Goal: Task Accomplishment & Management: Manage account settings

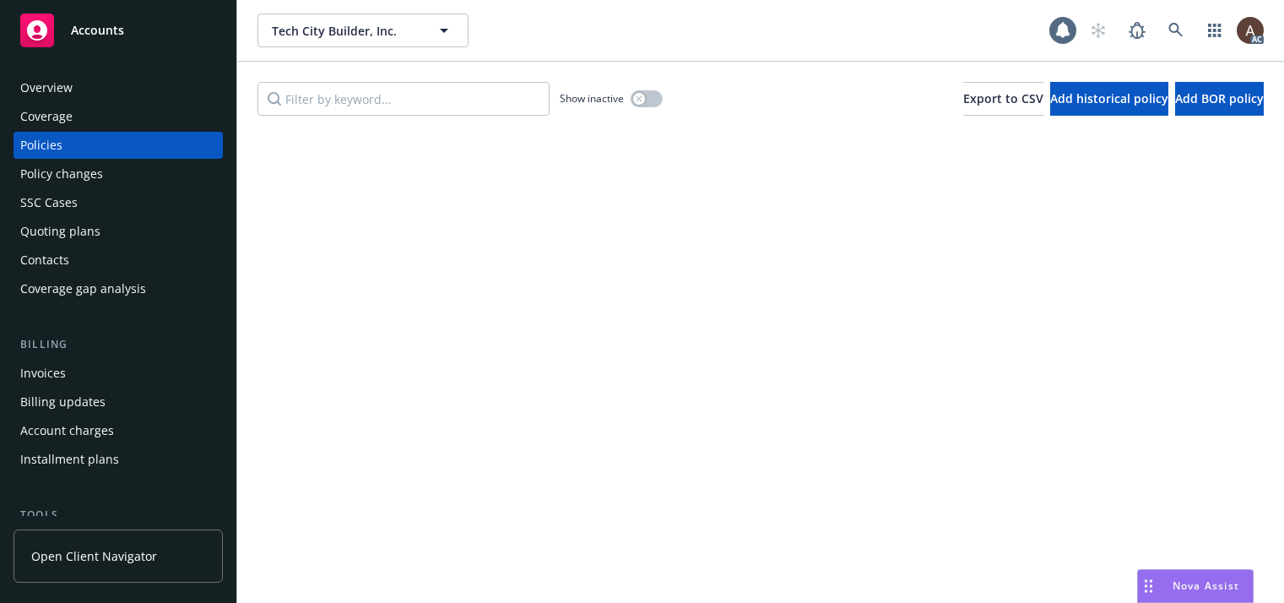
scroll to position [1, 7]
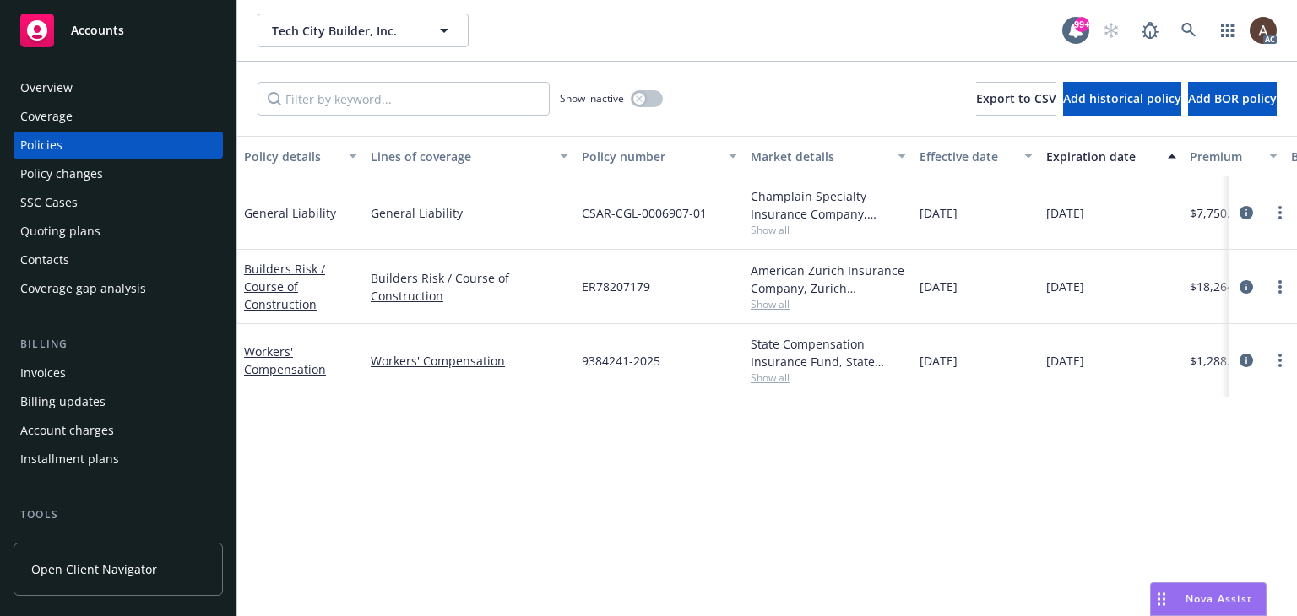
click at [88, 176] on div "Policy changes" at bounding box center [61, 173] width 83 height 27
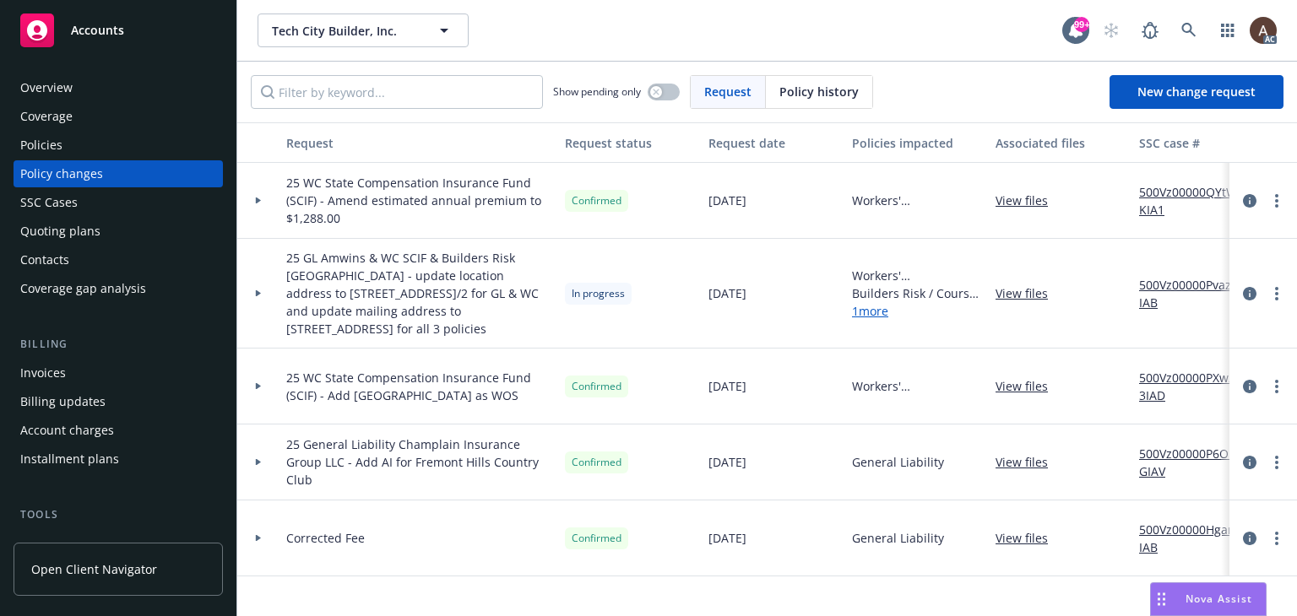
click at [255, 294] on icon at bounding box center [258, 293] width 7 height 6
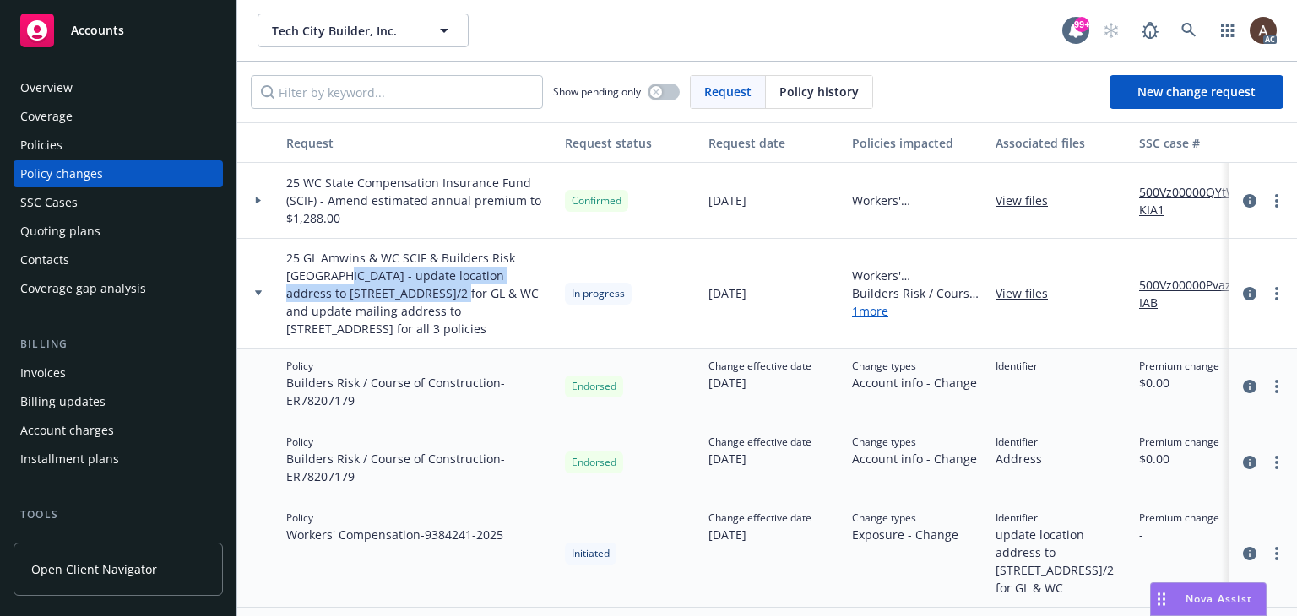
drag, startPoint x: 295, startPoint y: 278, endPoint x: 377, endPoint y: 294, distance: 84.3
click at [377, 294] on span "25 GL Amwins & WC SCIF & Builders Risk [GEOGRAPHIC_DATA] - update location addr…" at bounding box center [418, 293] width 265 height 89
copy span "update location address to [STREET_ADDRESS]"
click at [1275, 291] on icon "more" at bounding box center [1276, 294] width 3 height 14
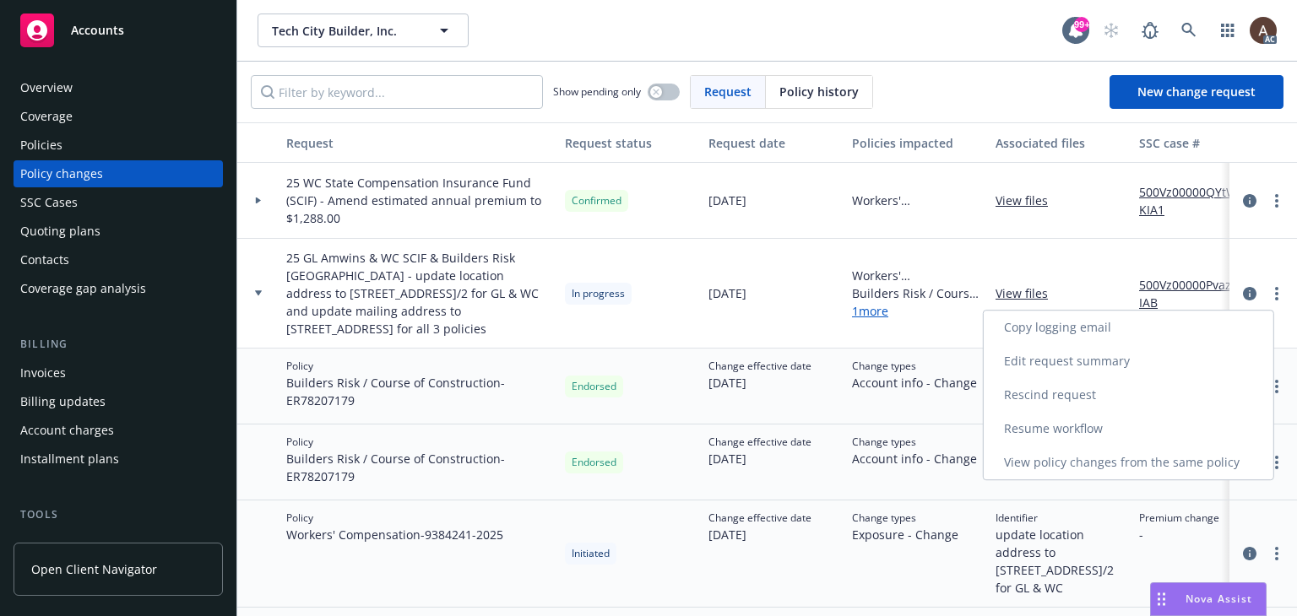
click at [1060, 426] on link "Resume workflow" at bounding box center [1128, 429] width 290 height 34
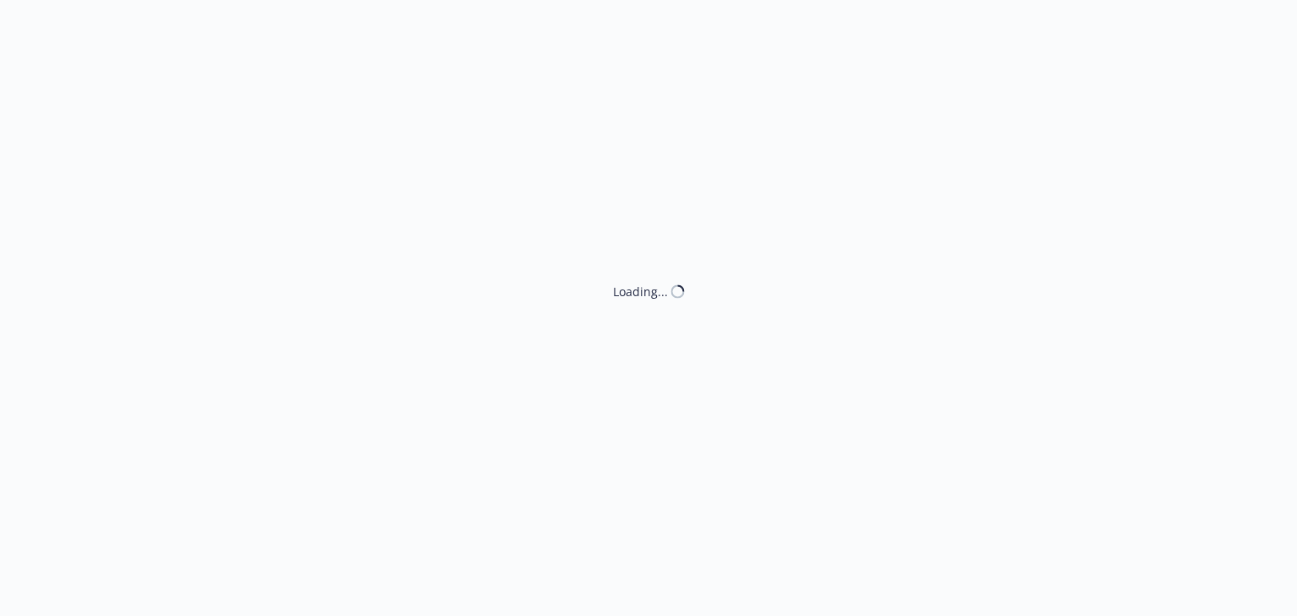
select select "ACCEPTED"
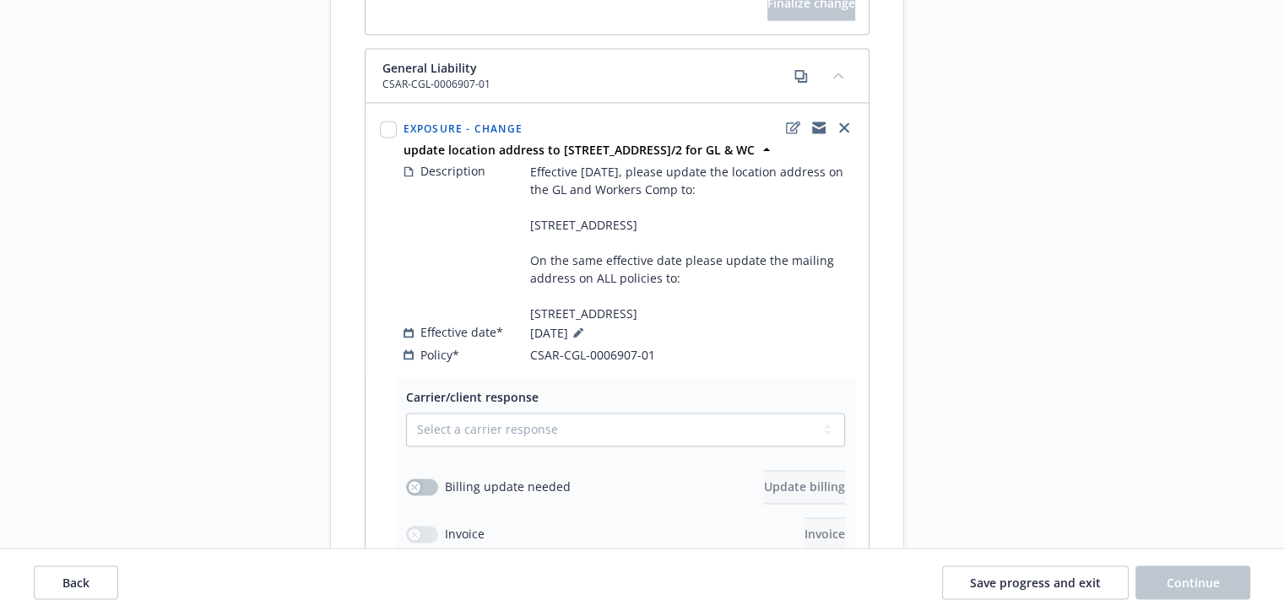
scroll to position [2617, 0]
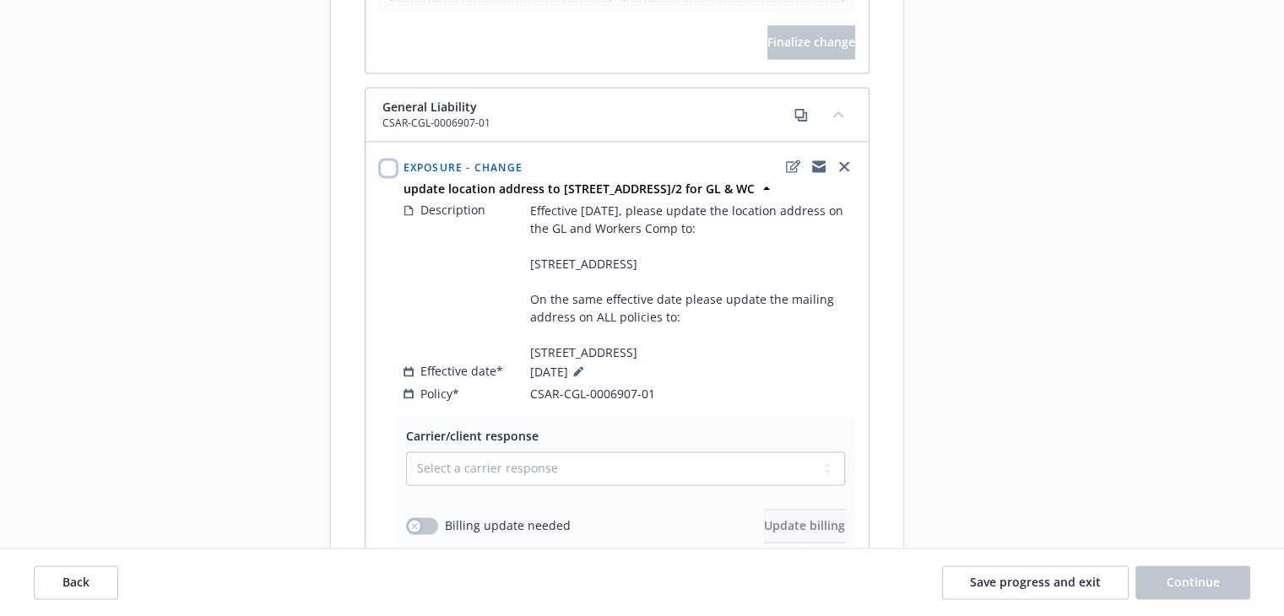
click at [388, 176] on input "checkbox" at bounding box center [388, 168] width 17 height 17
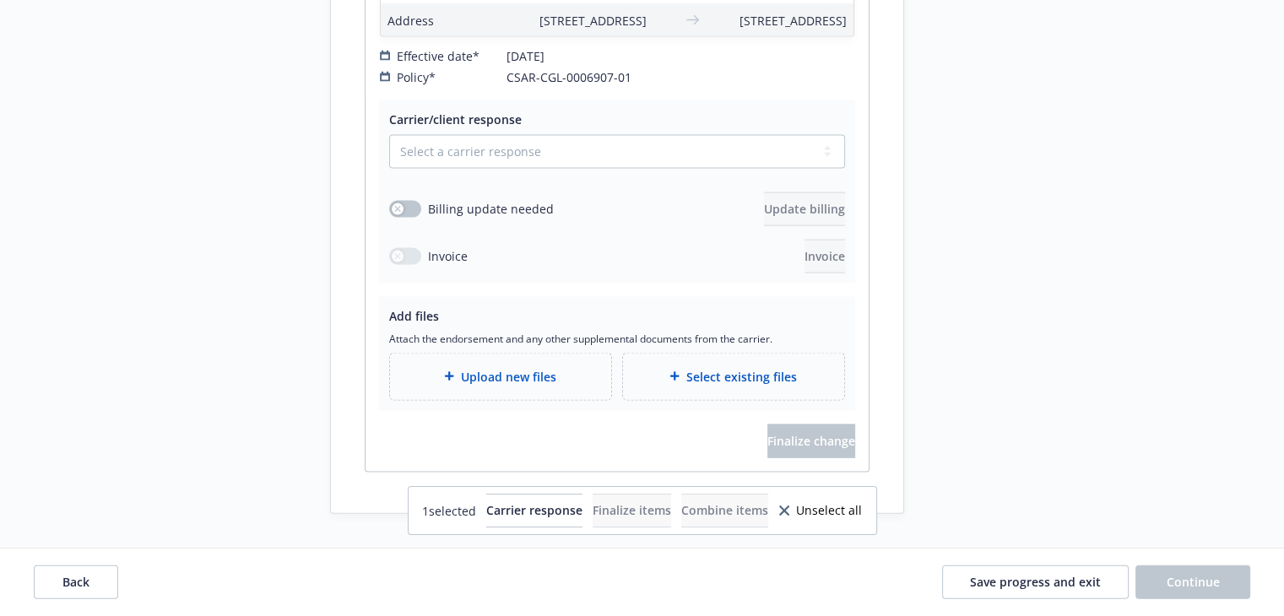
scroll to position [3653, 0]
click at [789, 511] on icon at bounding box center [784, 511] width 10 height 10
checkbox input "false"
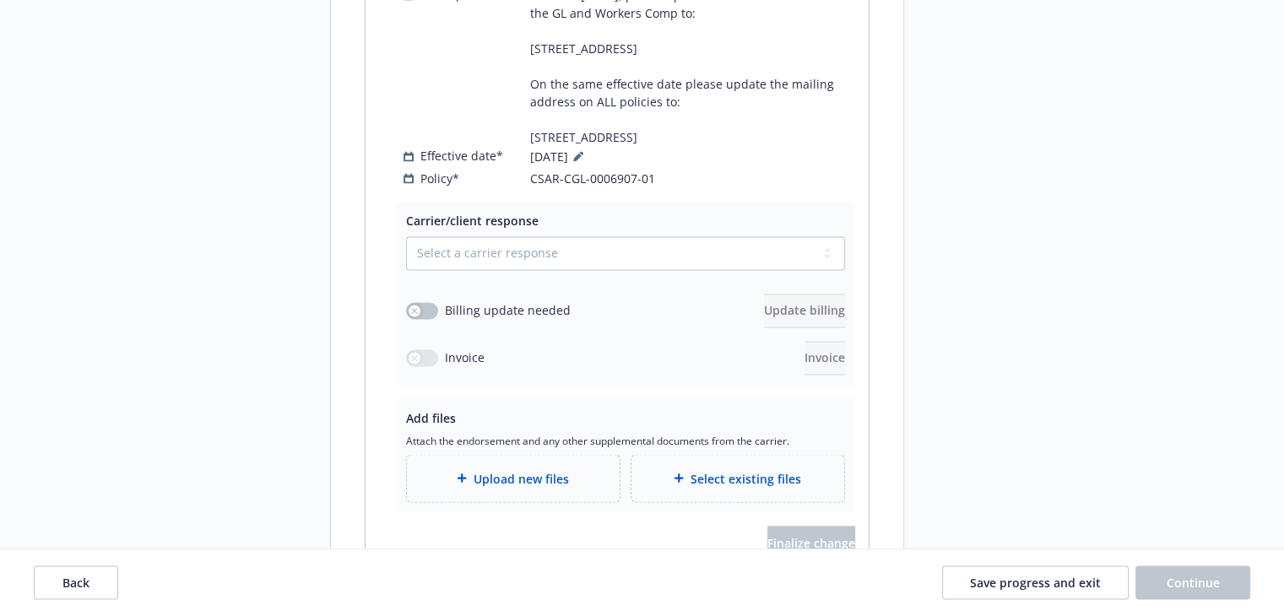
scroll to position [2894, 0]
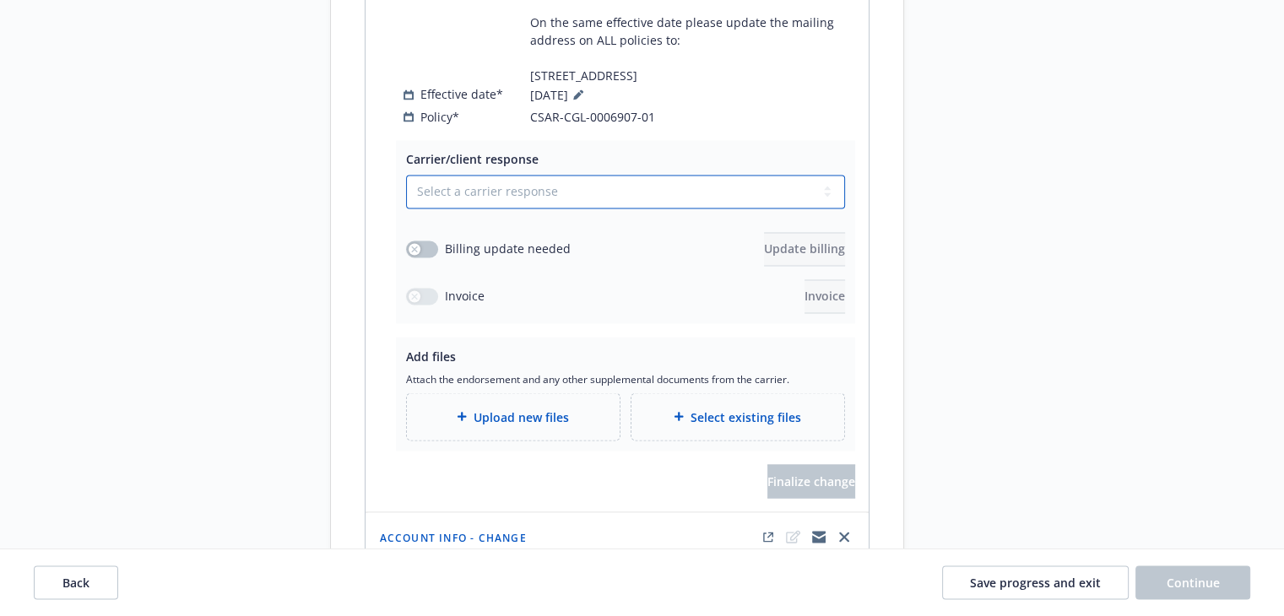
drag, startPoint x: 439, startPoint y: 310, endPoint x: 439, endPoint y: 322, distance: 12.7
click at [439, 208] on select "Select a carrier response Accepted Accepted with revision No endorsement needed…" at bounding box center [625, 192] width 439 height 34
select select "ACCEPTED"
click at [406, 208] on select "Select a carrier response Accepted Accepted with revision No endorsement needed…" at bounding box center [625, 192] width 439 height 34
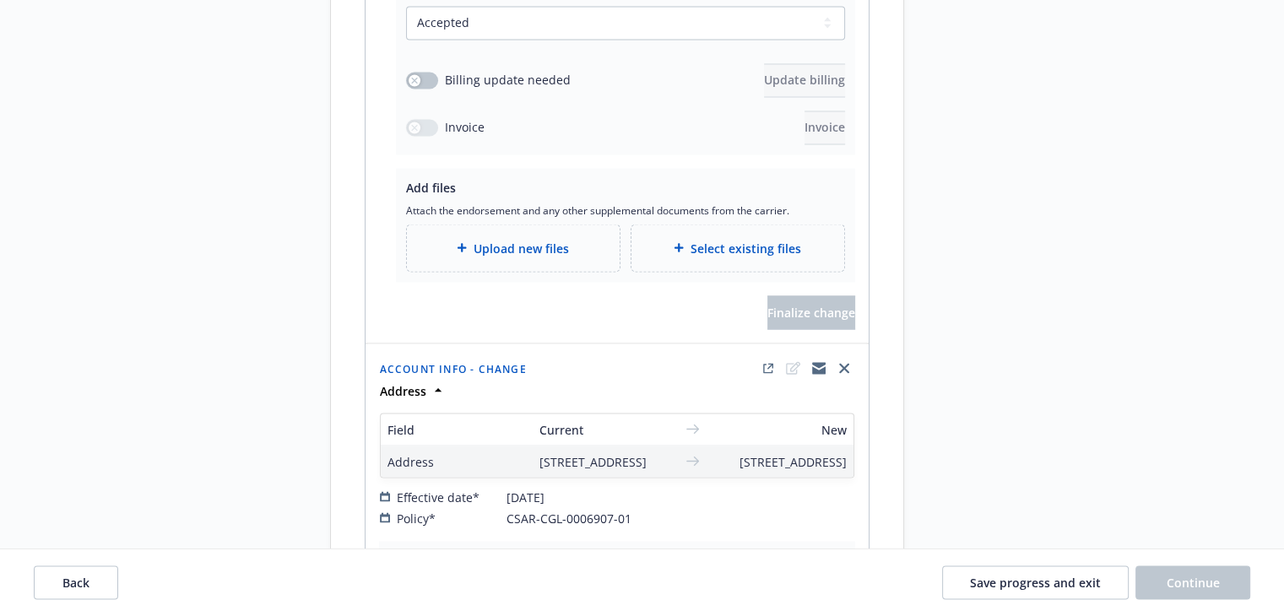
click at [446, 257] on div "Upload new files" at bounding box center [513, 247] width 186 height 19
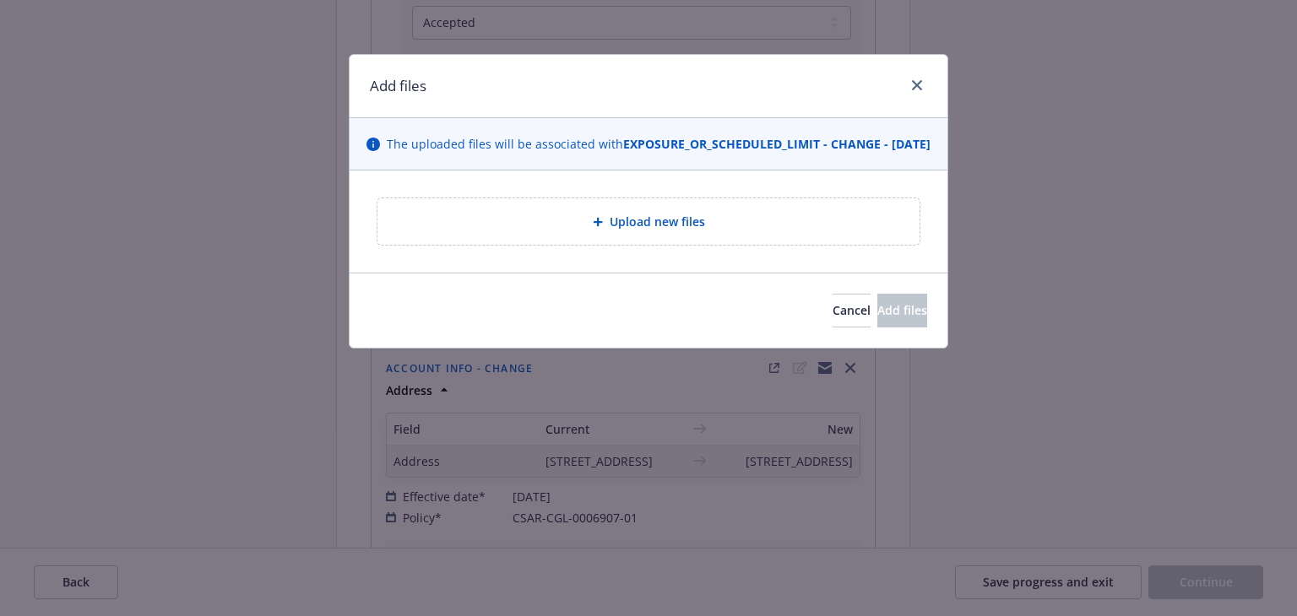
click at [580, 231] on div "Upload new files" at bounding box center [648, 221] width 515 height 19
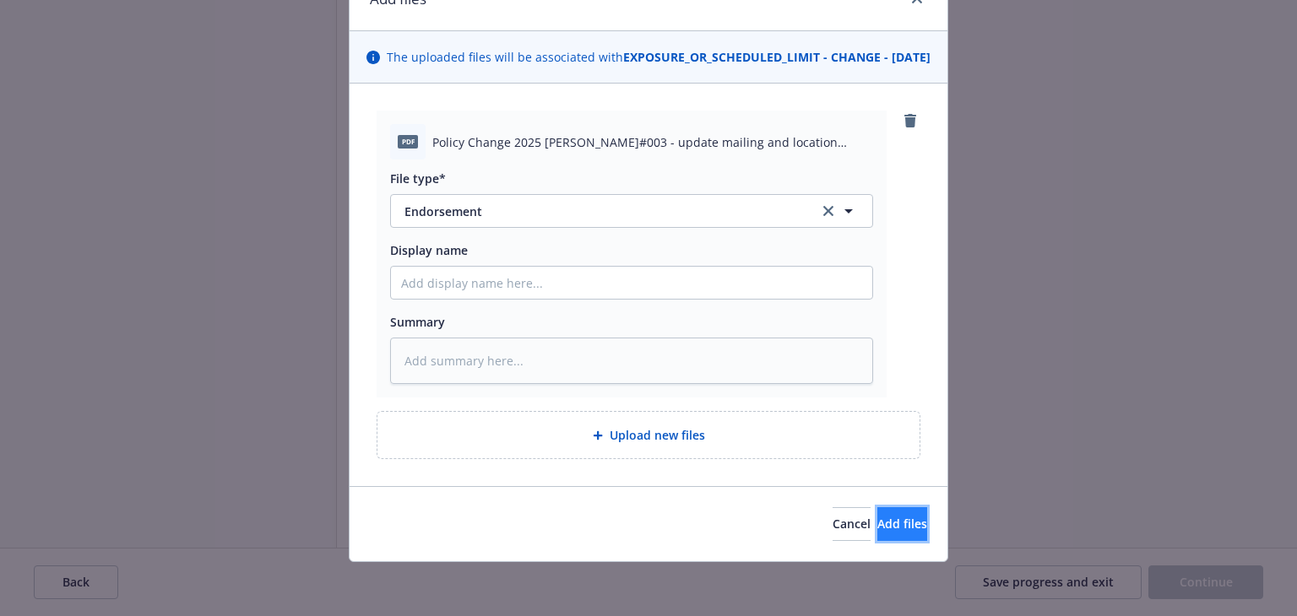
click at [881, 529] on span "Add files" at bounding box center [902, 524] width 50 height 16
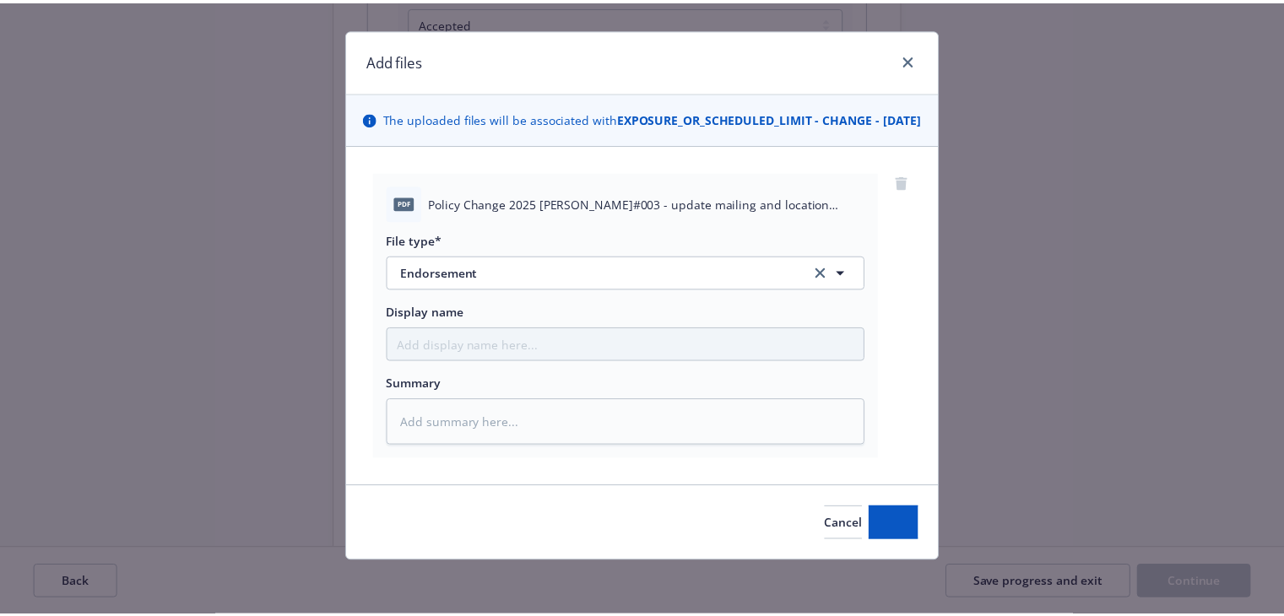
scroll to position [42, 0]
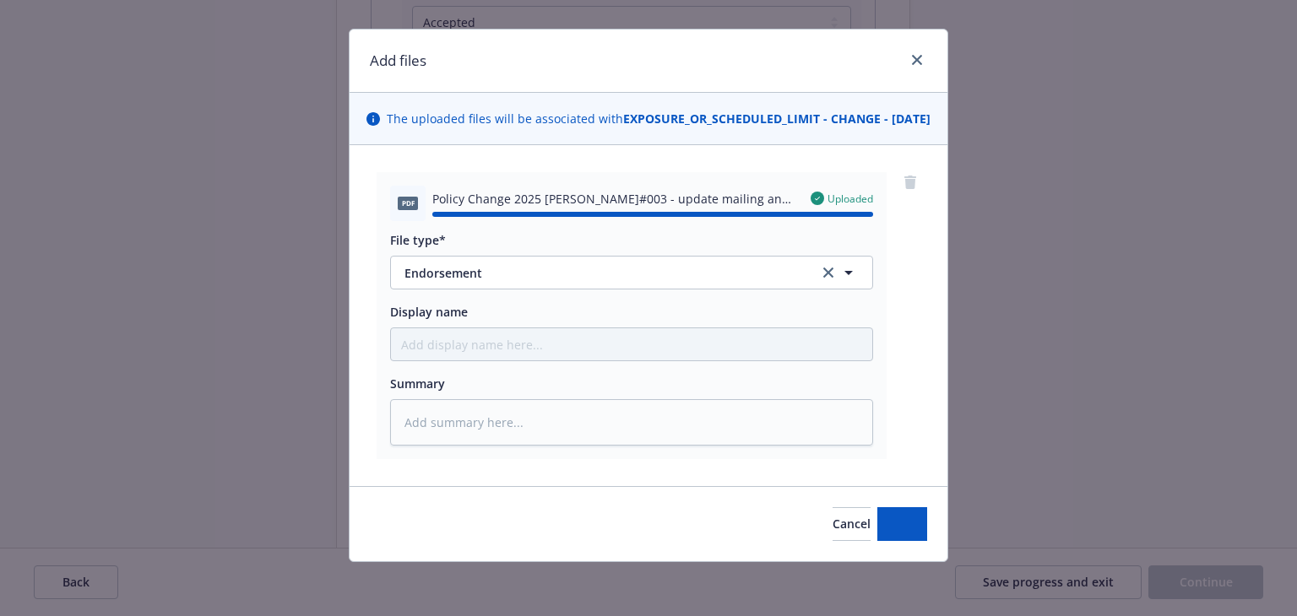
type textarea "x"
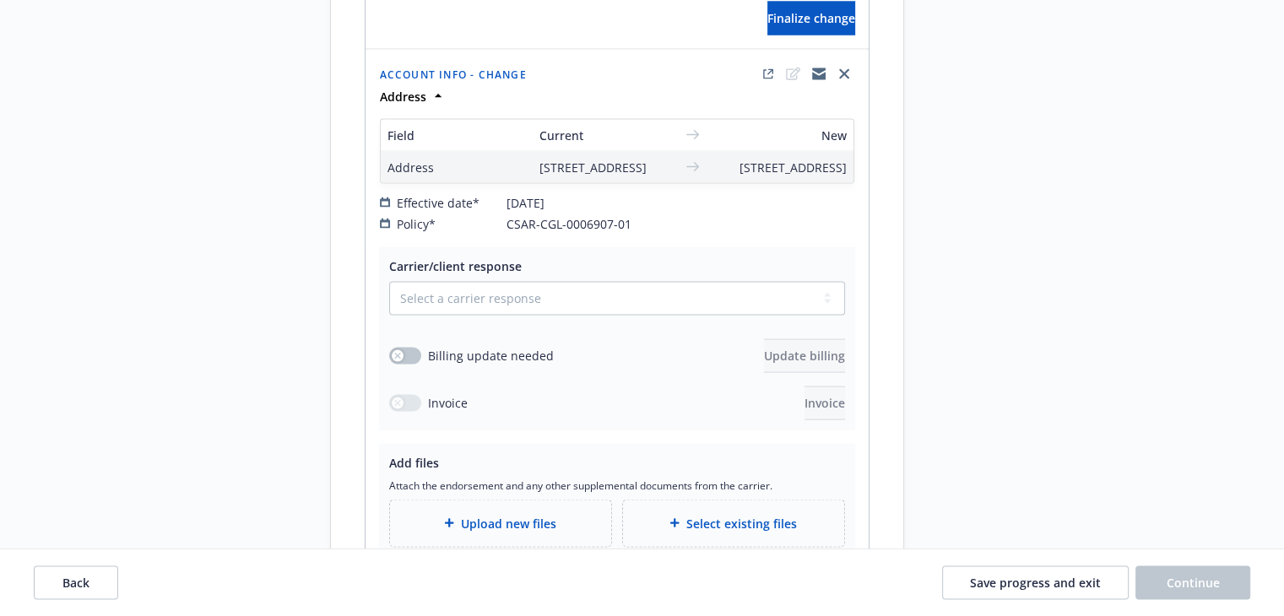
scroll to position [3653, 0]
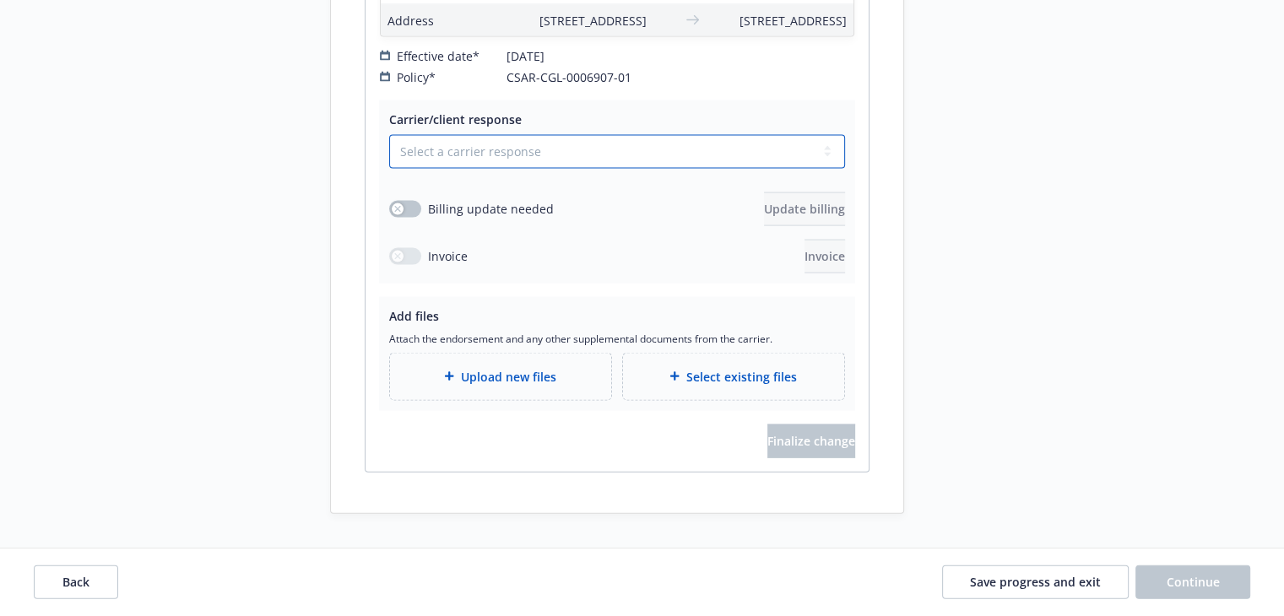
click at [415, 169] on select "Select a carrier response Accepted Accepted with revision No endorsement needed…" at bounding box center [617, 152] width 456 height 34
select select "ACCEPTED"
click at [389, 169] on select "Select a carrier response Accepted Accepted with revision No endorsement needed…" at bounding box center [617, 152] width 456 height 34
click at [498, 390] on div "Upload new files" at bounding box center [500, 377] width 221 height 46
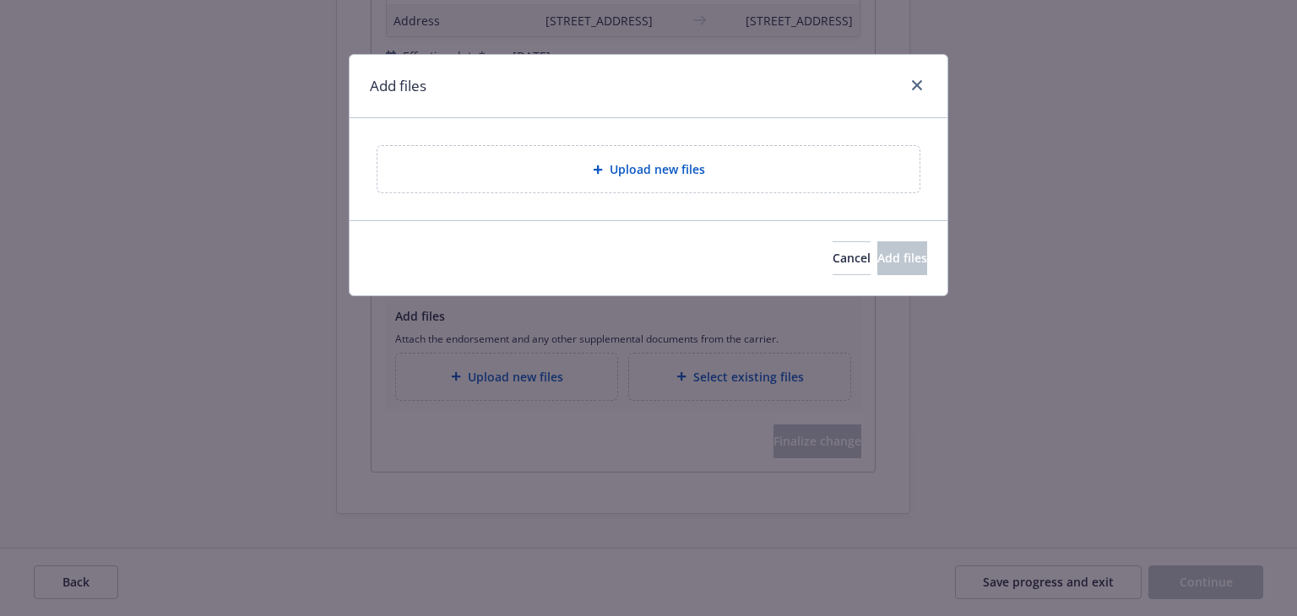
click at [526, 186] on div "Upload new files" at bounding box center [648, 169] width 542 height 46
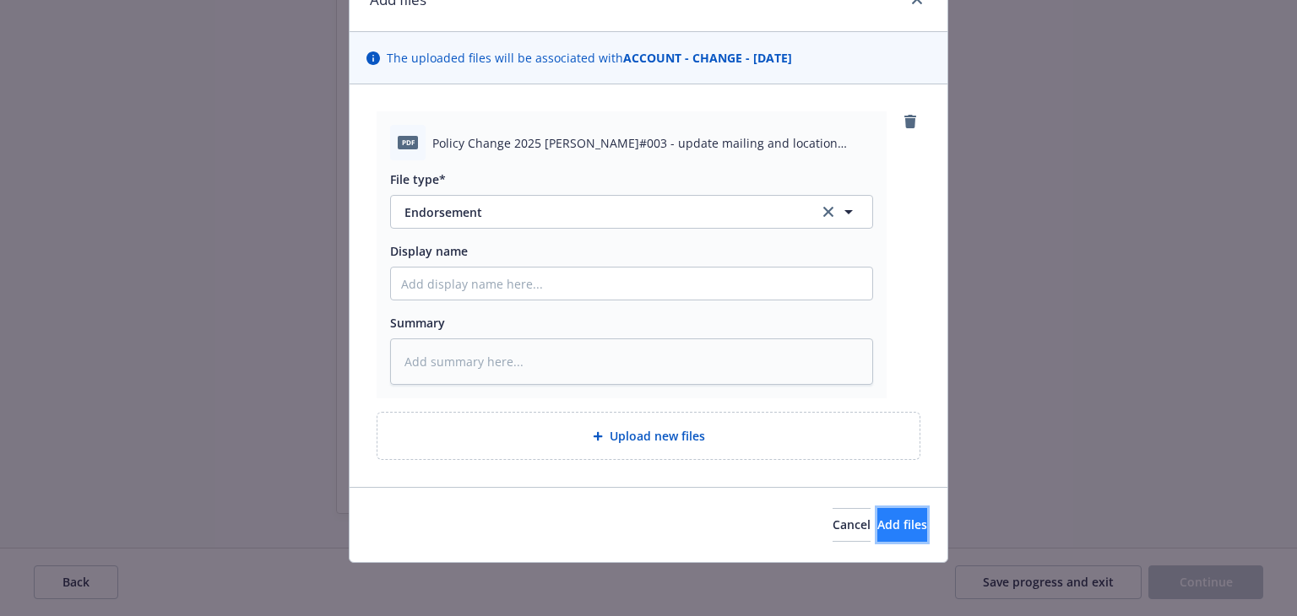
click at [877, 528] on span "Add files" at bounding box center [902, 525] width 50 height 16
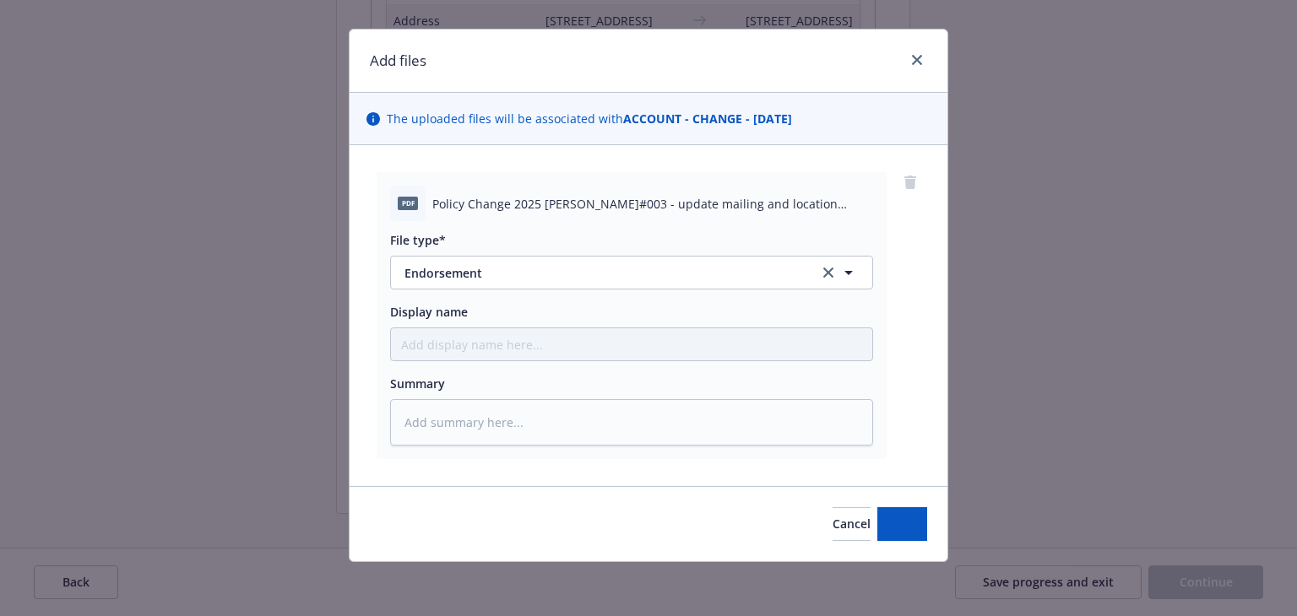
scroll to position [24, 0]
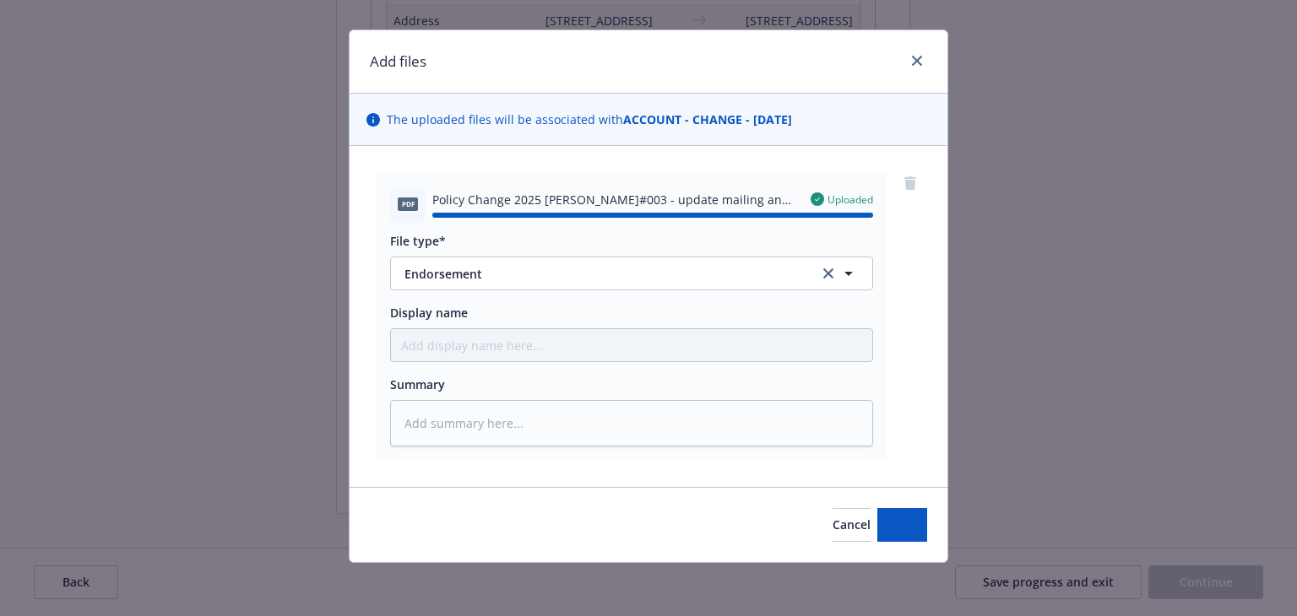
type textarea "x"
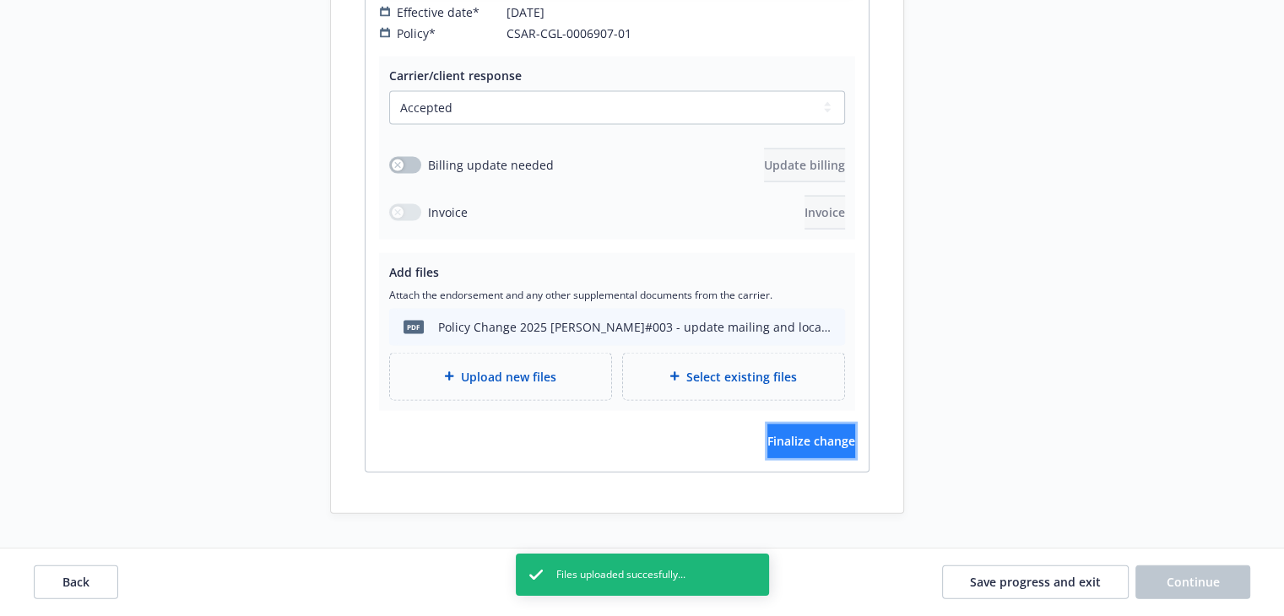
click at [767, 449] on span "Finalize change" at bounding box center [811, 441] width 88 height 16
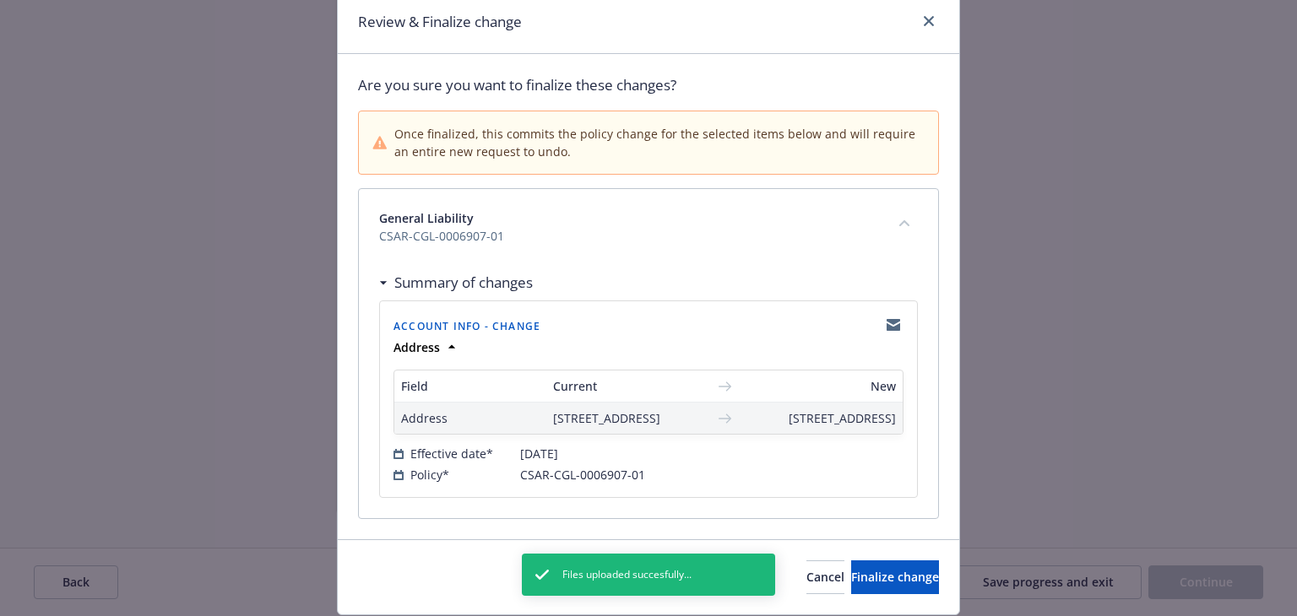
scroll to position [151, 0]
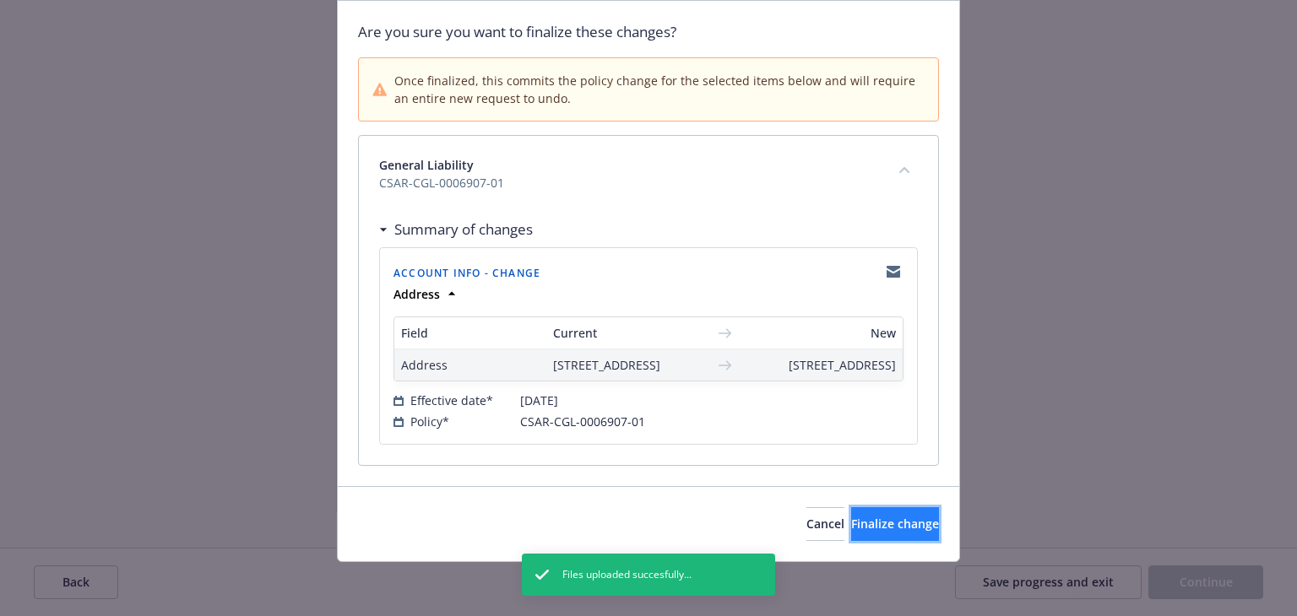
click at [851, 527] on span "Finalize change" at bounding box center [895, 524] width 88 height 16
select select "ACCEPTED"
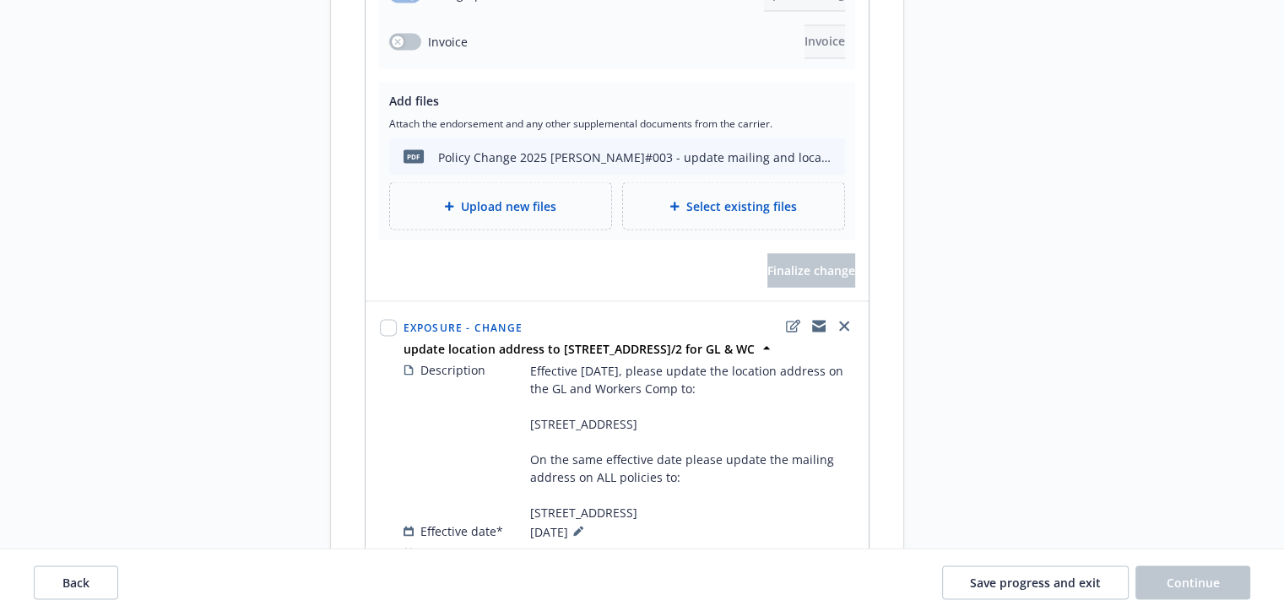
scroll to position [3193, 0]
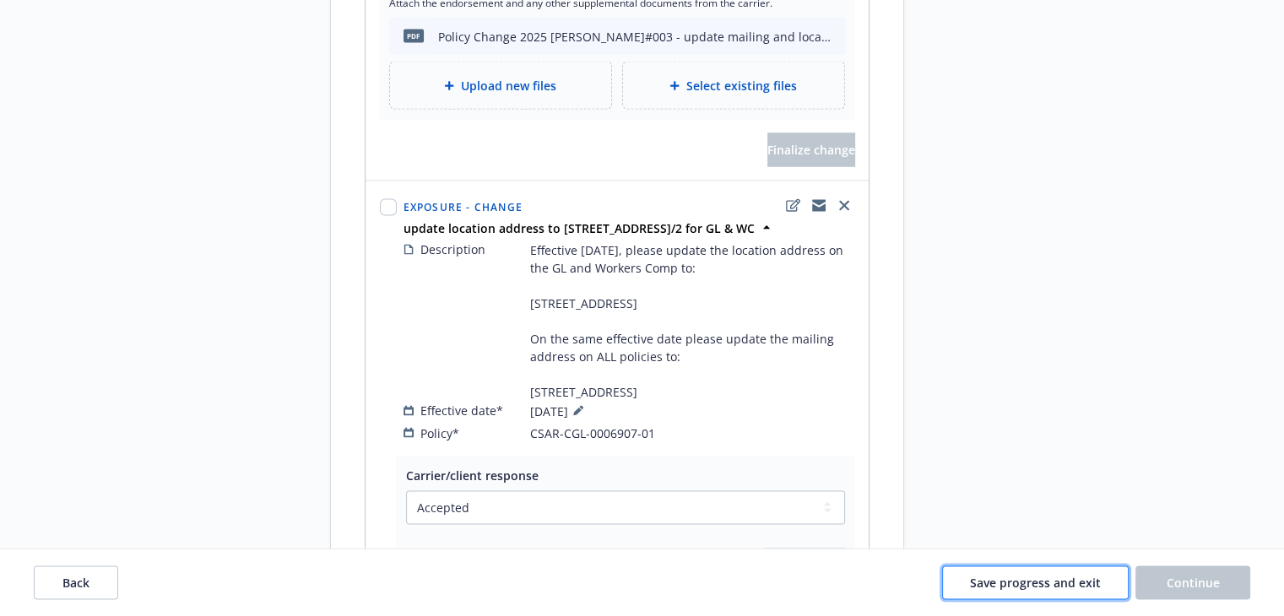
click at [988, 585] on span "Save progress and exit" at bounding box center [1035, 582] width 131 height 16
select select "ACCEPTED"
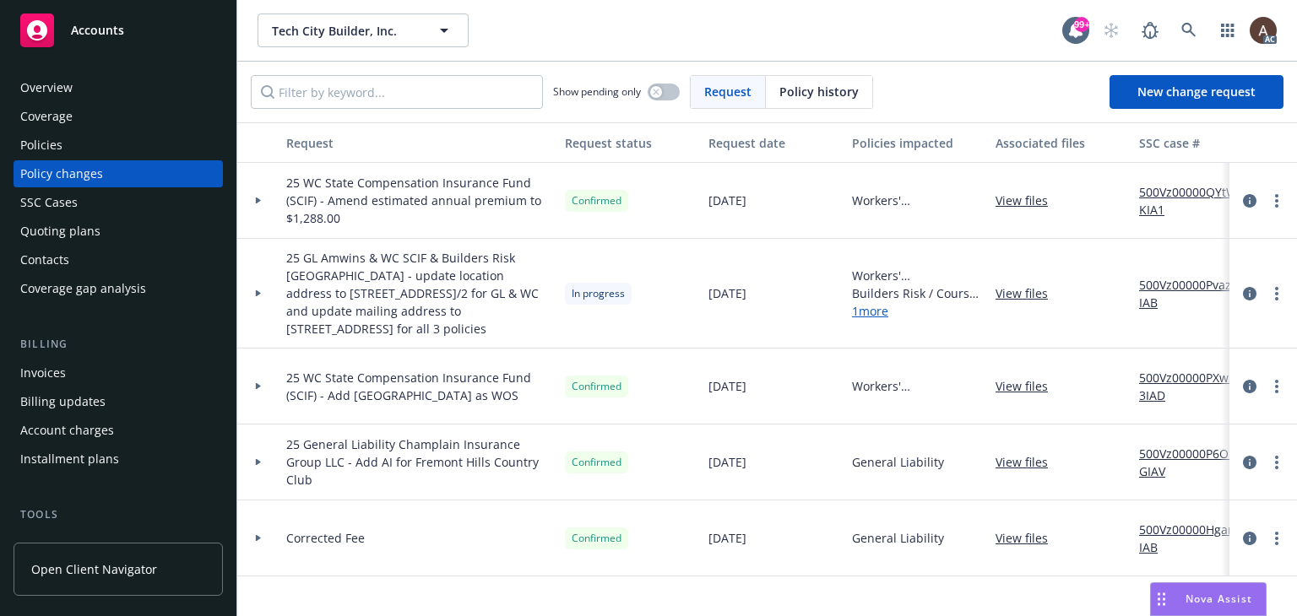
click at [257, 292] on icon at bounding box center [258, 293] width 5 height 7
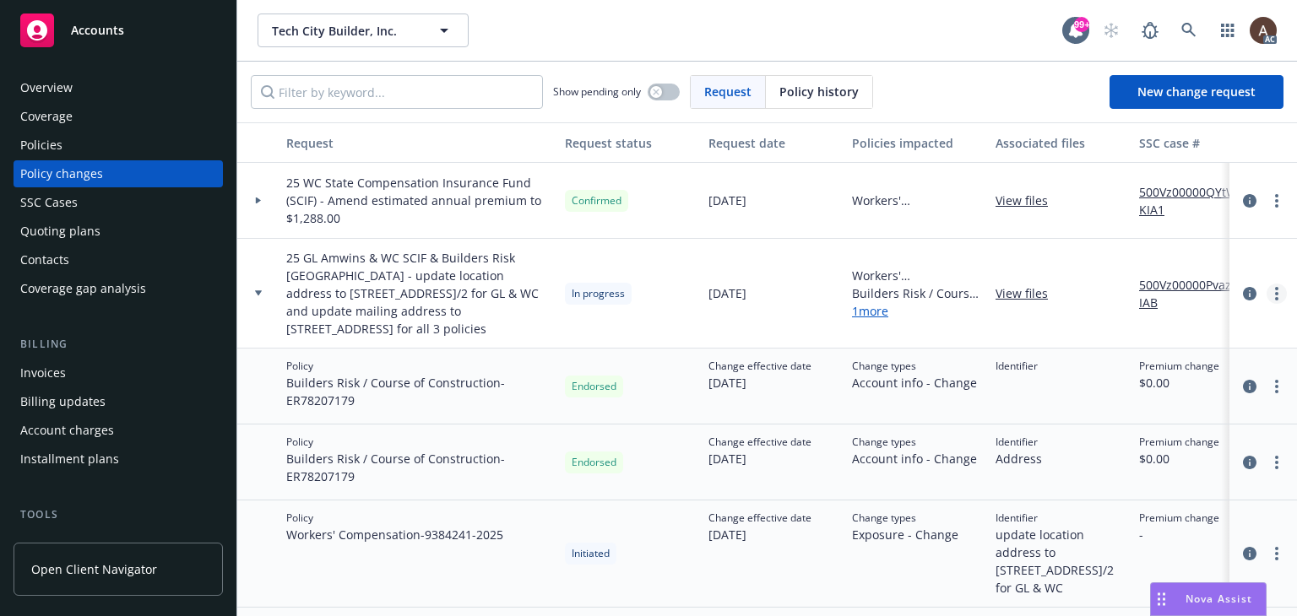
click at [1275, 296] on icon "more" at bounding box center [1276, 294] width 3 height 14
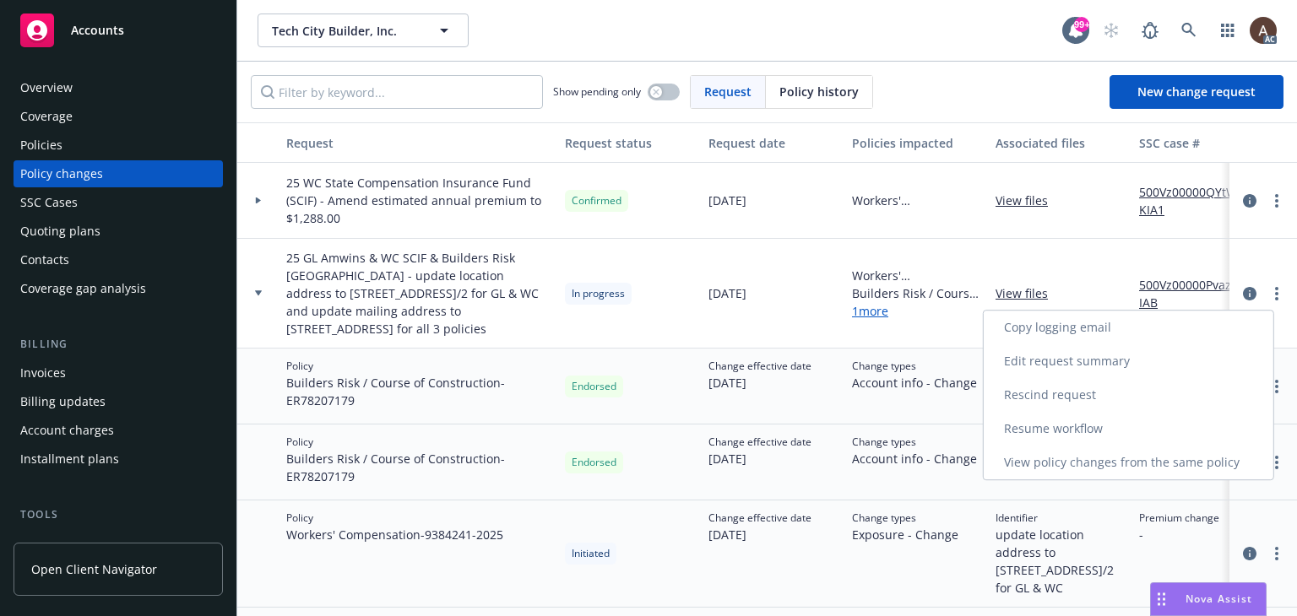
click at [1086, 426] on link "Resume workflow" at bounding box center [1128, 429] width 290 height 34
select select "ACCEPTED"
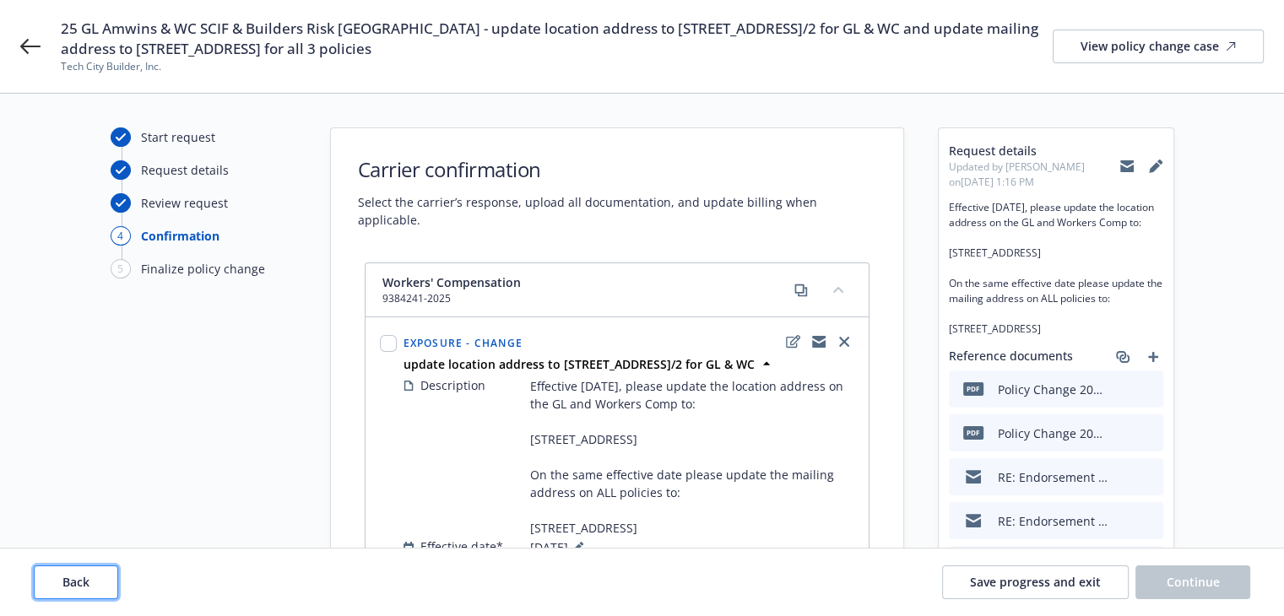
click at [95, 582] on button "Back" at bounding box center [76, 583] width 84 height 34
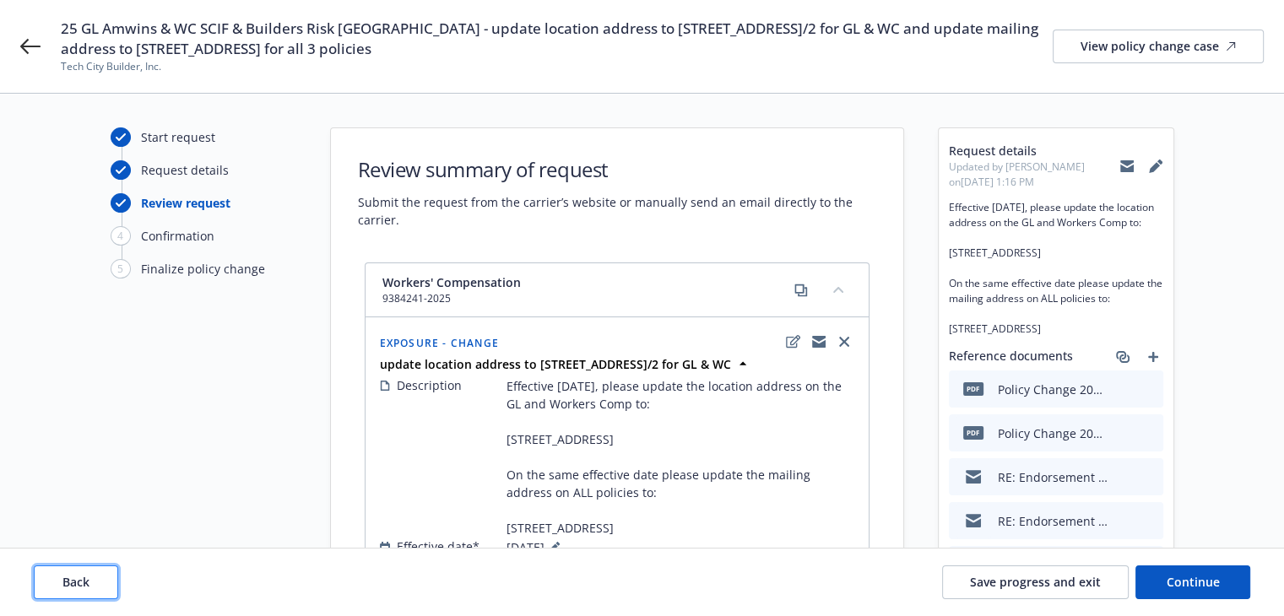
click at [95, 582] on button "Back" at bounding box center [76, 583] width 84 height 34
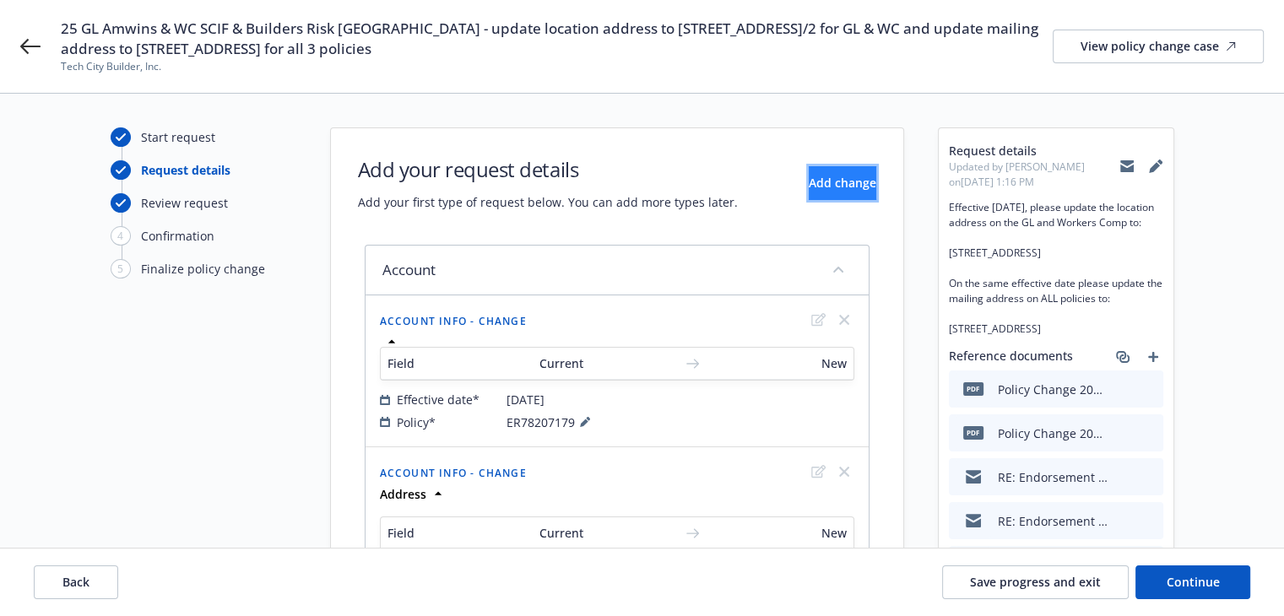
click at [809, 185] on span "Add change" at bounding box center [843, 183] width 68 height 16
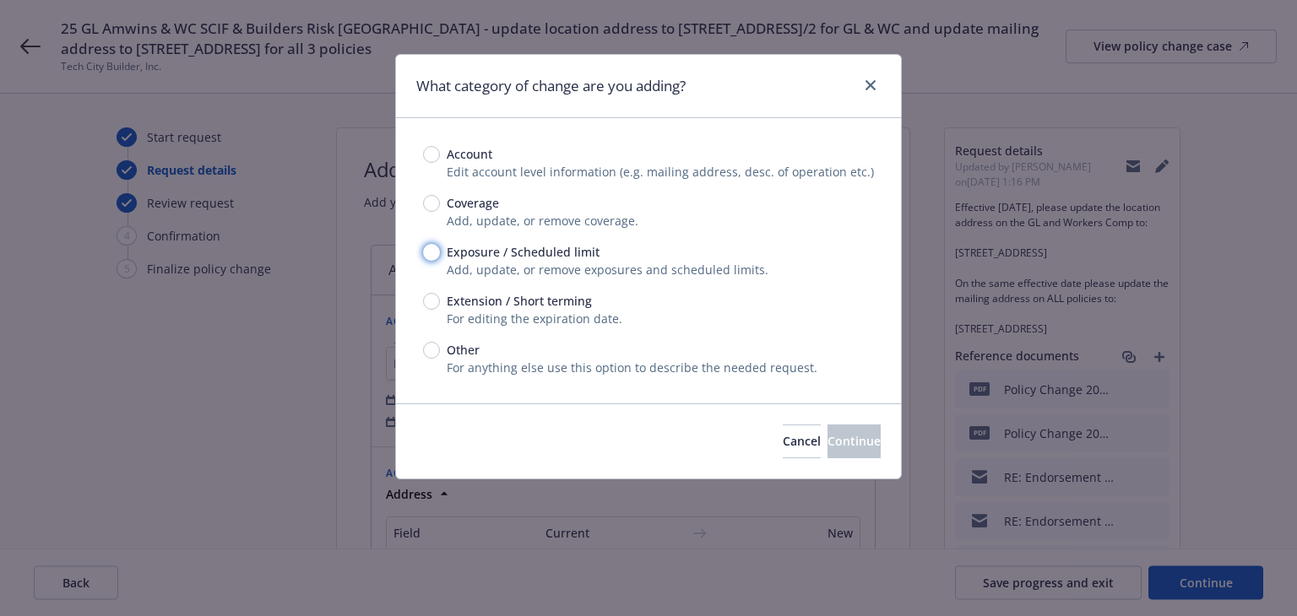
click at [429, 256] on input "Exposure / Scheduled limit" at bounding box center [431, 252] width 17 height 17
radio input "true"
click at [827, 440] on span "Continue" at bounding box center [853, 441] width 53 height 16
type textarea "x"
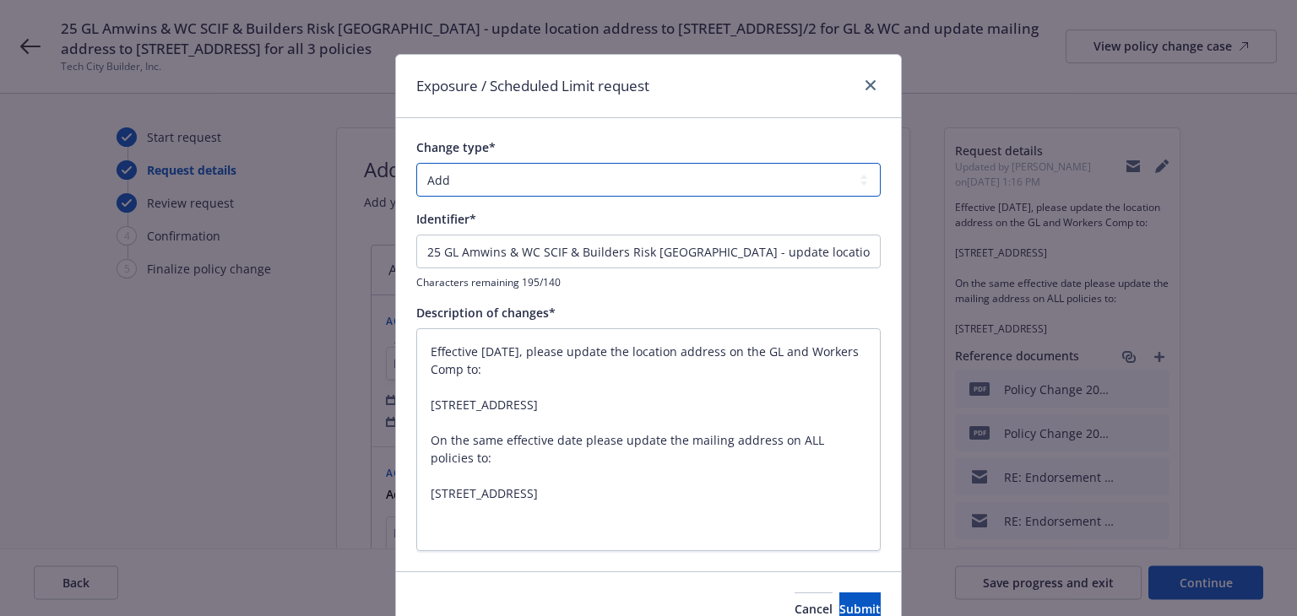
click at [574, 189] on select "Add Audit Change Remove" at bounding box center [648, 180] width 464 height 34
select select "CHANGE"
click at [416, 163] on select "Add Audit Change Remove" at bounding box center [648, 180] width 464 height 34
drag, startPoint x: 693, startPoint y: 252, endPoint x: -34, endPoint y: 255, distance: 726.8
click at [0, 255] on html "25 GL Amwins & WC SCIF & Builders Risk [GEOGRAPHIC_DATA] - update location addr…" at bounding box center [648, 308] width 1297 height 616
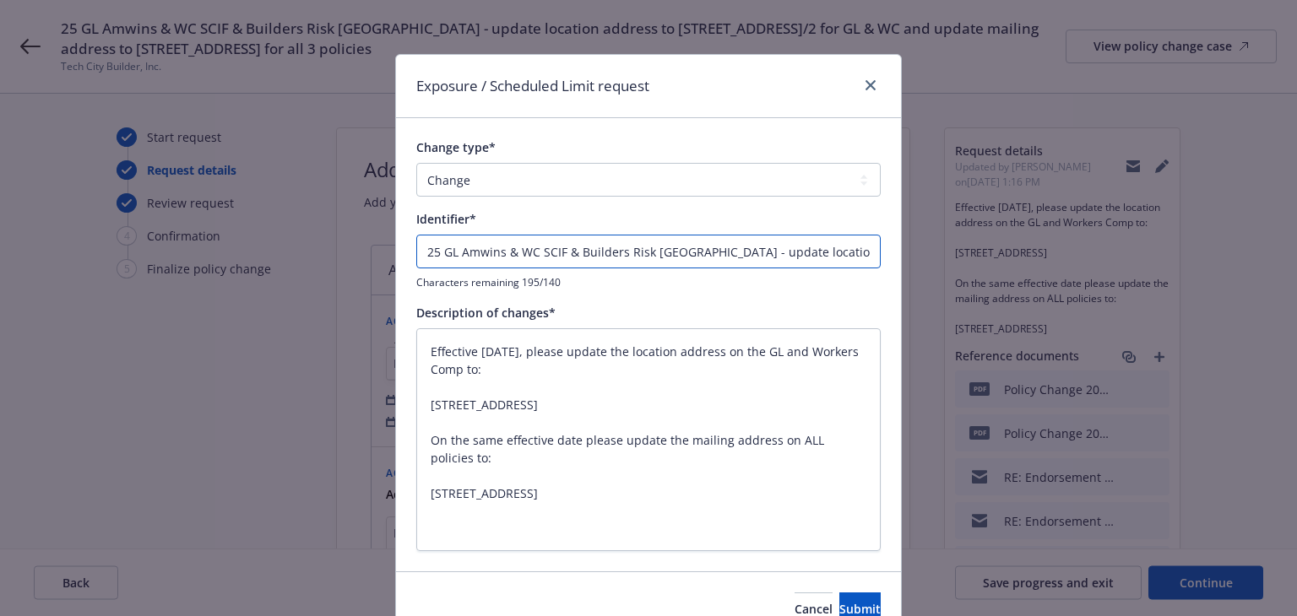
type textarea "x"
type input "update location address to [STREET_ADDRESS]/2 for GL & WC and update mailing ad…"
type textarea "x"
type input "Eupdate location address to [STREET_ADDRESS]/2 for GL & WC and update mailing a…"
type textarea "x"
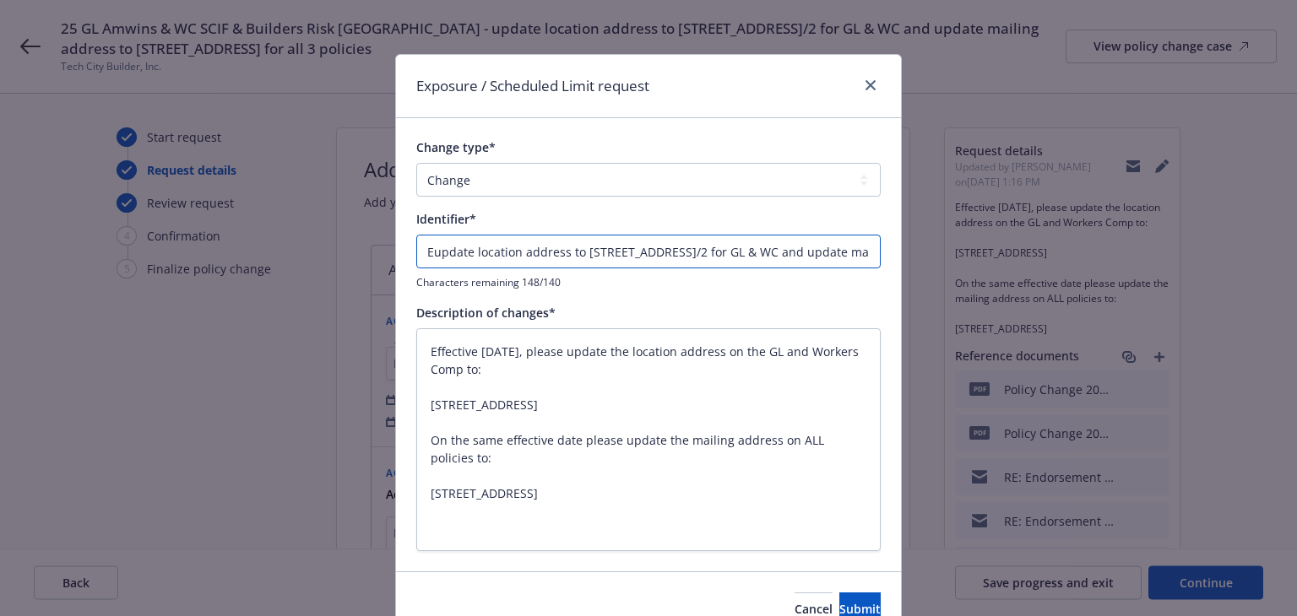
type input "ENupdate location address to [STREET_ADDRESS]/2 for GL & WC and update mailing …"
type textarea "x"
type input "ENDupdate location address to [STREET_ADDRESS]/2 for GL & WC and update mailing…"
type textarea "x"
type input "ENDTupdate location address to [STREET_ADDRESS]/2 for GL & WC and update mailin…"
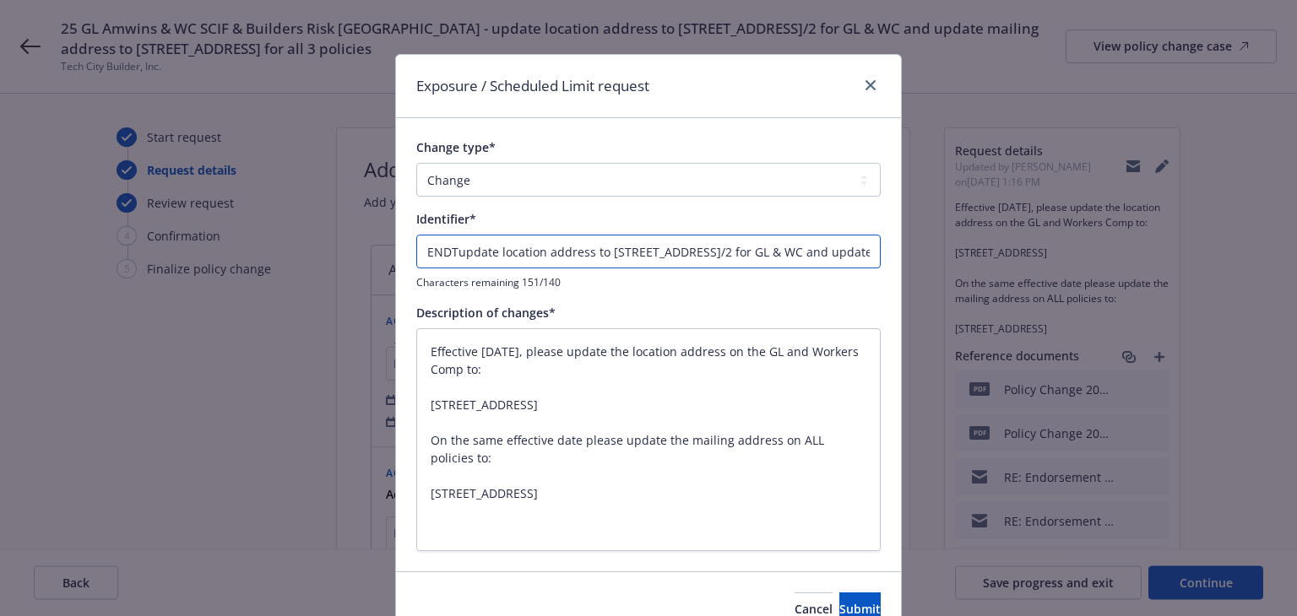
type textarea "x"
type input "ENDT#update location address to [STREET_ADDRESS]/2 for GL & WC and update maili…"
type textarea "x"
type input "ENDT#0update location address to [STREET_ADDRESS]/2 for GL & WC and update mail…"
type textarea "x"
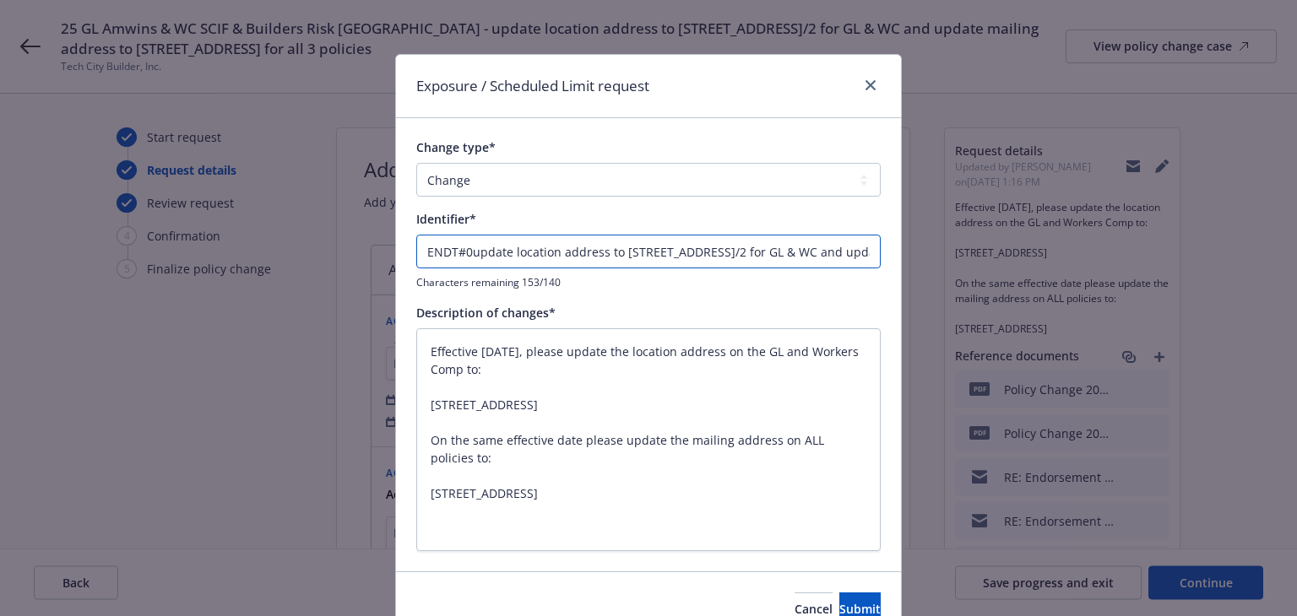
type input "ENDT#00update location address to [STREET_ADDRESS]/2 for GL & WC and update mai…"
type textarea "x"
type input "ENDT#003update location address to [STREET_ADDRESS]/2 for GL & WC and update ma…"
type textarea "x"
type input "ENDT#003 update location address to [STREET_ADDRESS]/2 for GL & WC and update m…"
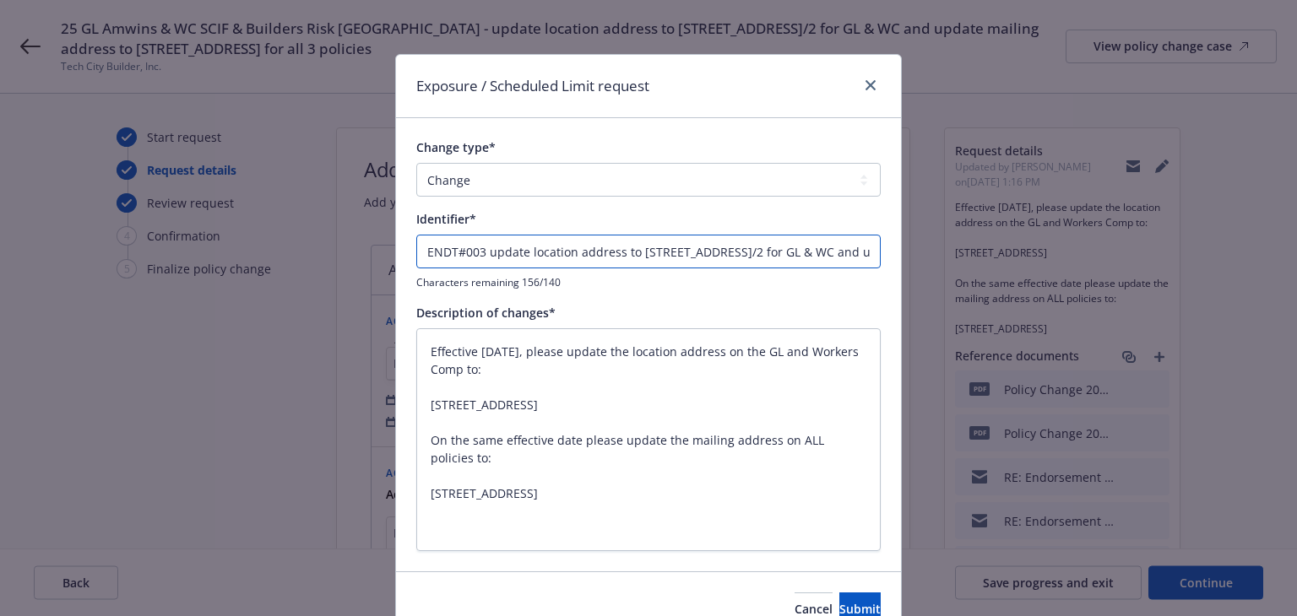
type textarea "x"
type input "ENDT#003 -update location address to [STREET_ADDRESS]/2 for GL & WC and update …"
type textarea "x"
type input "ENDT#003 - update location address to [STREET_ADDRESS]/2 for GL & WC and update…"
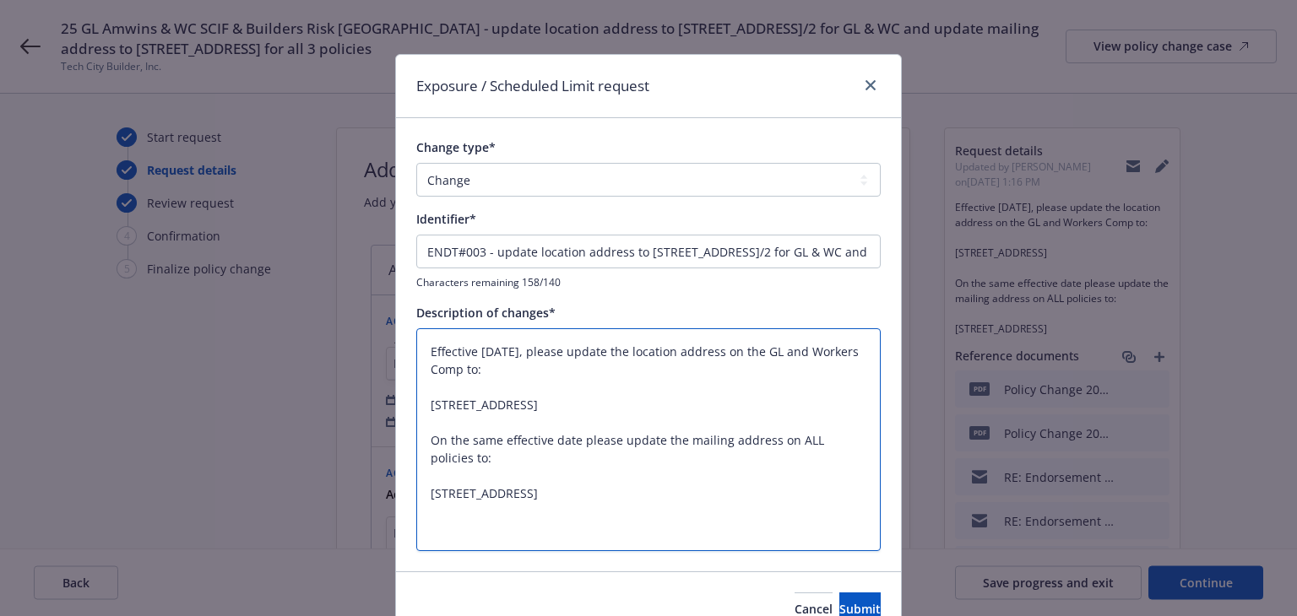
drag, startPoint x: 422, startPoint y: 459, endPoint x: 567, endPoint y: 540, distance: 166.3
click at [567, 540] on textarea "Effective [DATE], please update the location address on the GL and Workers Comp…" at bounding box center [648, 440] width 464 height 224
type textarea "x"
type textarea "Effective [DATE], please update the location address on the GL and Workers Comp…"
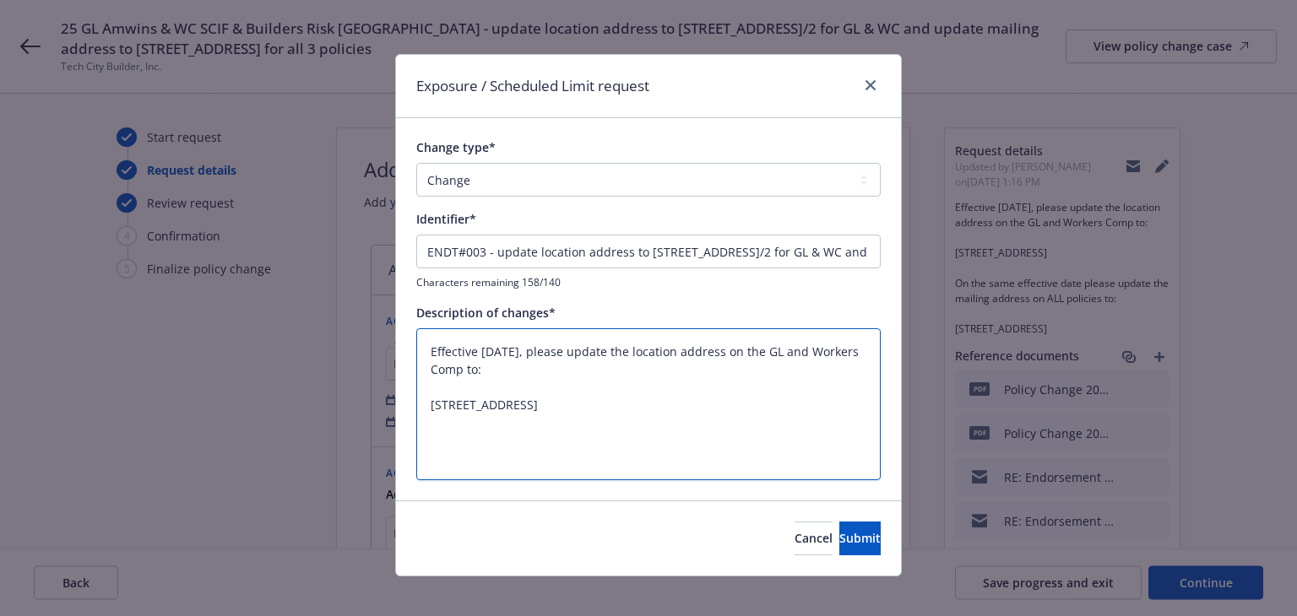
type textarea "x"
type textarea "Effective [DATE], please update the location address on the GL and Workers Comp…"
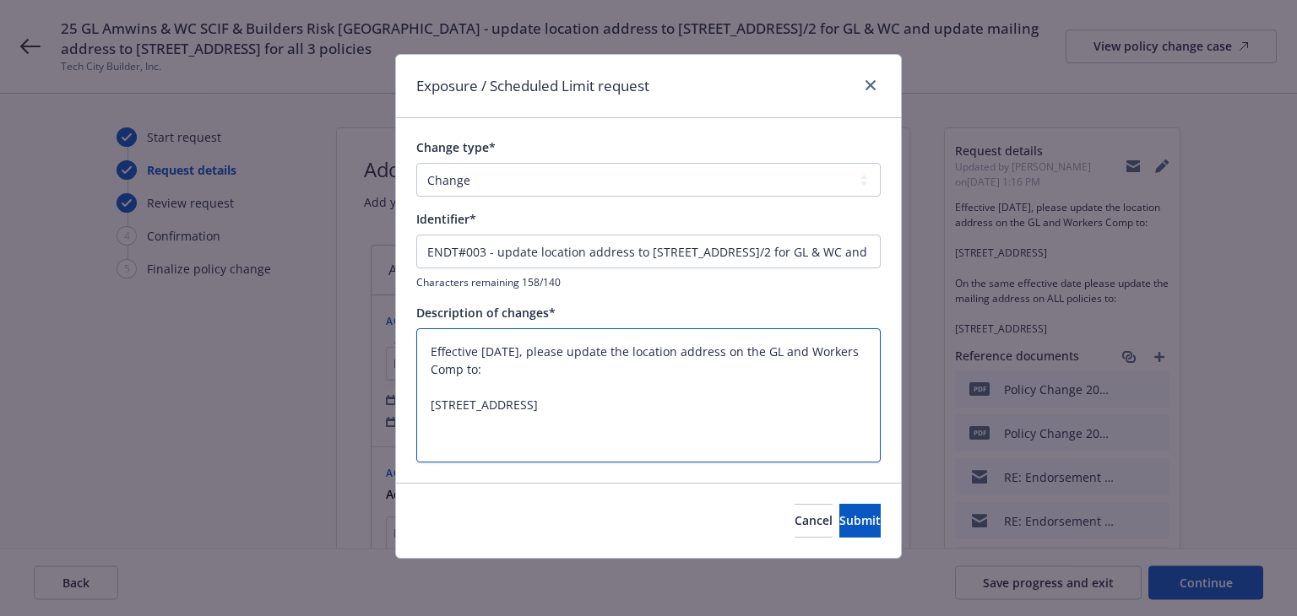
type textarea "x"
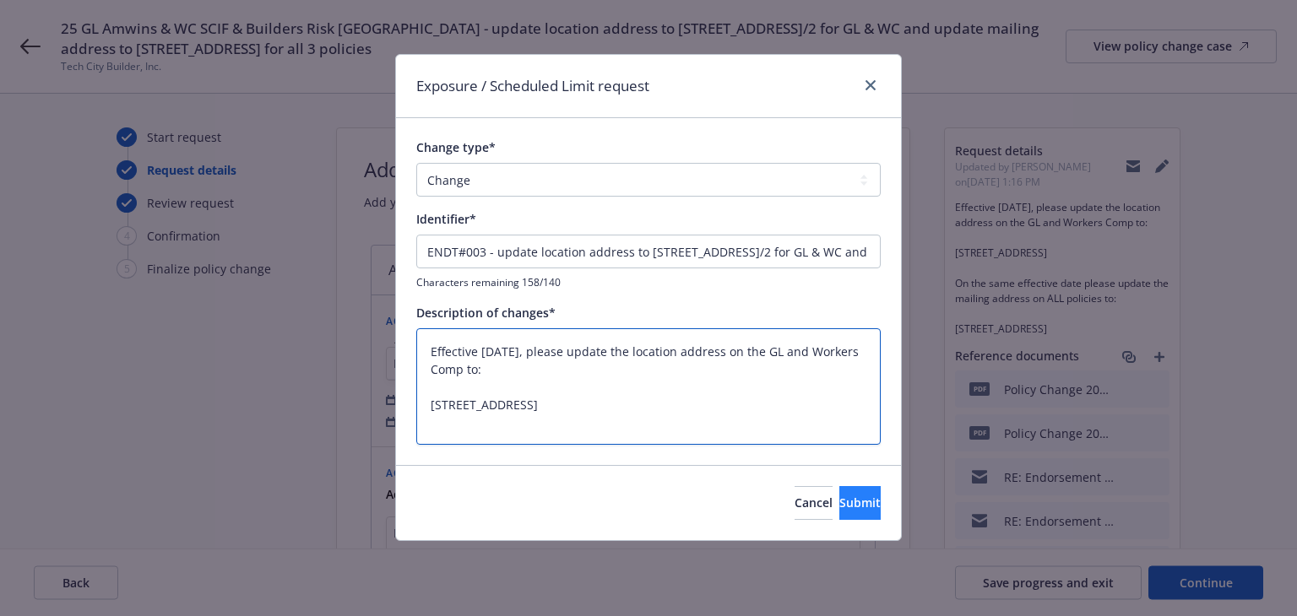
type textarea "Effective [DATE], please update the location address on the GL and Workers Comp…"
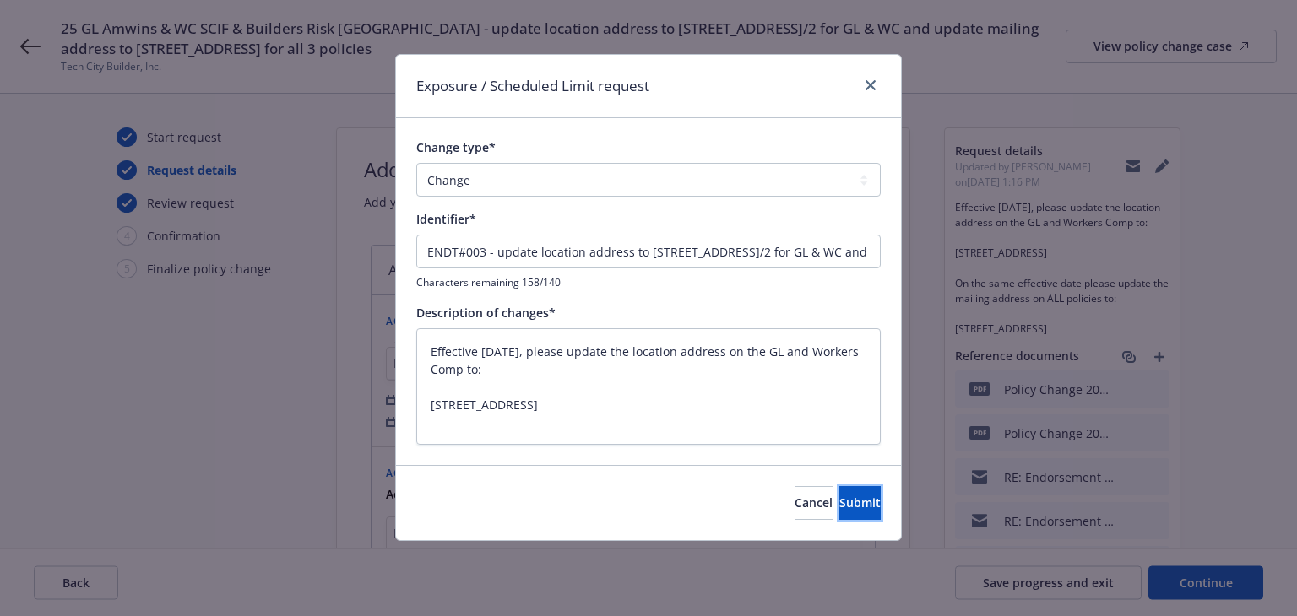
click at [839, 502] on span "Submit" at bounding box center [859, 503] width 41 height 16
type textarea "x"
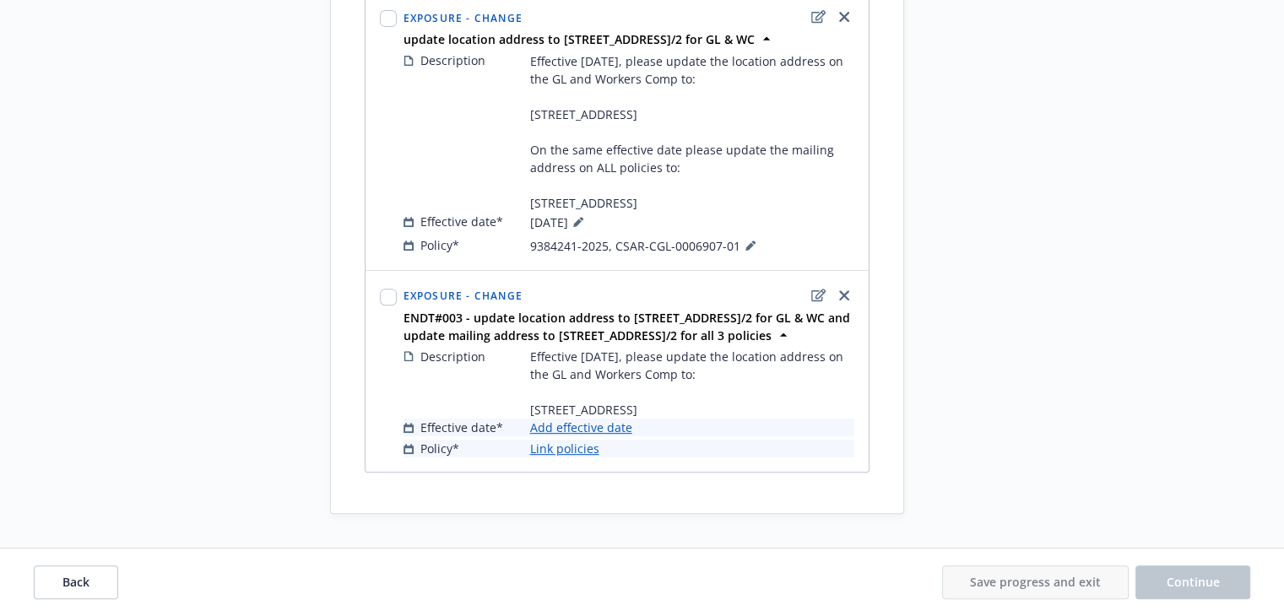
scroll to position [822, 0]
click at [599, 430] on link "Add effective date" at bounding box center [581, 428] width 102 height 18
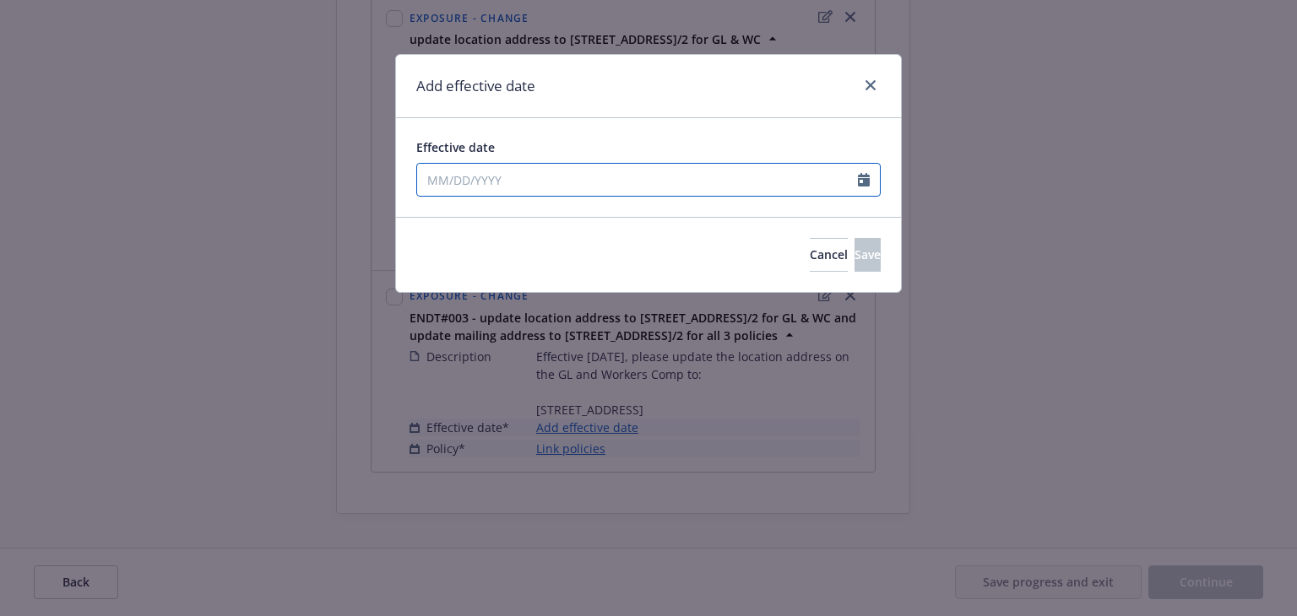
click at [588, 189] on input "Effective date" at bounding box center [637, 180] width 441 height 32
select select "8"
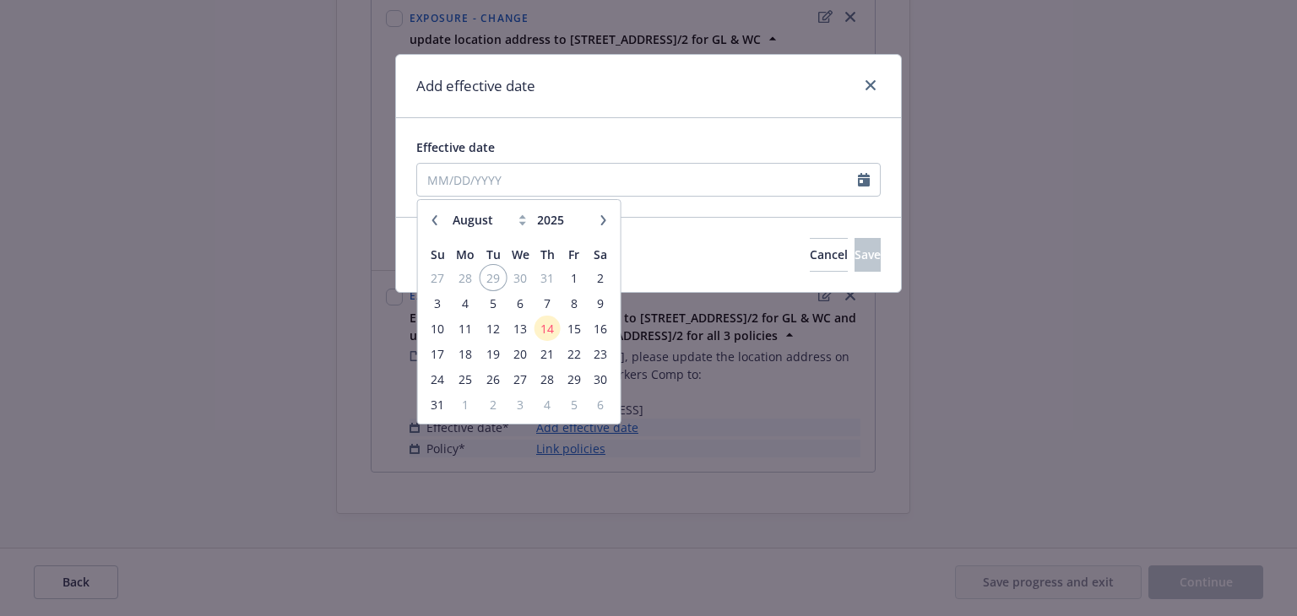
click at [493, 282] on span "29" at bounding box center [492, 278] width 23 height 21
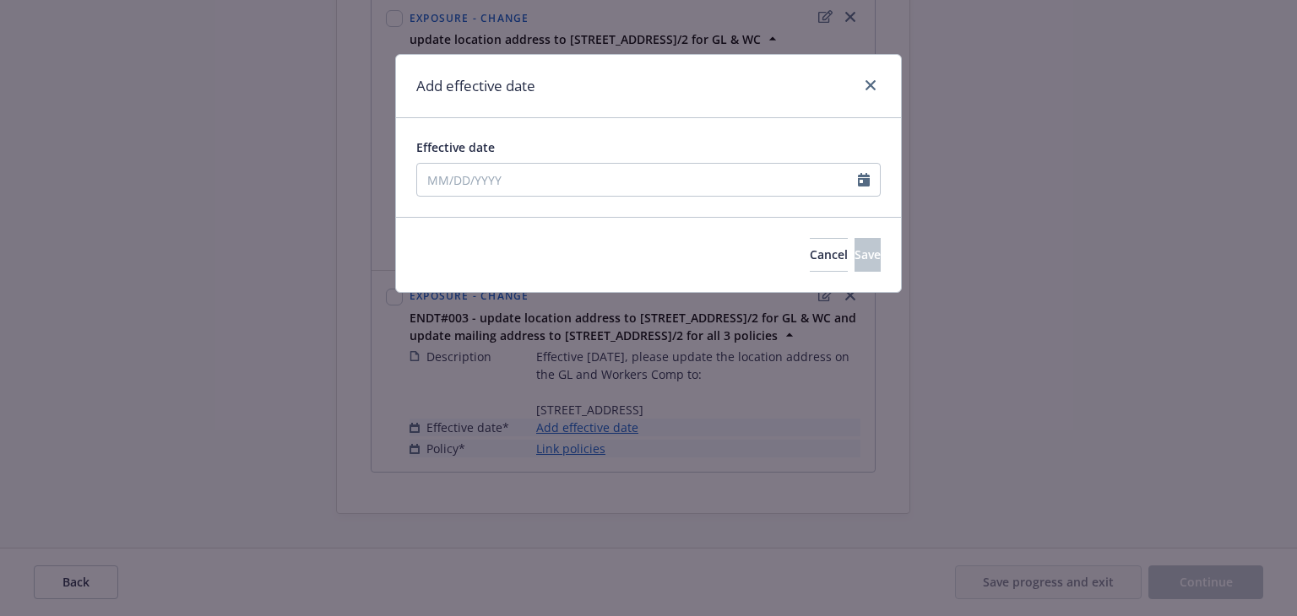
type input "[DATE]"
click at [854, 251] on span "Save" at bounding box center [867, 254] width 26 height 16
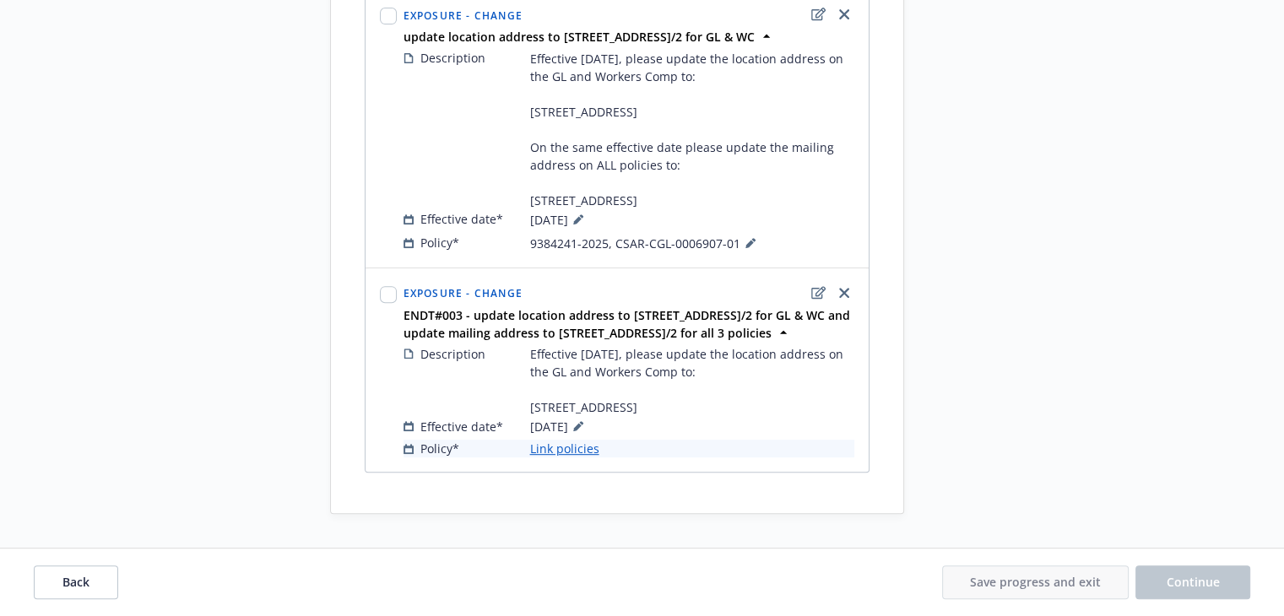
click at [577, 451] on link "Link policies" at bounding box center [564, 449] width 69 height 18
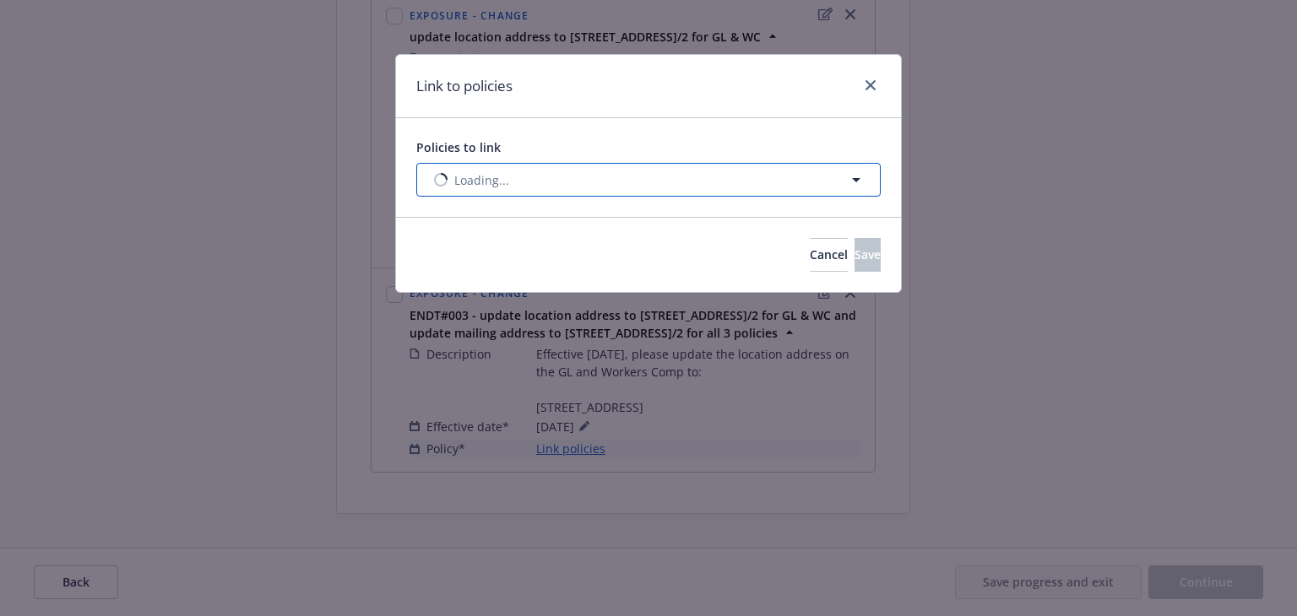
click at [582, 181] on button "Loading..." at bounding box center [648, 180] width 464 height 34
select select "ACTIVE"
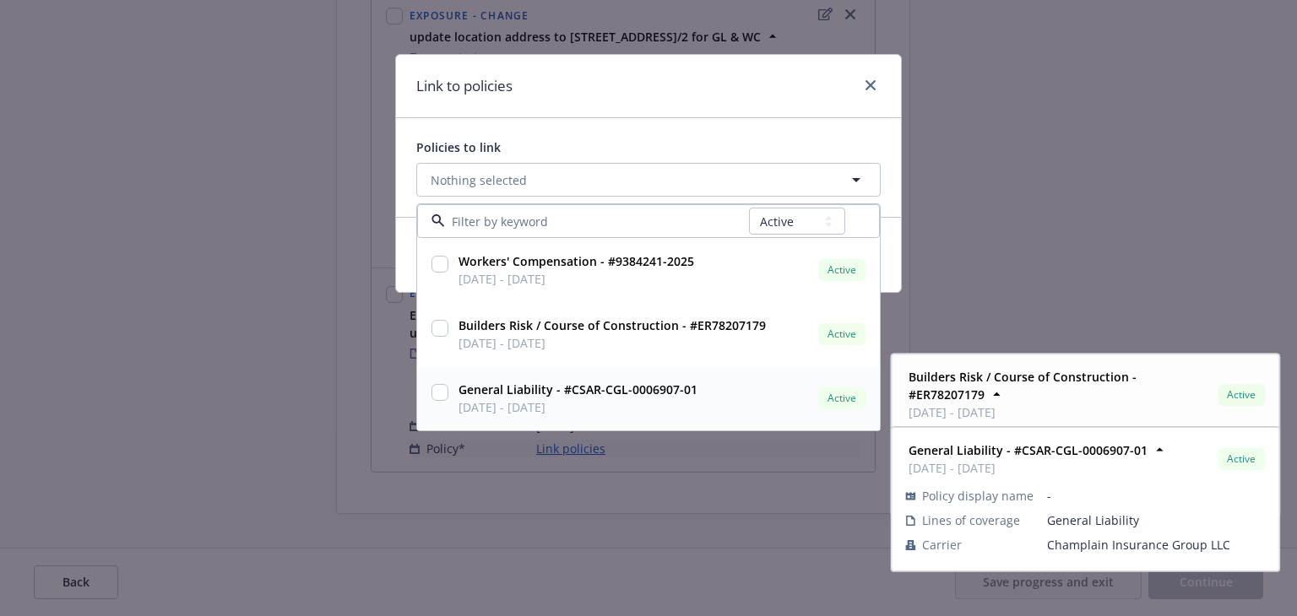
drag, startPoint x: 593, startPoint y: 403, endPoint x: 603, endPoint y: 384, distance: 20.8
click at [594, 403] on span "[DATE] - [DATE]" at bounding box center [577, 407] width 239 height 18
checkbox input "true"
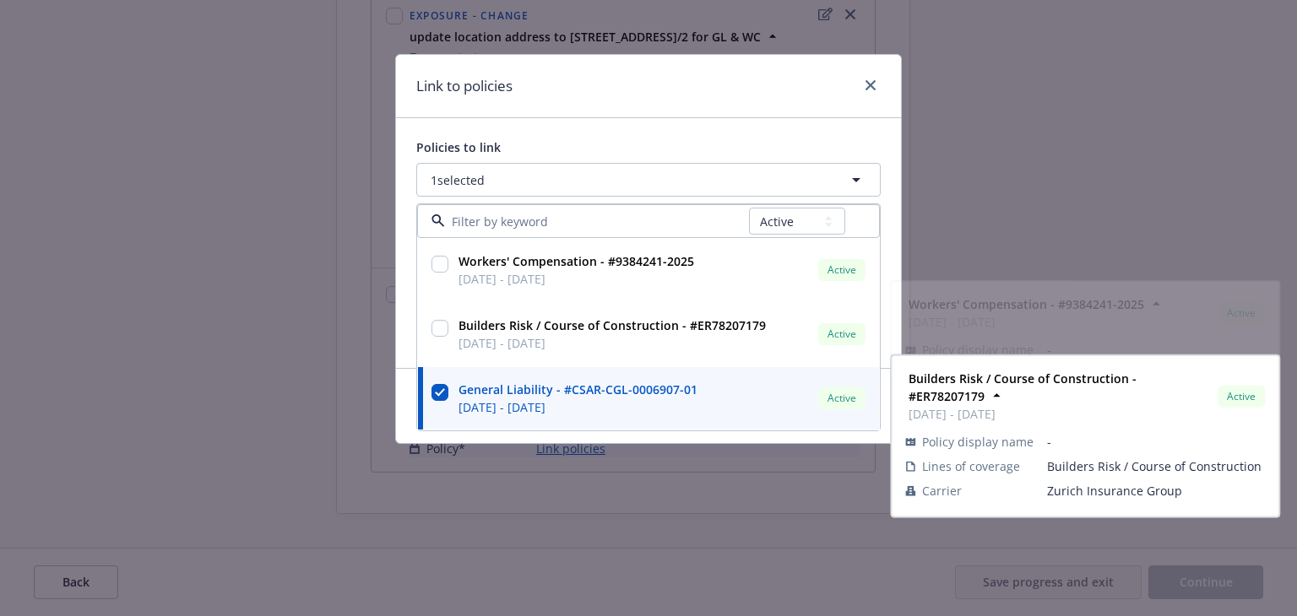
click at [762, 97] on div "Link to policies" at bounding box center [648, 86] width 505 height 63
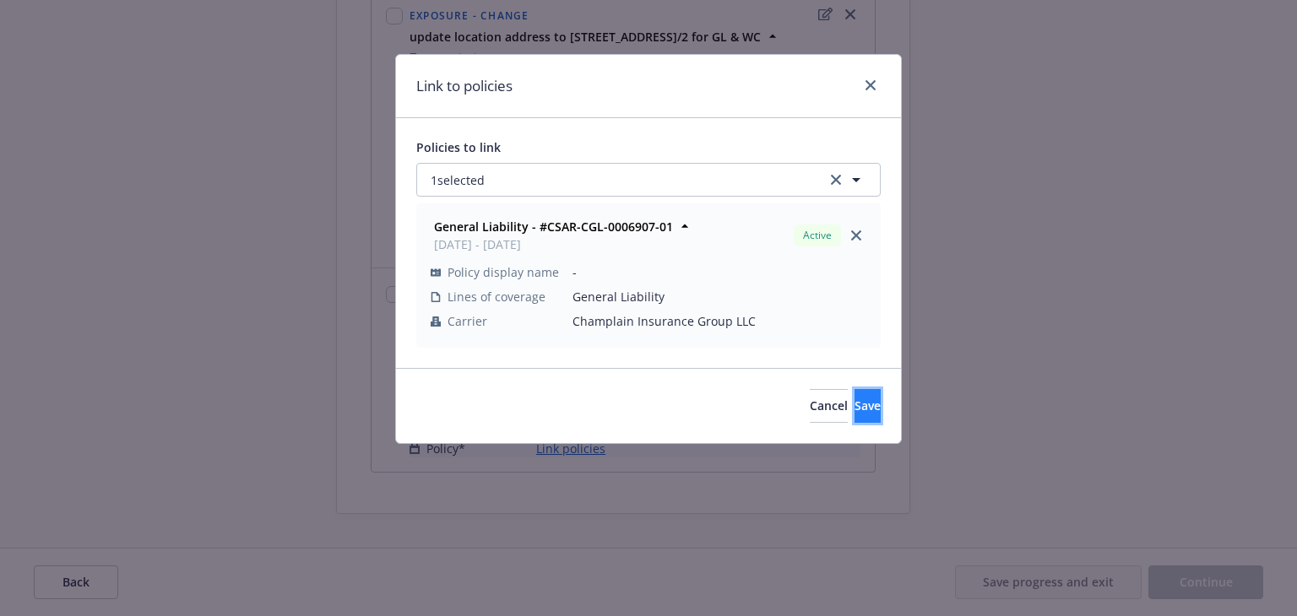
click at [854, 398] on span "Save" at bounding box center [867, 406] width 26 height 16
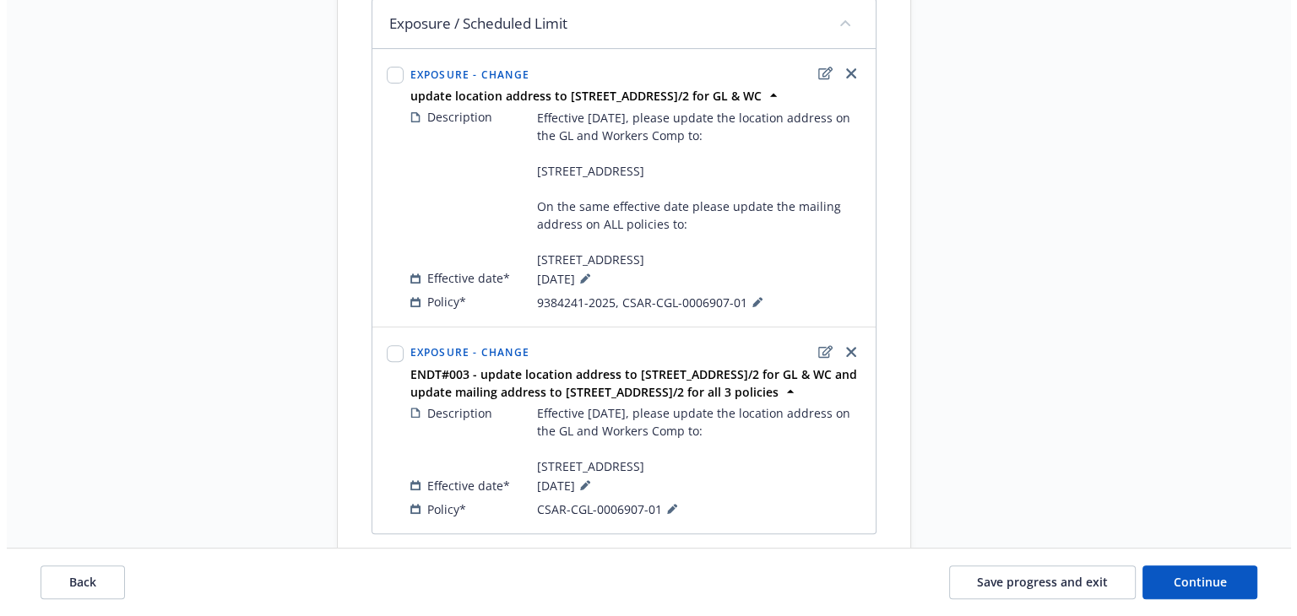
scroll to position [653, 0]
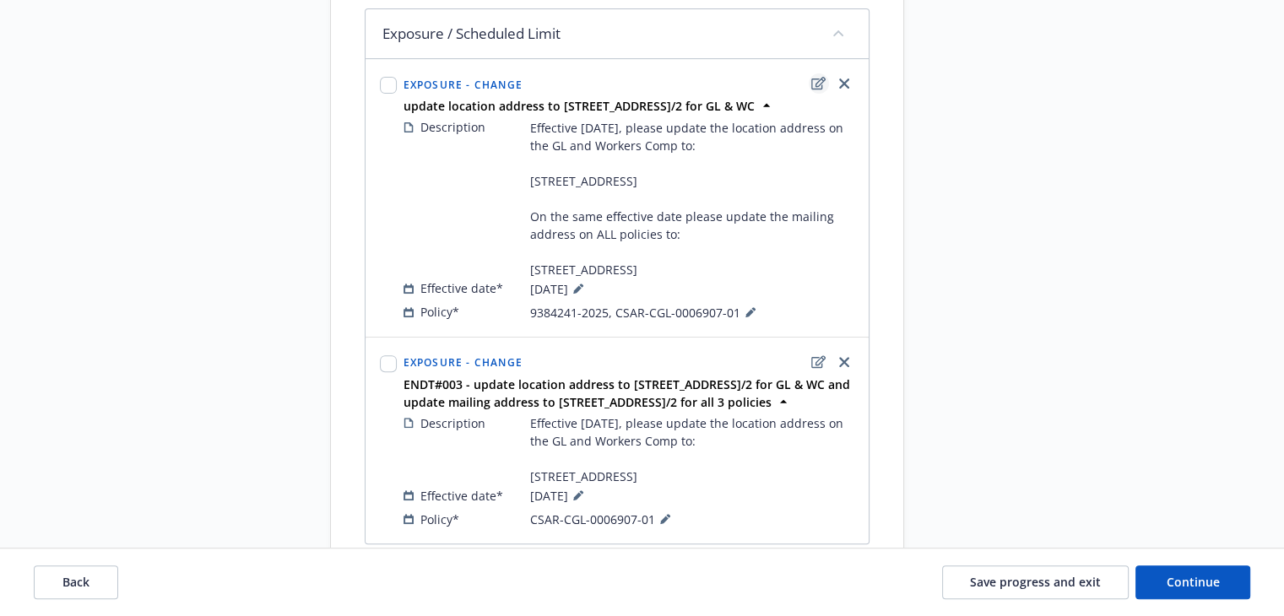
click at [820, 90] on icon "edit" at bounding box center [818, 84] width 14 height 14
type textarea "x"
select select "CHANGE"
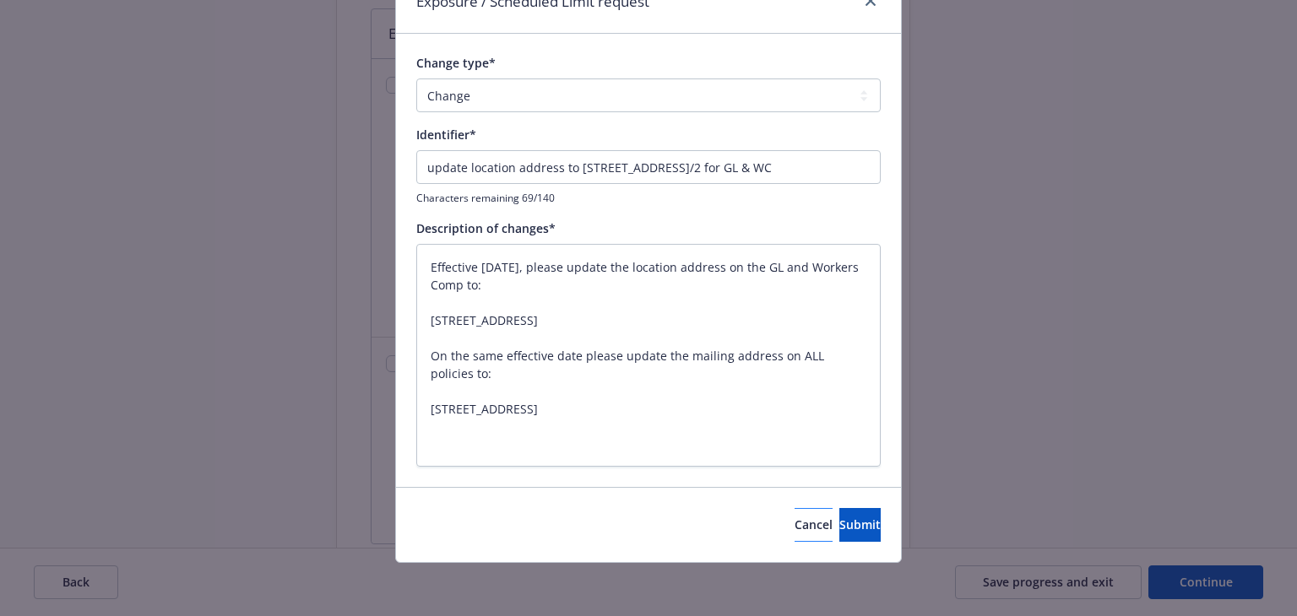
scroll to position [84, 0]
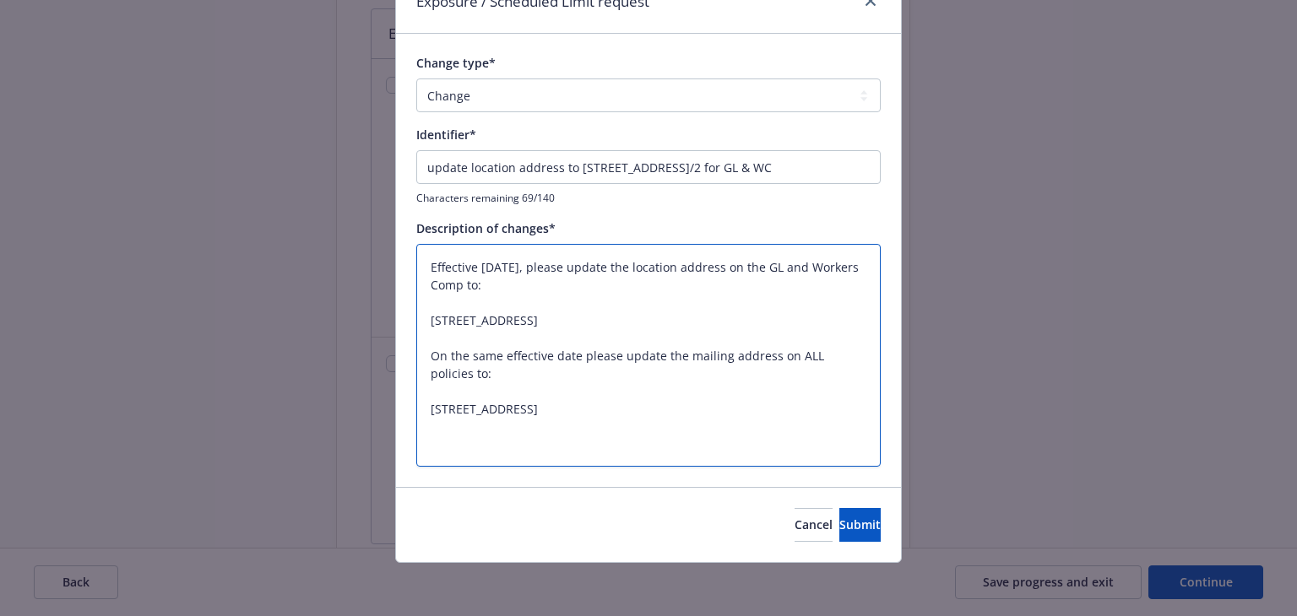
drag, startPoint x: 422, startPoint y: 373, endPoint x: 547, endPoint y: 452, distance: 148.0
click at [547, 452] on textarea "Effective [DATE], please update the location address on the GL and Workers Comp…" at bounding box center [648, 356] width 464 height 224
type textarea "x"
type textarea "Effective [DATE], please update the location address on the GL and Workers Comp…"
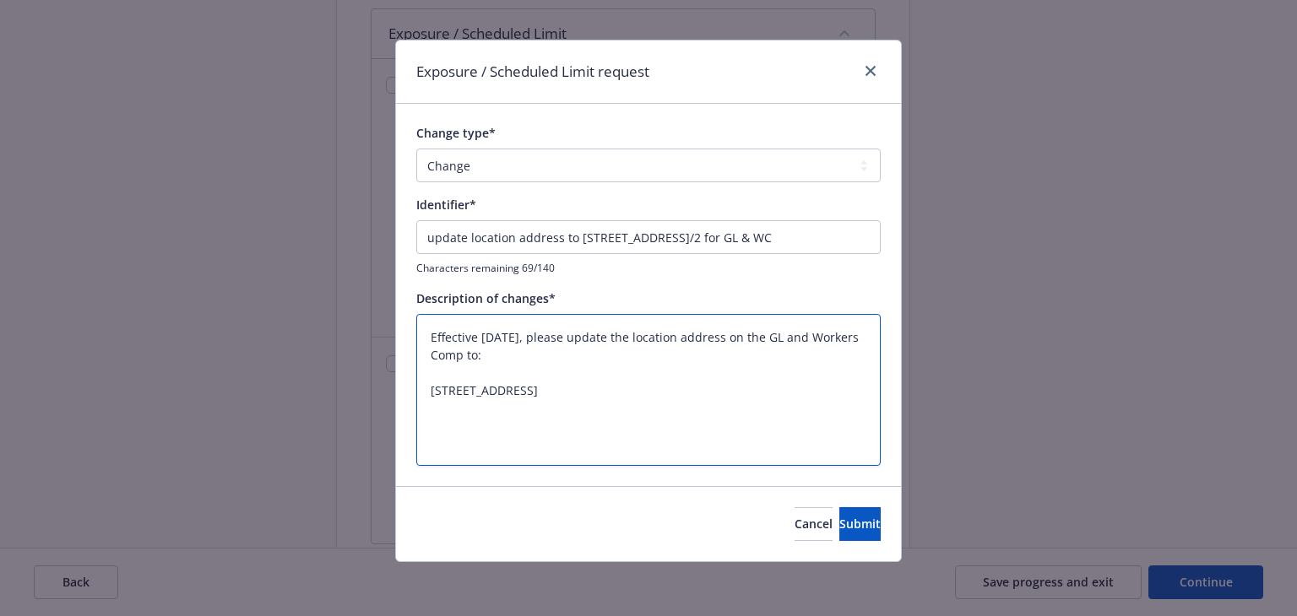
scroll to position [14, 0]
type textarea "x"
type textarea "Effective [DATE], please update the location address on the GL and Workers Comp…"
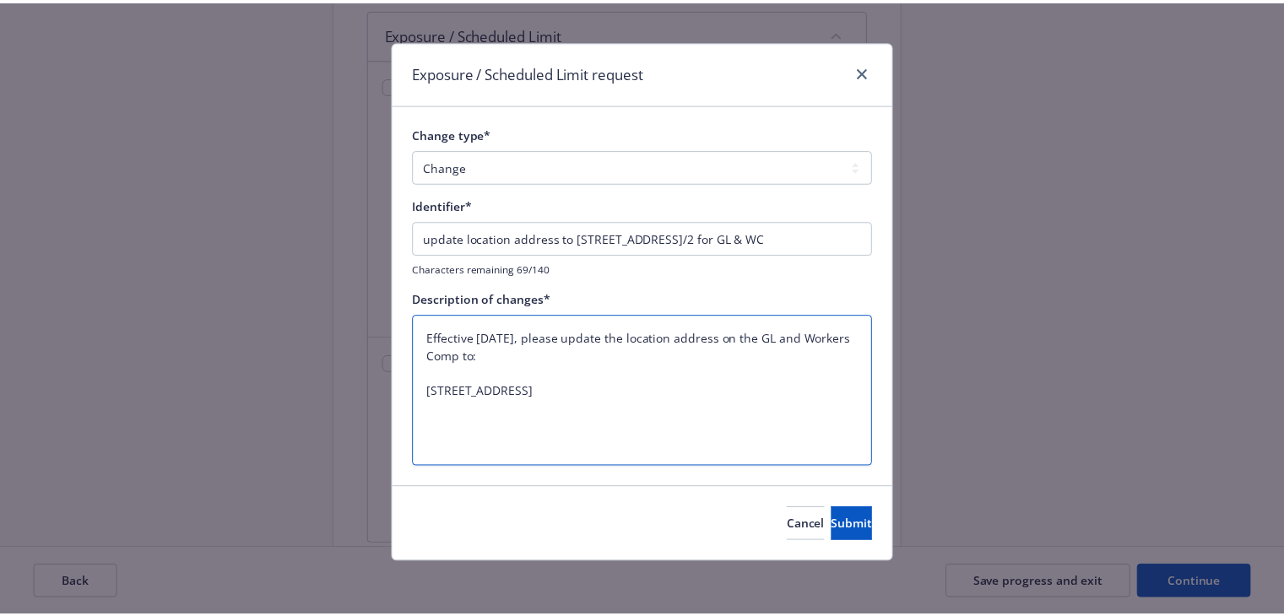
scroll to position [0, 0]
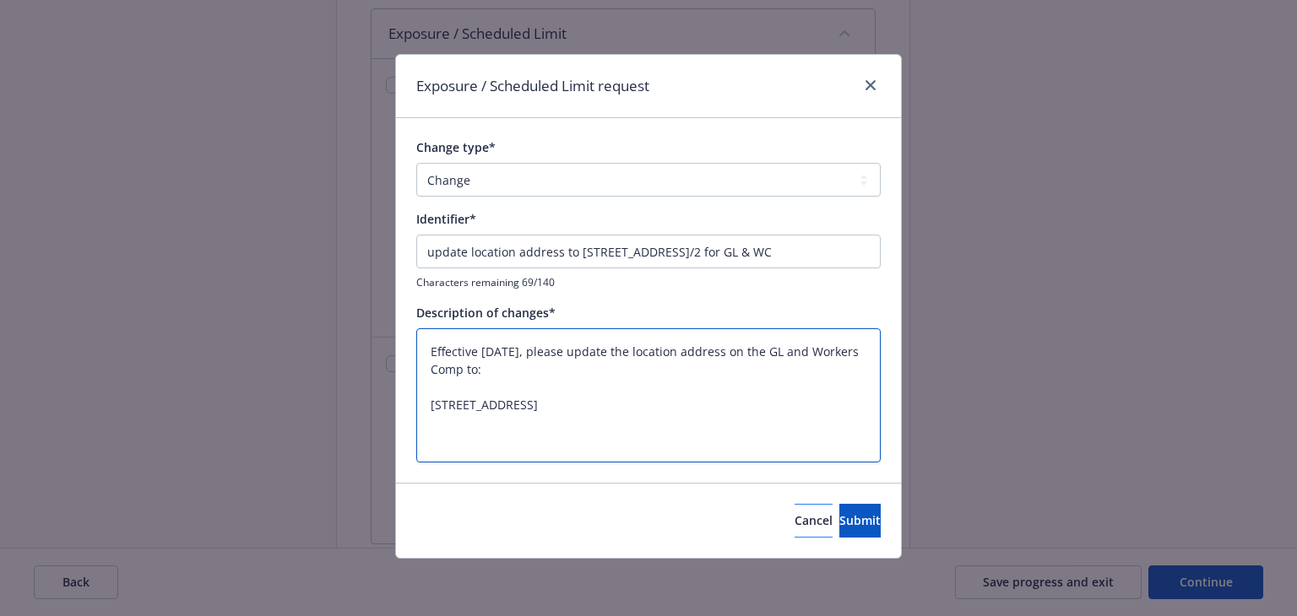
type textarea "x"
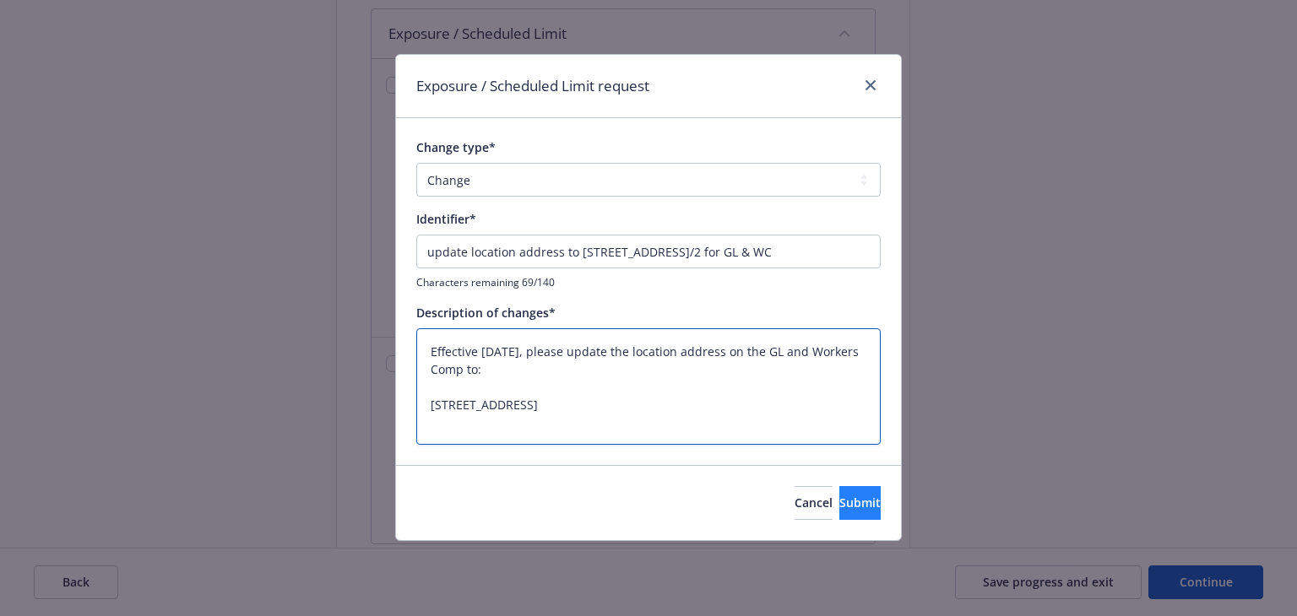
type textarea "Effective [DATE], please update the location address on the GL and Workers Comp…"
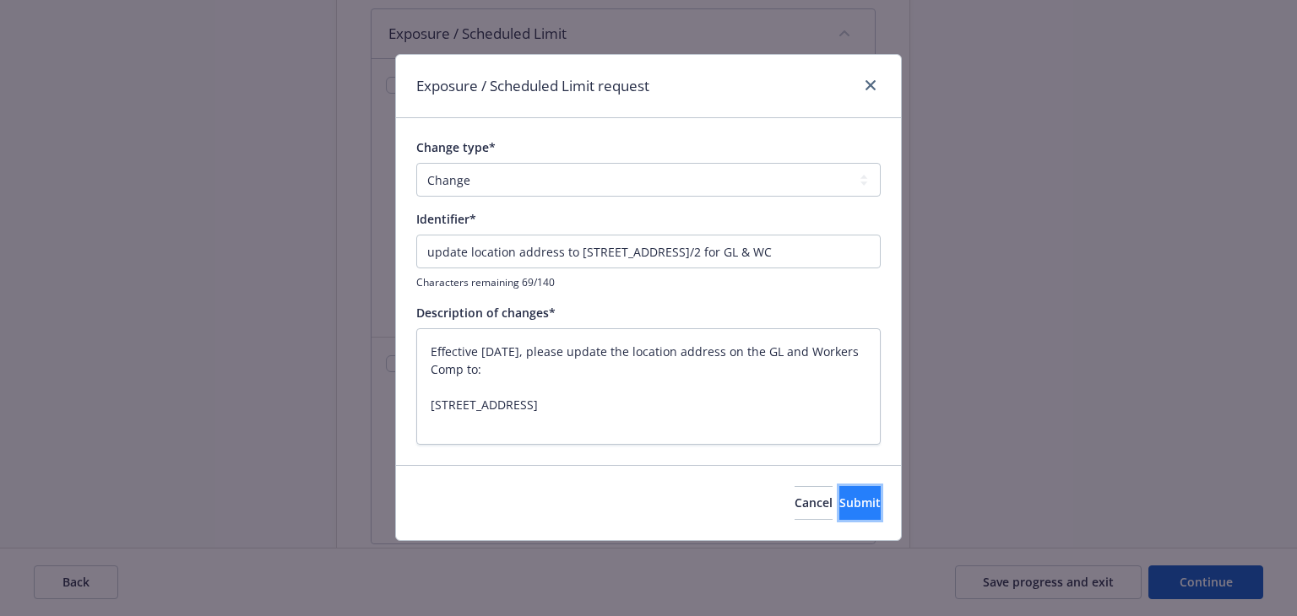
click at [847, 498] on span "Submit" at bounding box center [859, 503] width 41 height 16
type textarea "x"
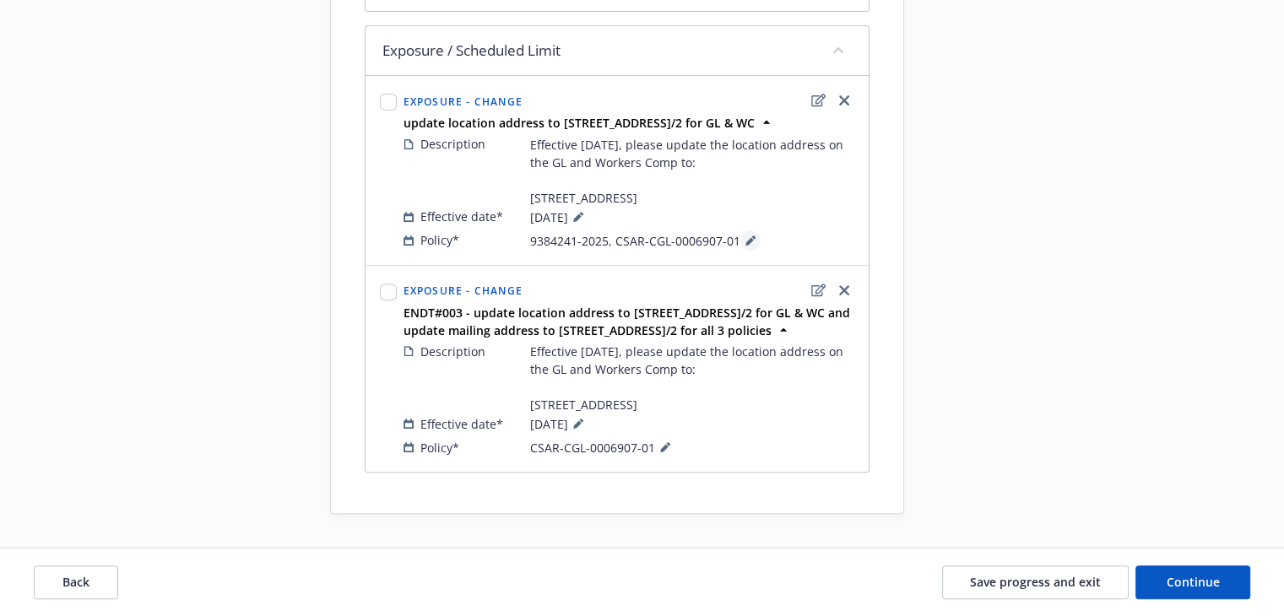
click at [745, 246] on icon at bounding box center [750, 241] width 10 height 10
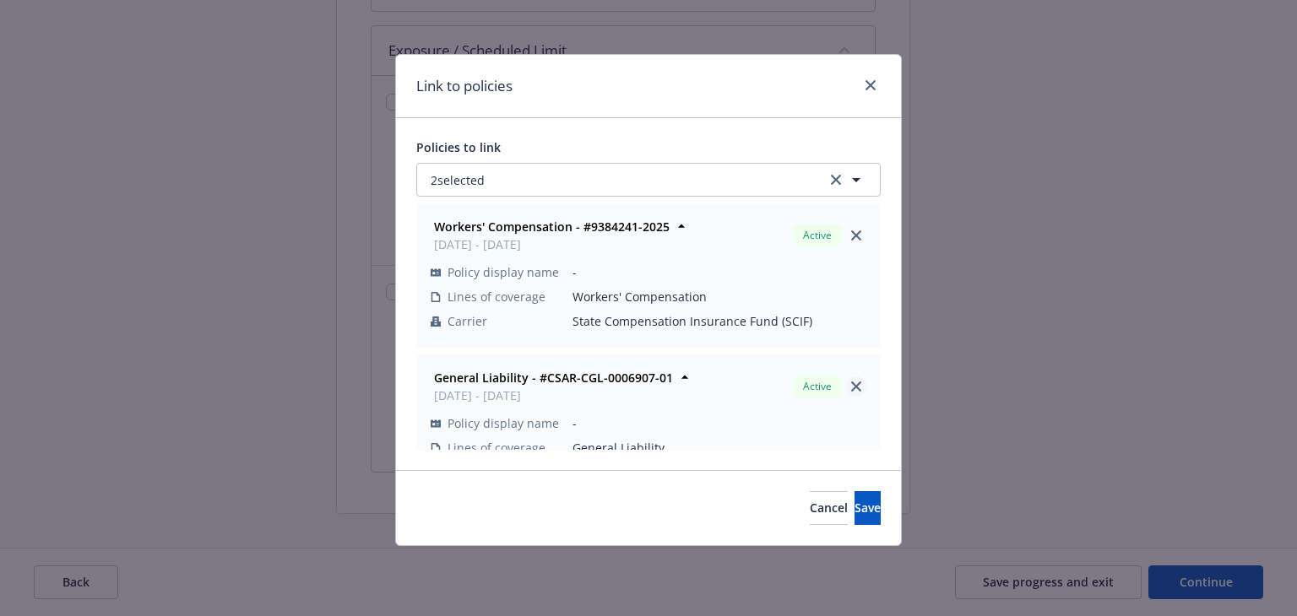
click at [851, 387] on icon "close" at bounding box center [856, 387] width 10 height 10
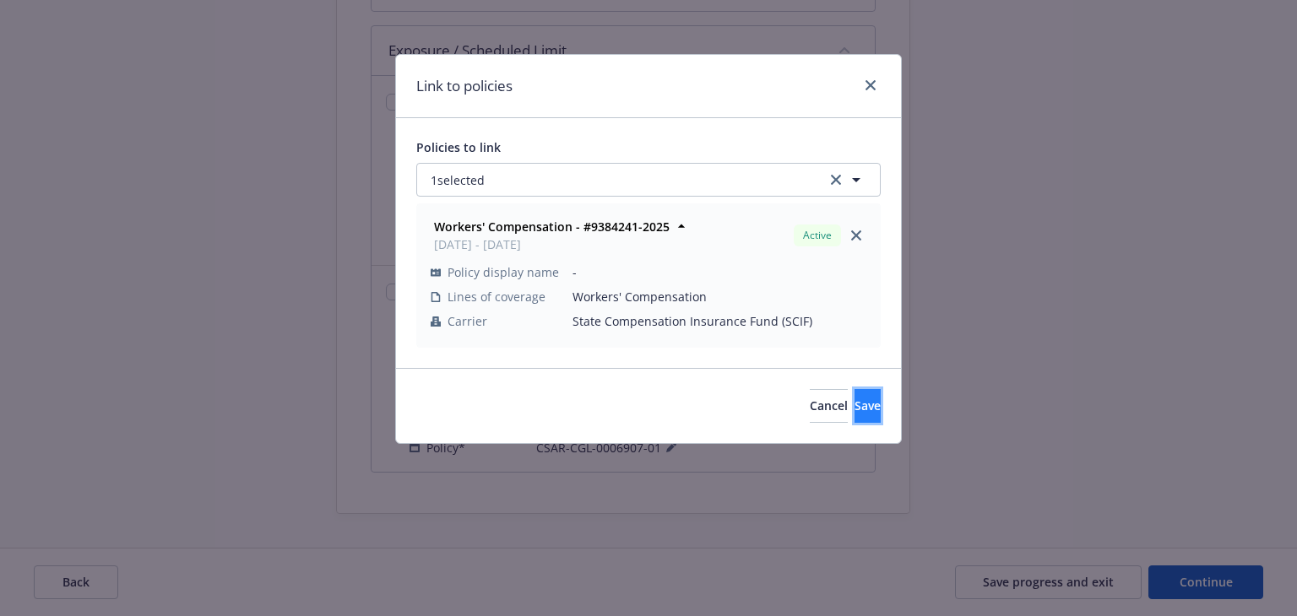
click at [854, 400] on span "Save" at bounding box center [867, 406] width 26 height 16
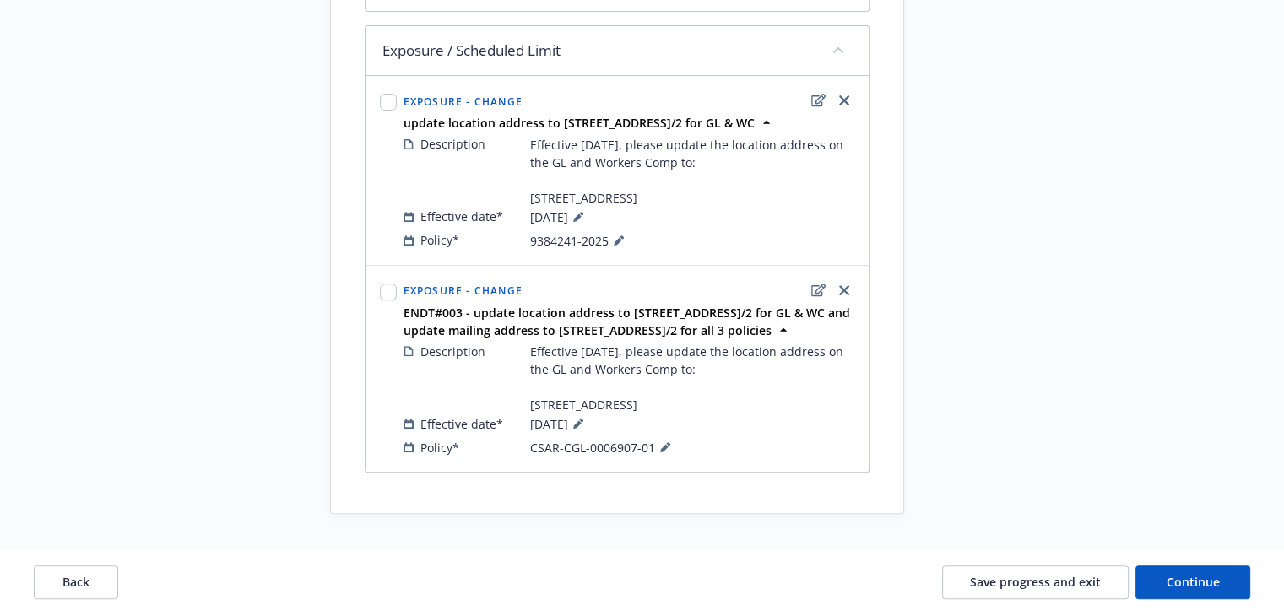
scroll to position [721, 0]
click at [1203, 595] on button "Continue" at bounding box center [1192, 583] width 115 height 34
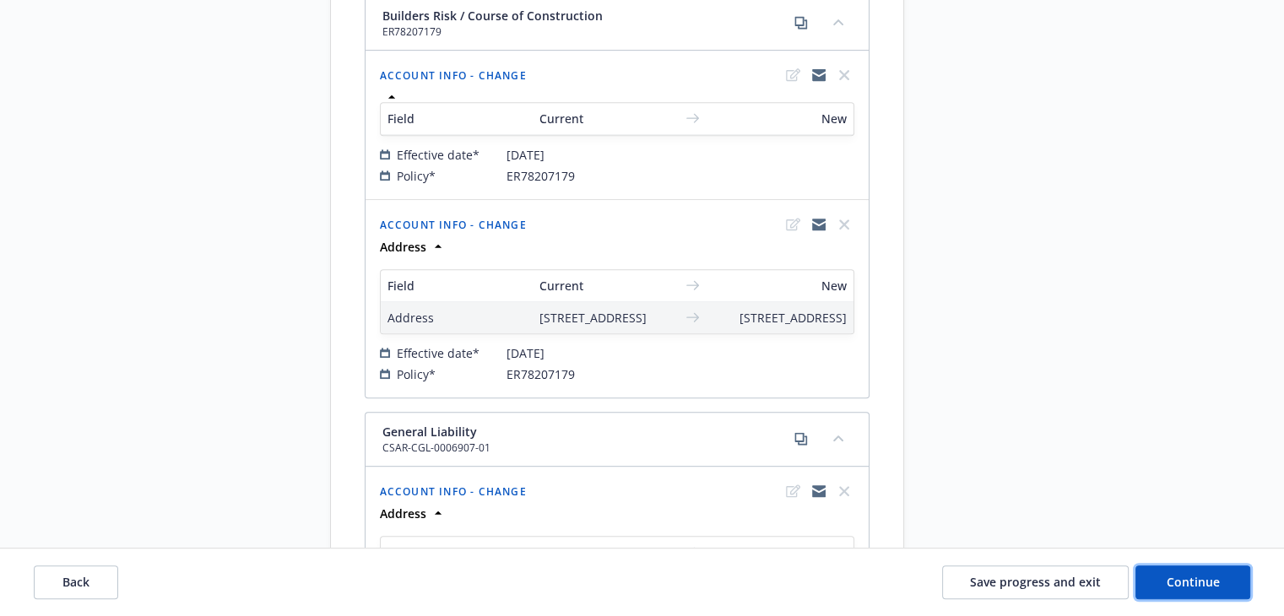
click at [1198, 584] on span "Continue" at bounding box center [1193, 582] width 53 height 16
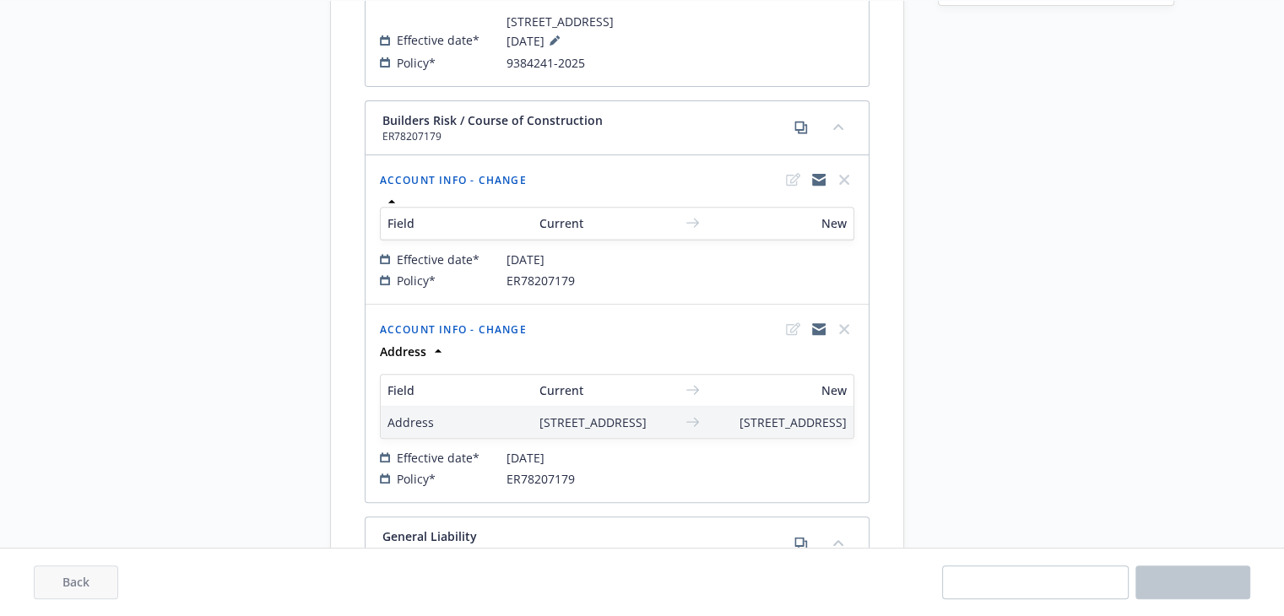
scroll to position [552, 0]
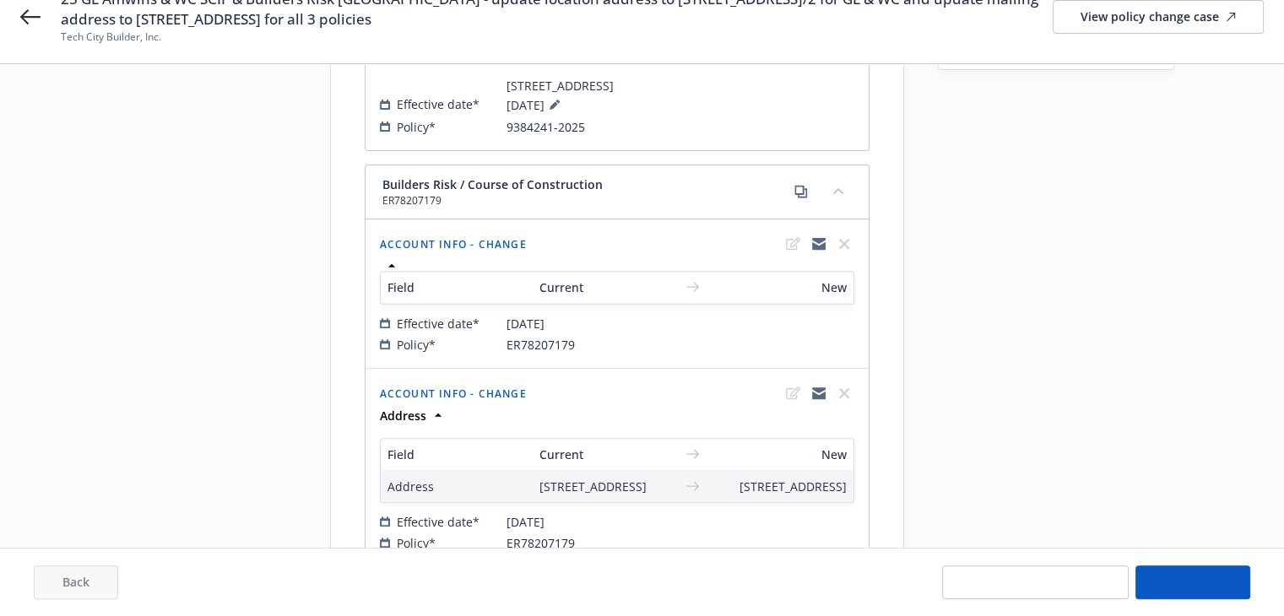
select select "ACCEPTED"
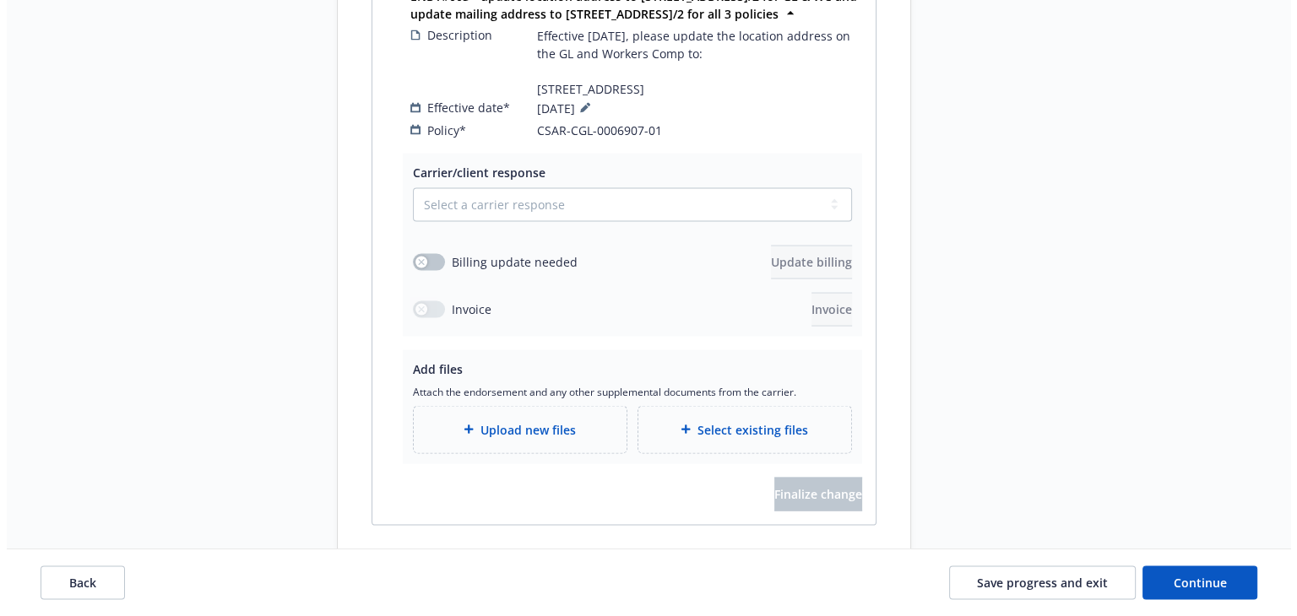
scroll to position [3461, 0]
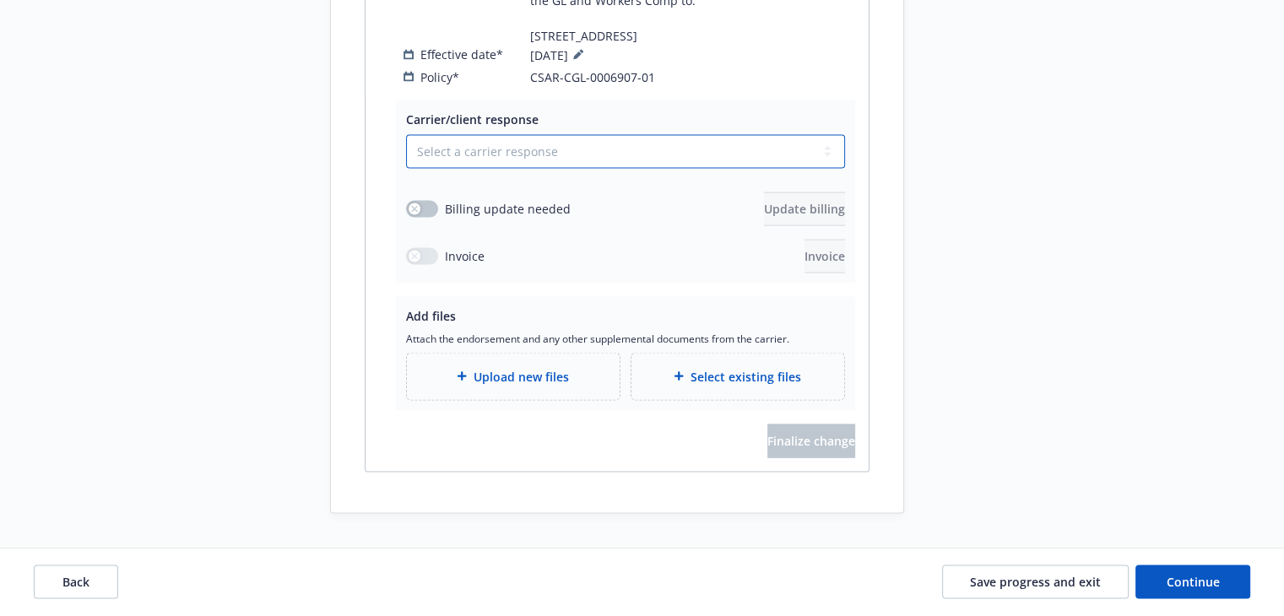
click at [468, 169] on select "Select a carrier response Accepted Accepted with revision No endorsement needed…" at bounding box center [625, 152] width 439 height 34
select select "ACCEPTED"
click at [406, 169] on select "Select a carrier response Accepted Accepted with revision No endorsement needed…" at bounding box center [625, 152] width 439 height 34
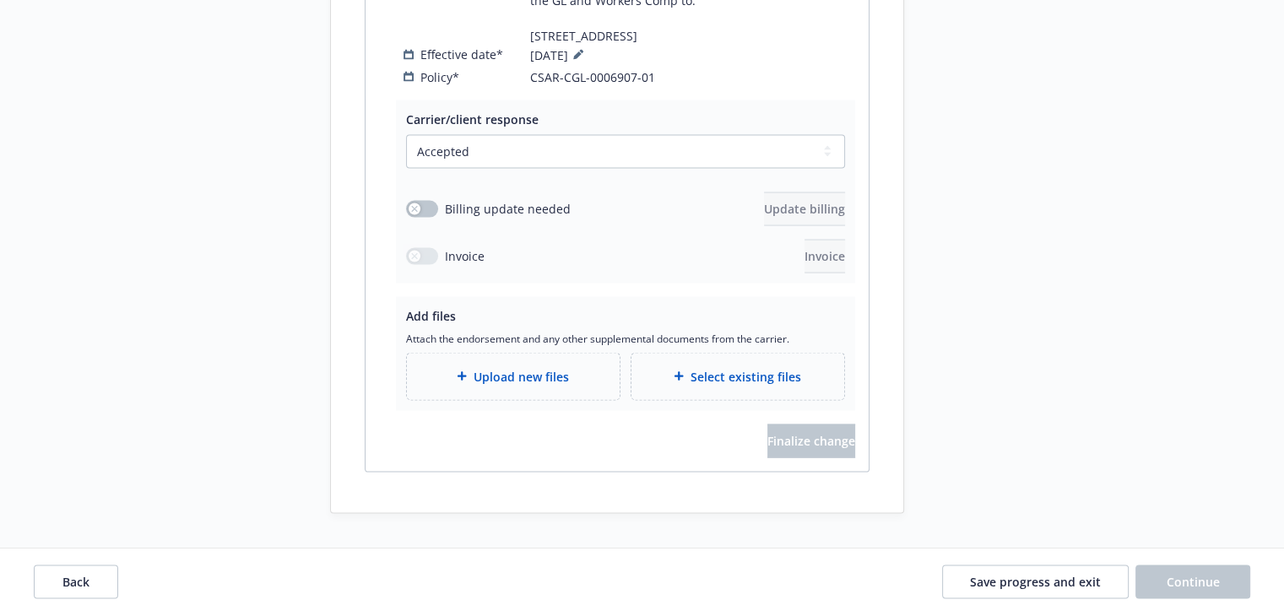
click at [471, 382] on div at bounding box center [465, 376] width 17 height 10
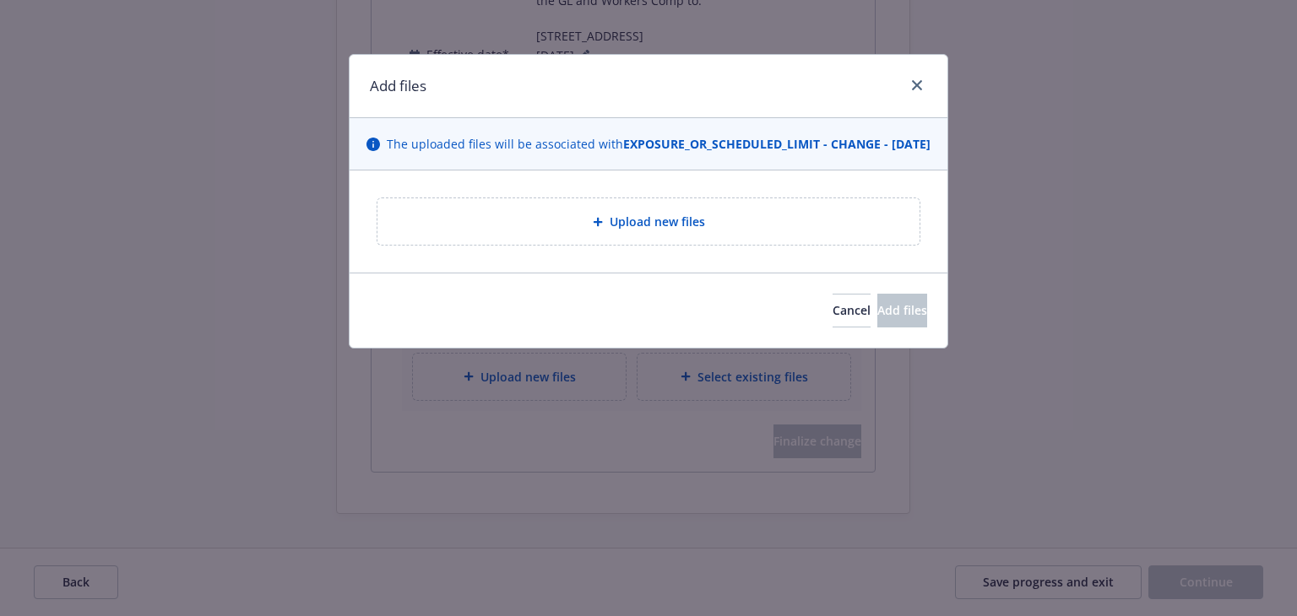
drag, startPoint x: 581, startPoint y: 183, endPoint x: 584, endPoint y: 192, distance: 9.1
click at [582, 171] on div "The uploaded files will be associated with EXPOSURE_OR_SCHEDULED_LIMIT - CHANGE…" at bounding box center [648, 144] width 598 height 52
click at [577, 231] on div "Upload new files" at bounding box center [648, 221] width 515 height 19
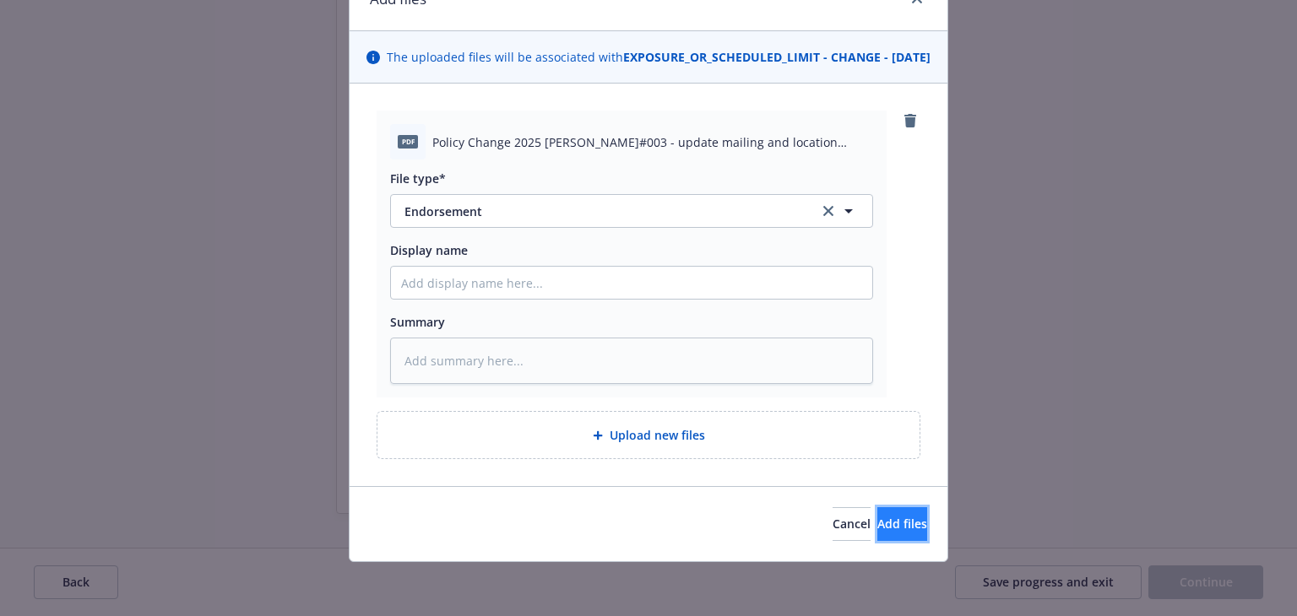
click at [877, 518] on span "Add files" at bounding box center [902, 524] width 50 height 16
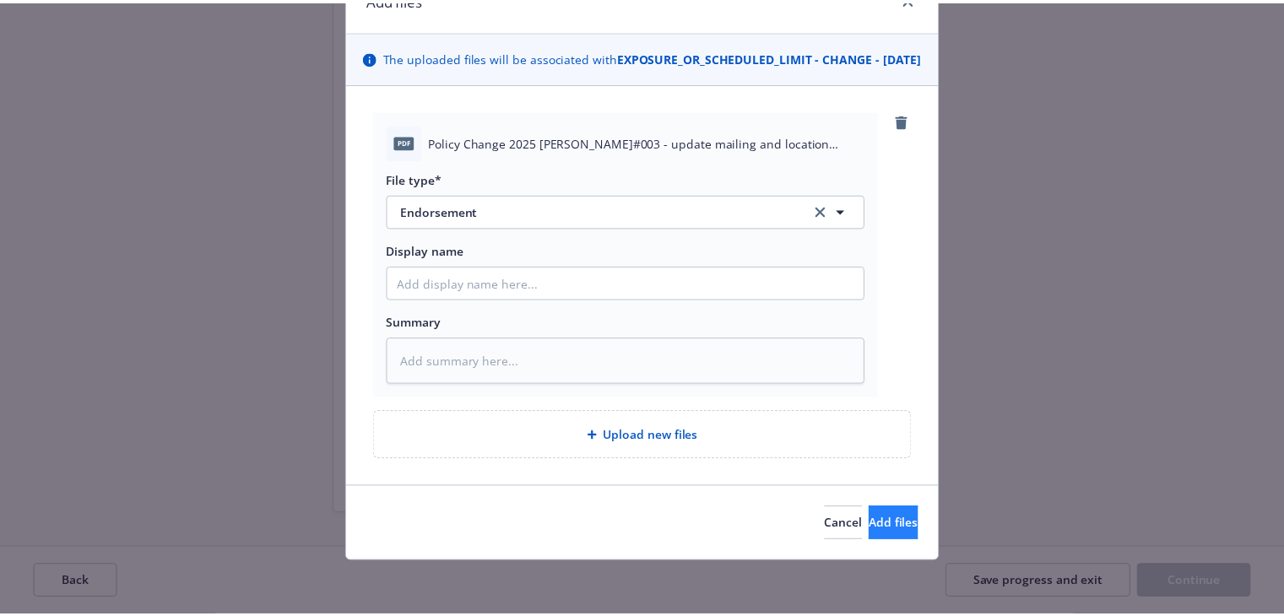
scroll to position [42, 0]
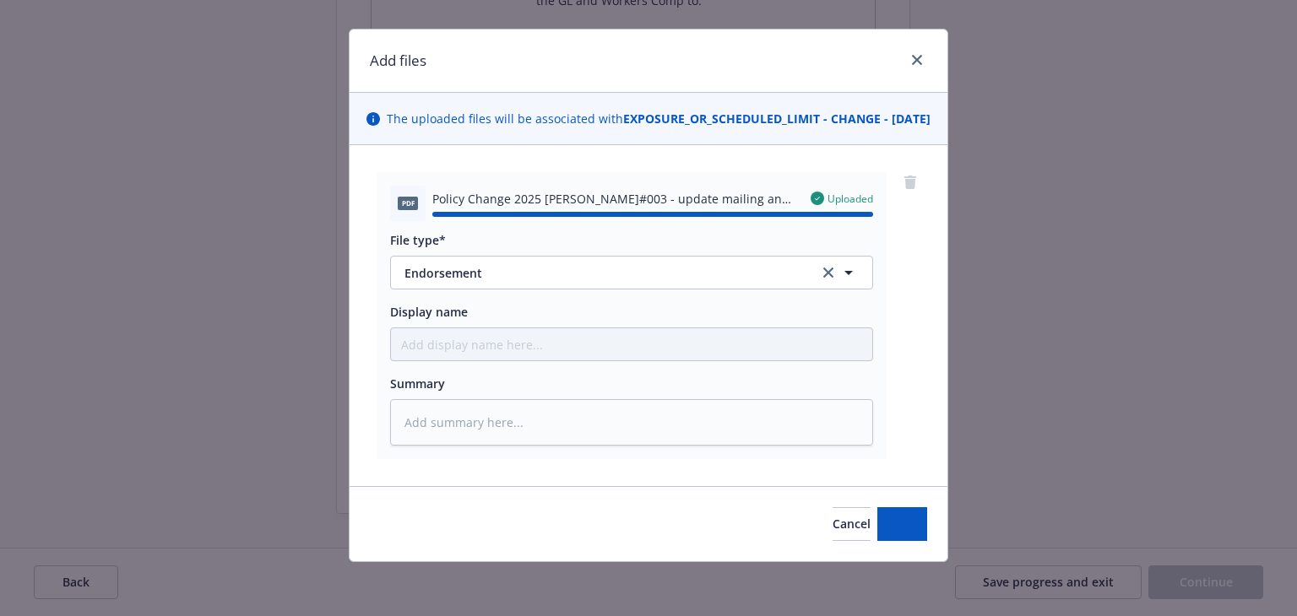
type textarea "x"
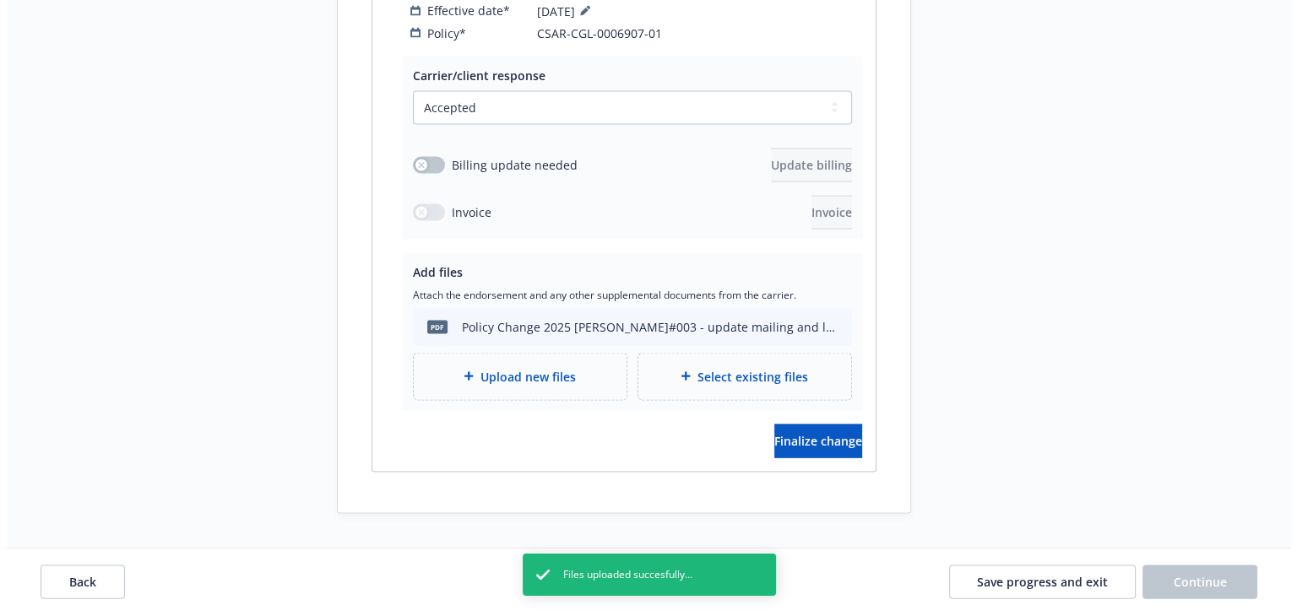
scroll to position [3565, 0]
click at [810, 446] on span "Finalize change" at bounding box center [811, 441] width 88 height 16
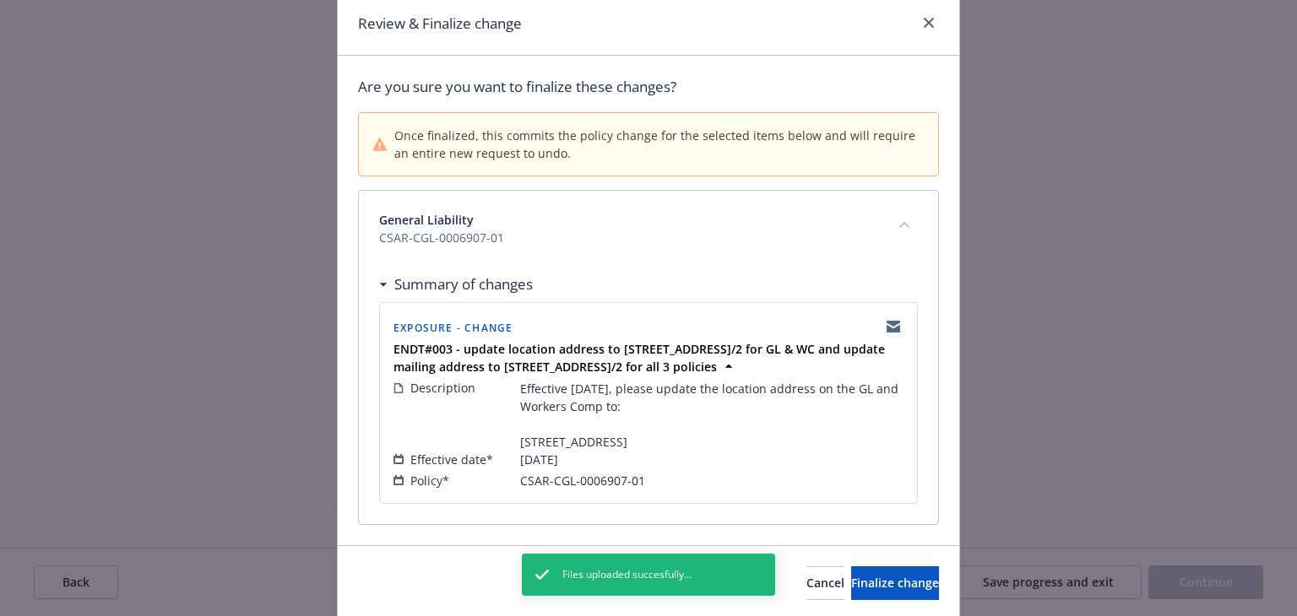
scroll to position [138, 0]
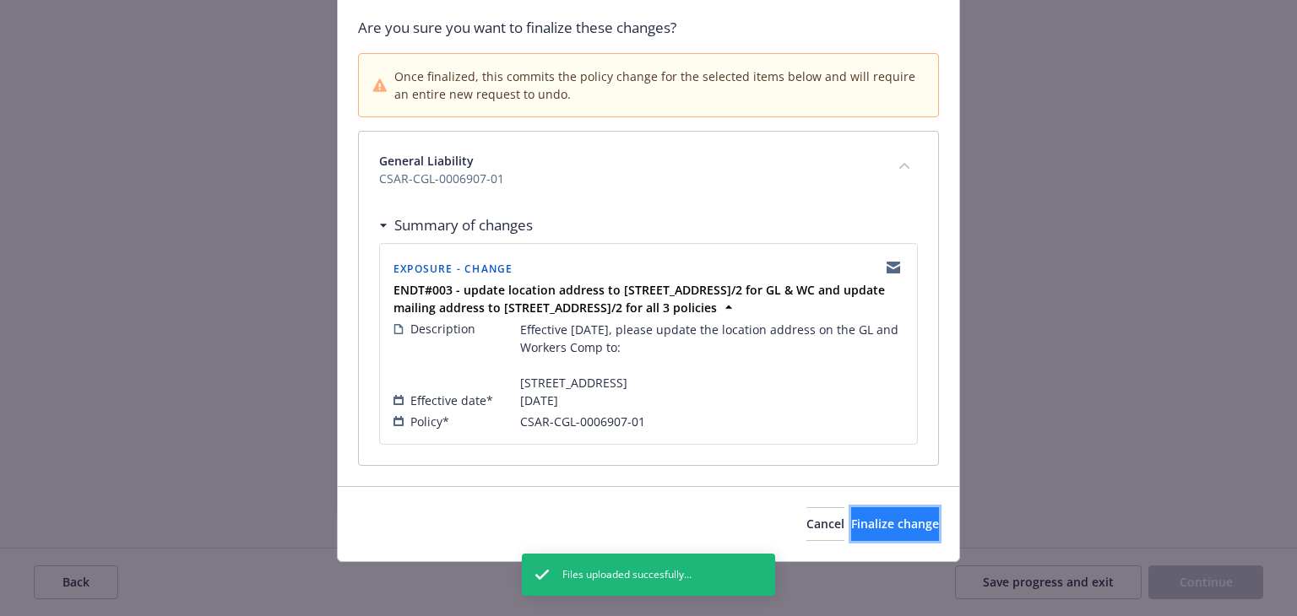
click at [851, 528] on span "Finalize change" at bounding box center [895, 524] width 88 height 16
select select "ACCEPTED"
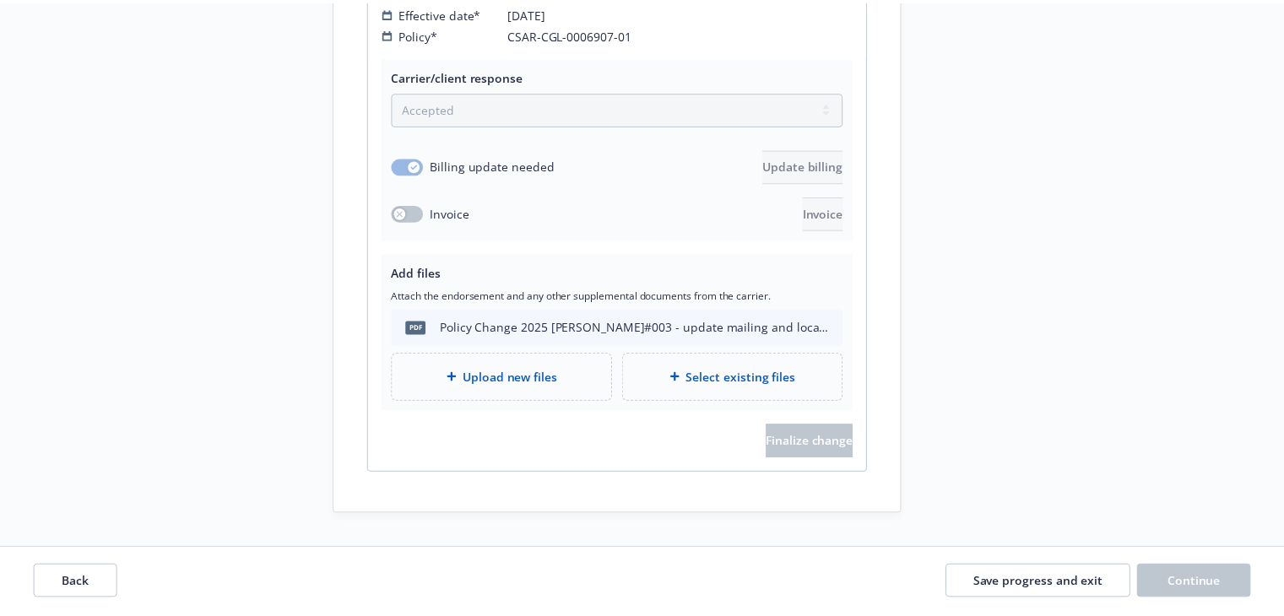
scroll to position [3548, 0]
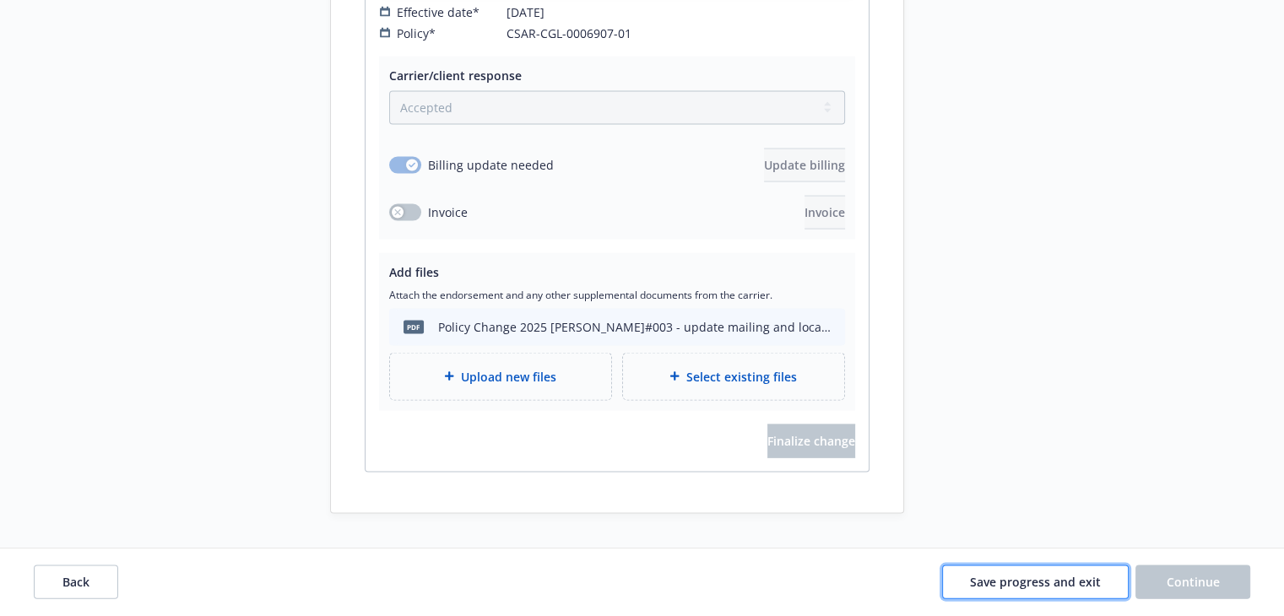
click at [1033, 582] on span "Save progress and exit" at bounding box center [1035, 582] width 131 height 16
select select "ACCEPTED"
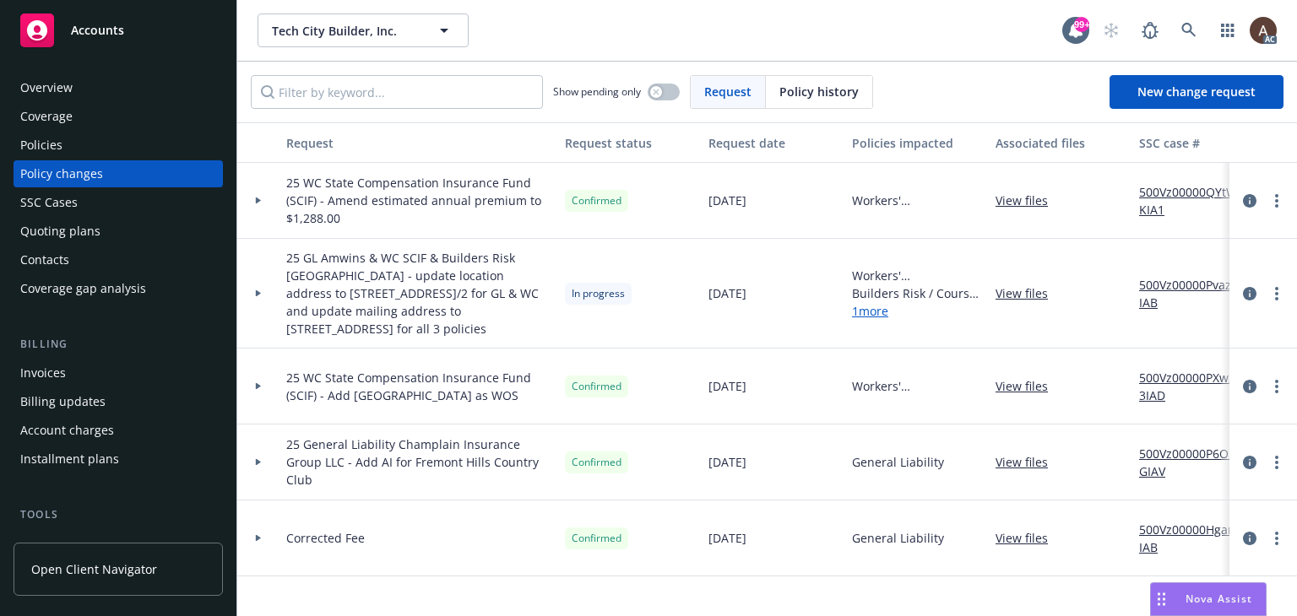
click at [259, 290] on icon at bounding box center [258, 293] width 7 height 6
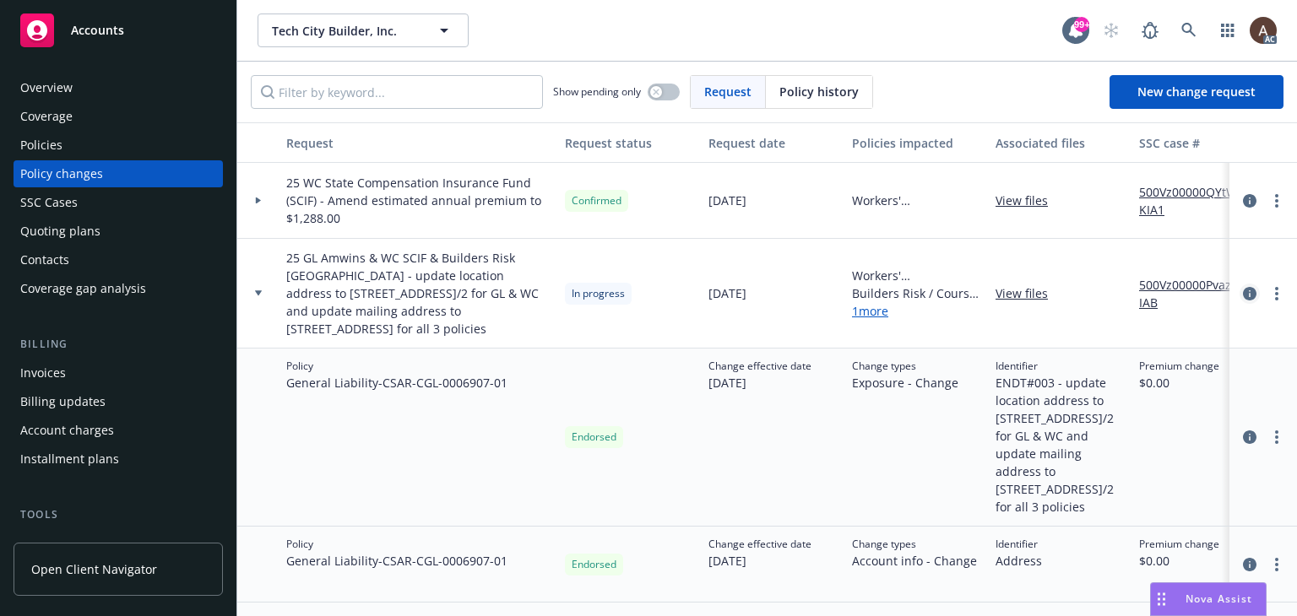
click at [1243, 298] on icon "circleInformation" at bounding box center [1250, 294] width 14 height 14
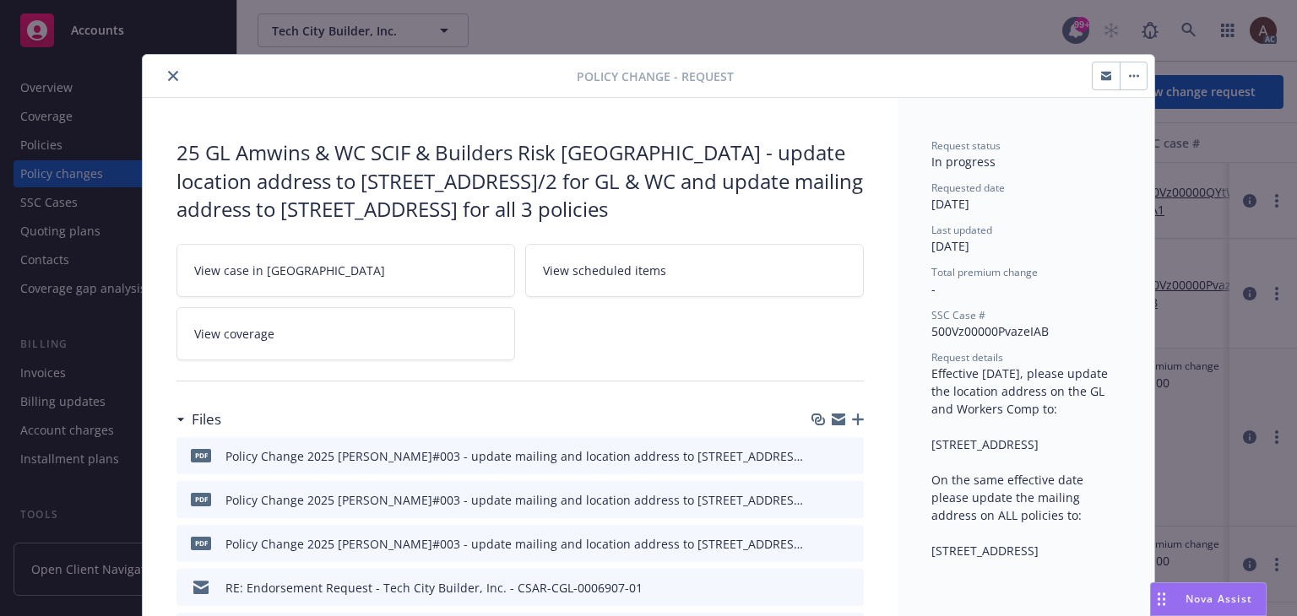
click at [168, 74] on icon "close" at bounding box center [173, 76] width 10 height 10
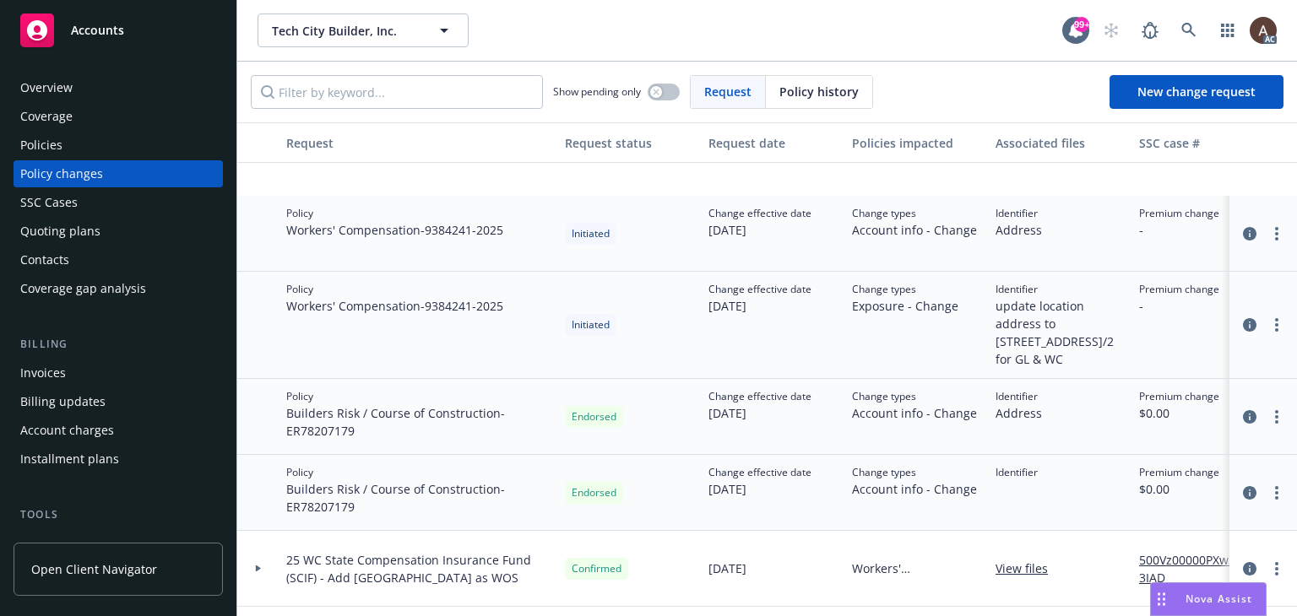
scroll to position [422, 0]
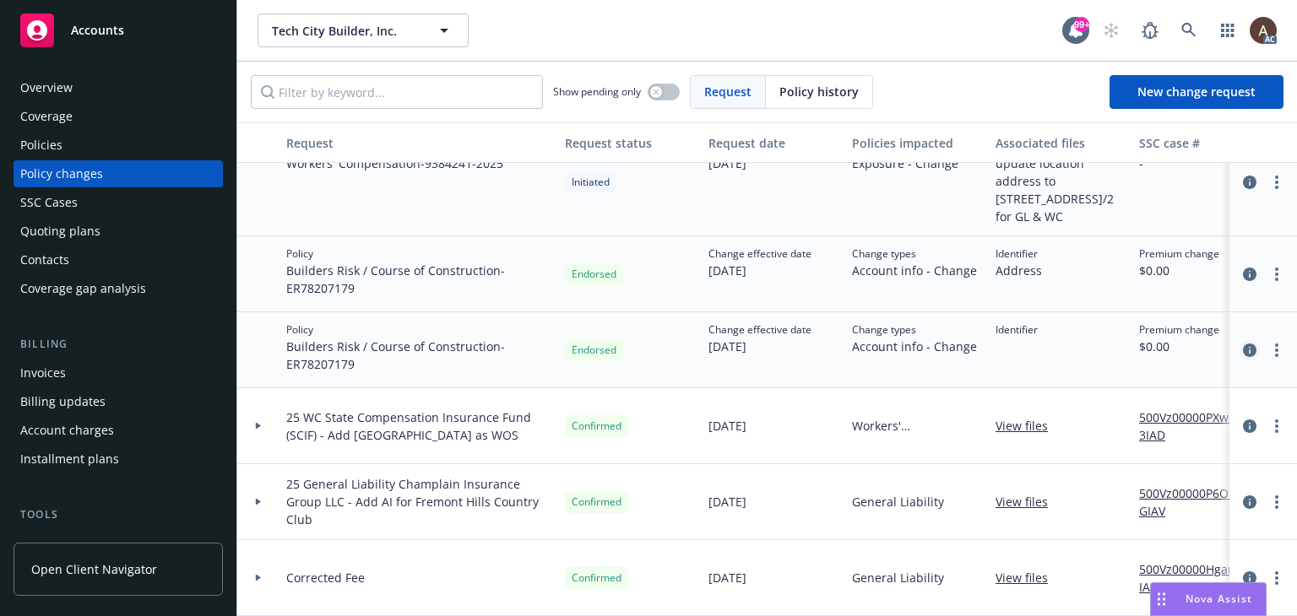
click at [1243, 344] on icon "circleInformation" at bounding box center [1250, 351] width 14 height 14
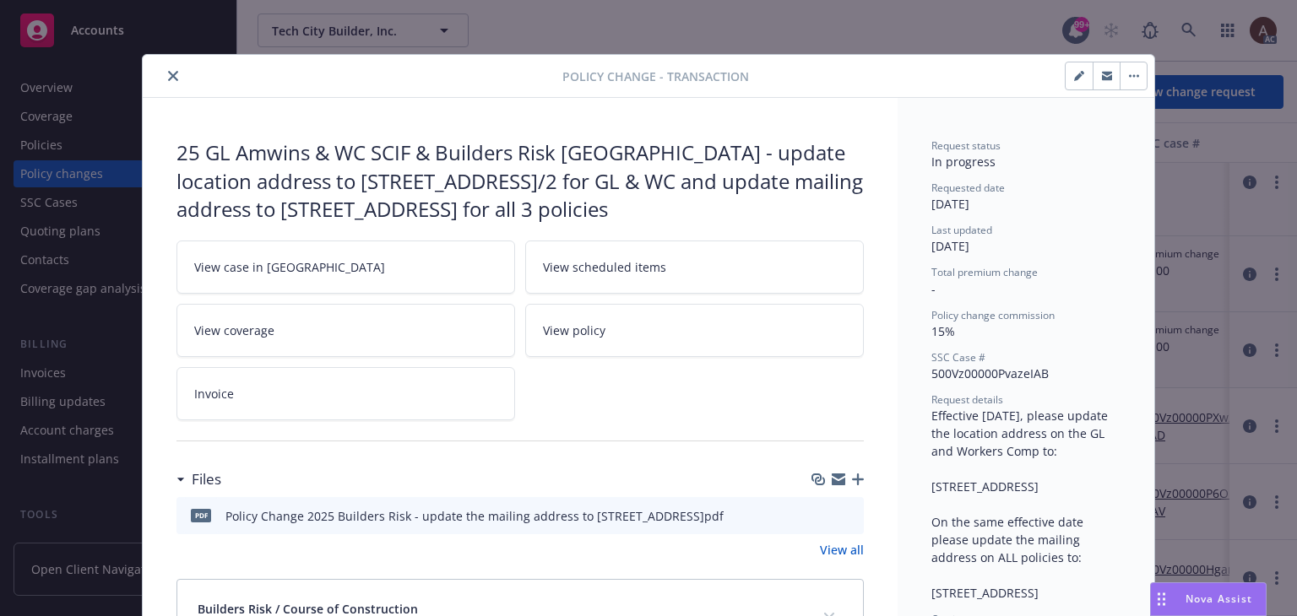
click at [163, 79] on button "close" at bounding box center [173, 76] width 20 height 20
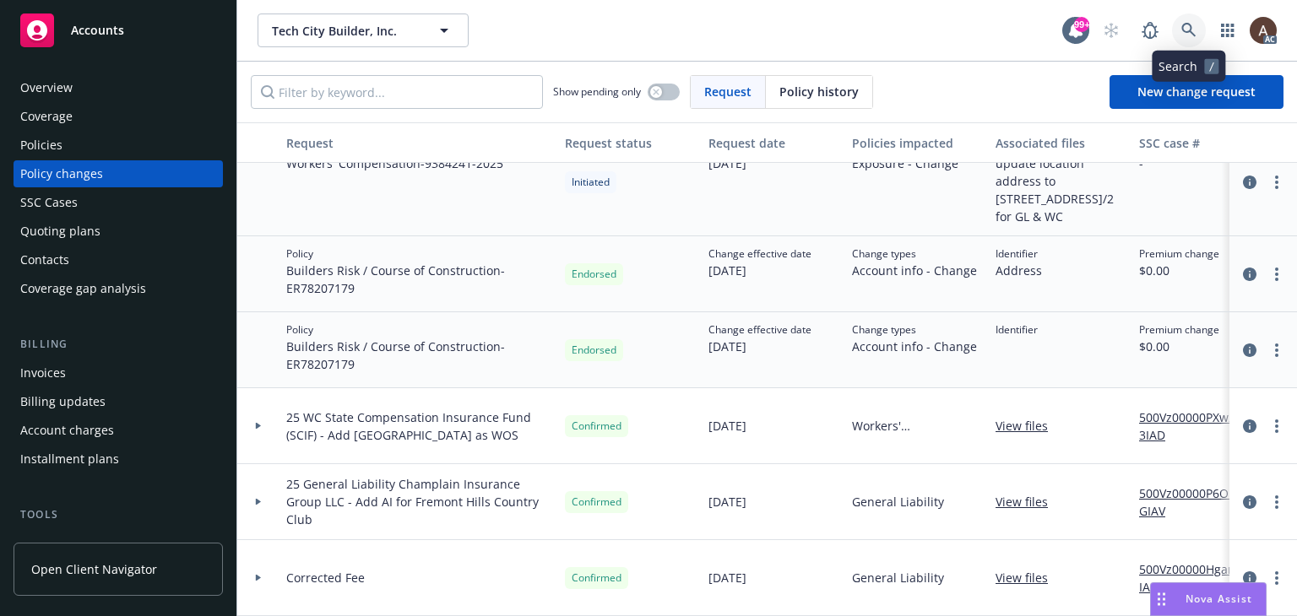
click at [1184, 35] on icon at bounding box center [1188, 30] width 15 height 15
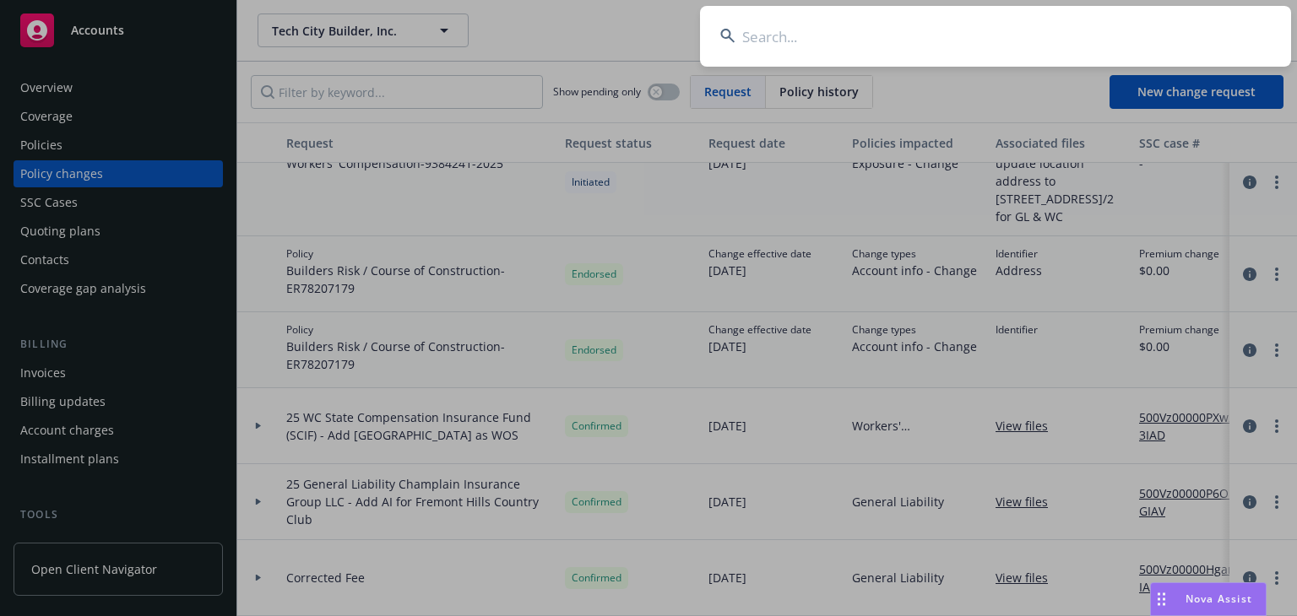
click at [905, 53] on input at bounding box center [995, 36] width 591 height 61
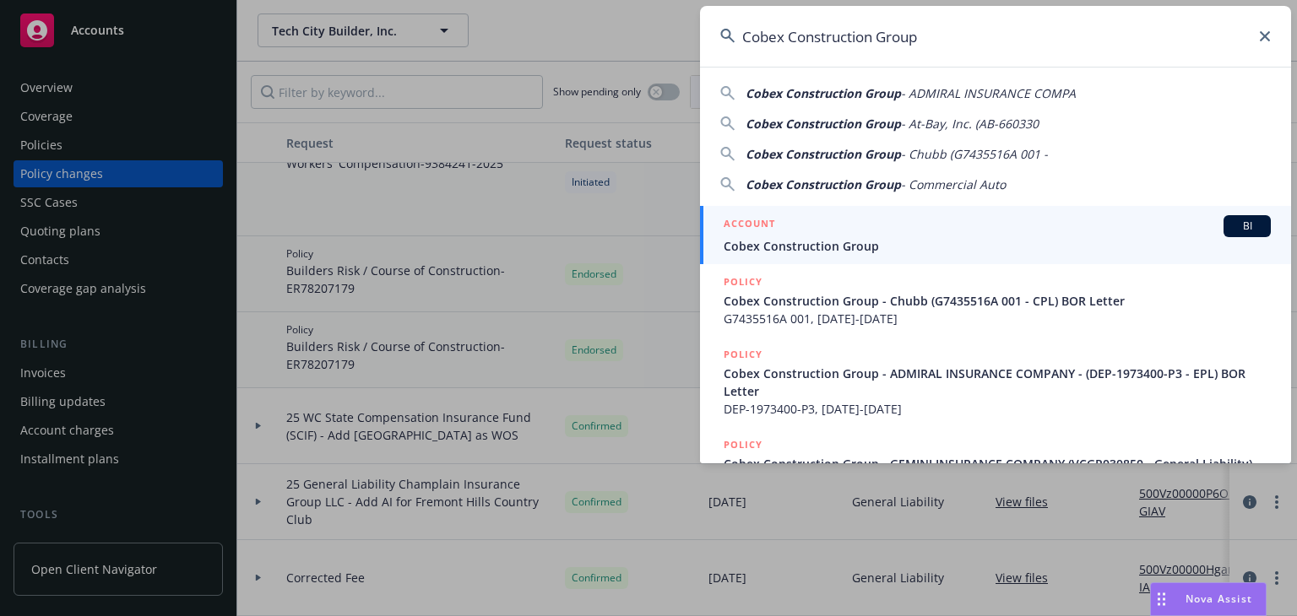
type input "Cobex Construction Group"
click at [787, 229] on div "ACCOUNT BI" at bounding box center [996, 226] width 547 height 22
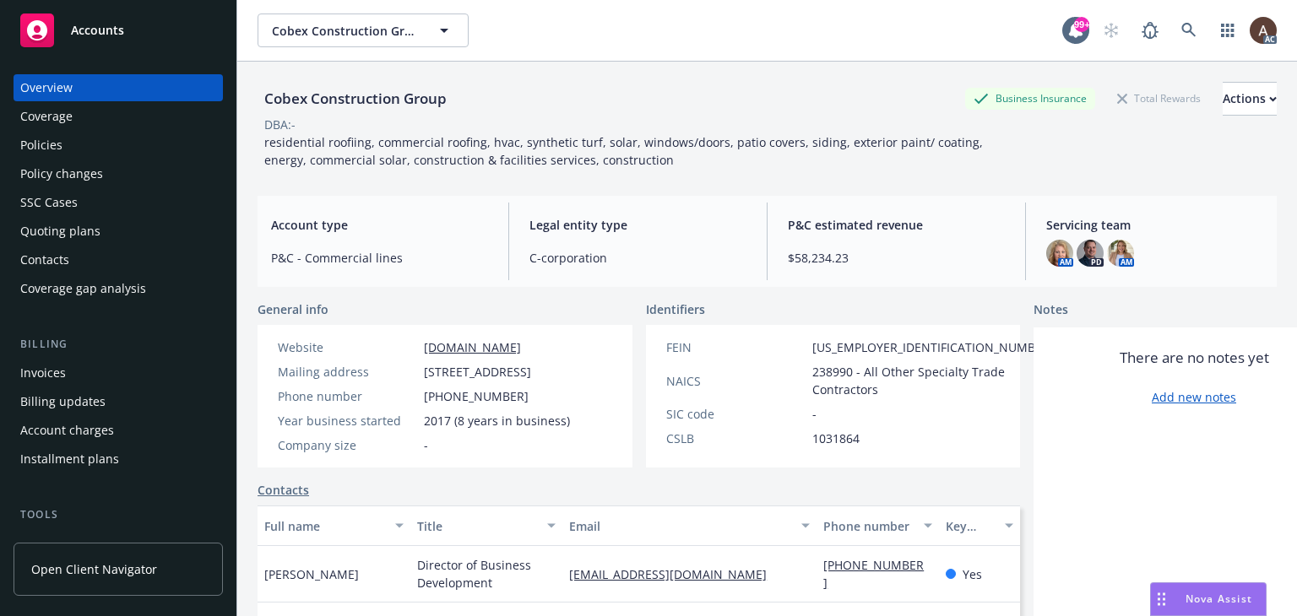
click at [79, 149] on div "Policies" at bounding box center [118, 145] width 196 height 27
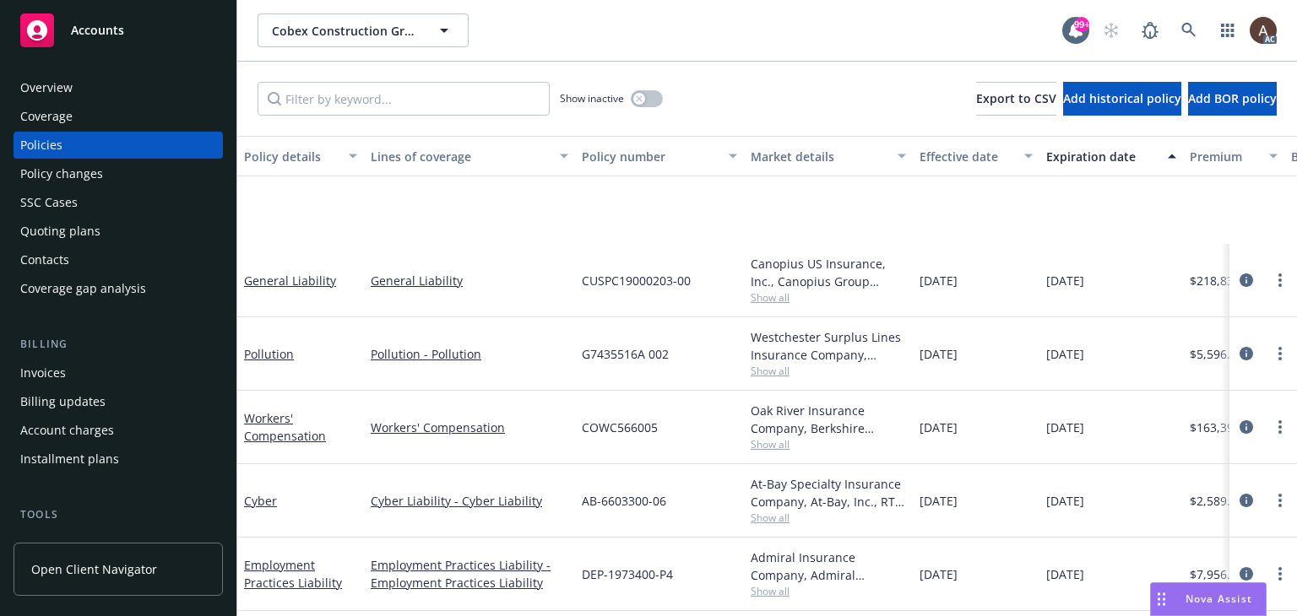
scroll to position [154, 0]
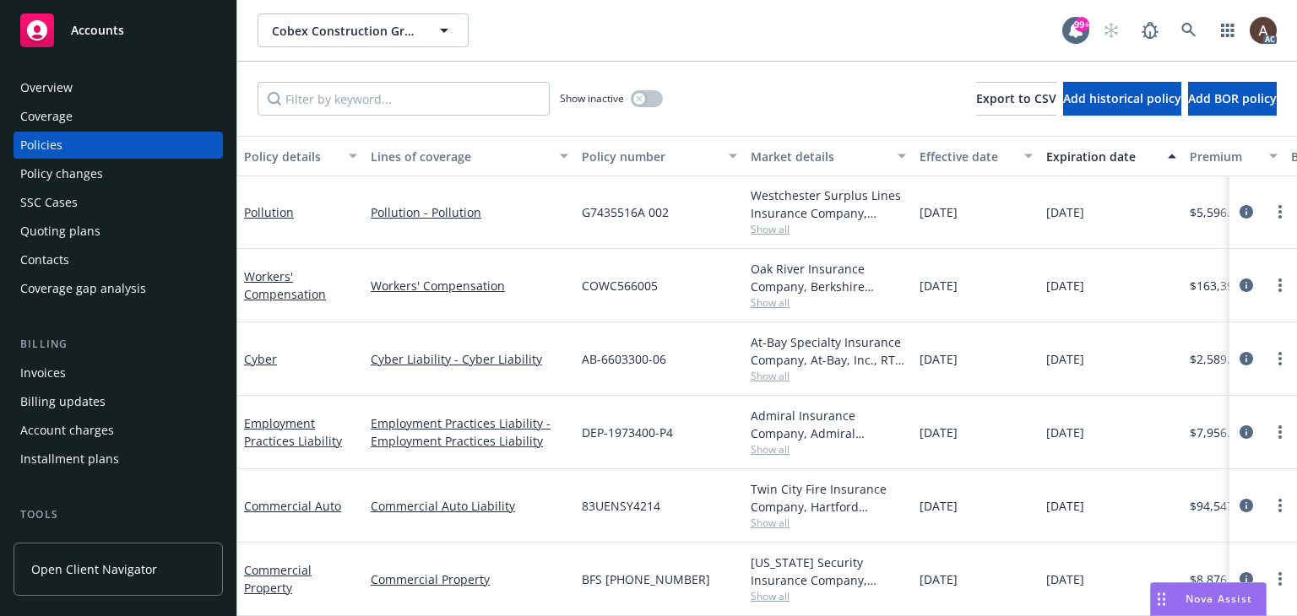
click at [127, 171] on div "Policy changes" at bounding box center [118, 173] width 196 height 27
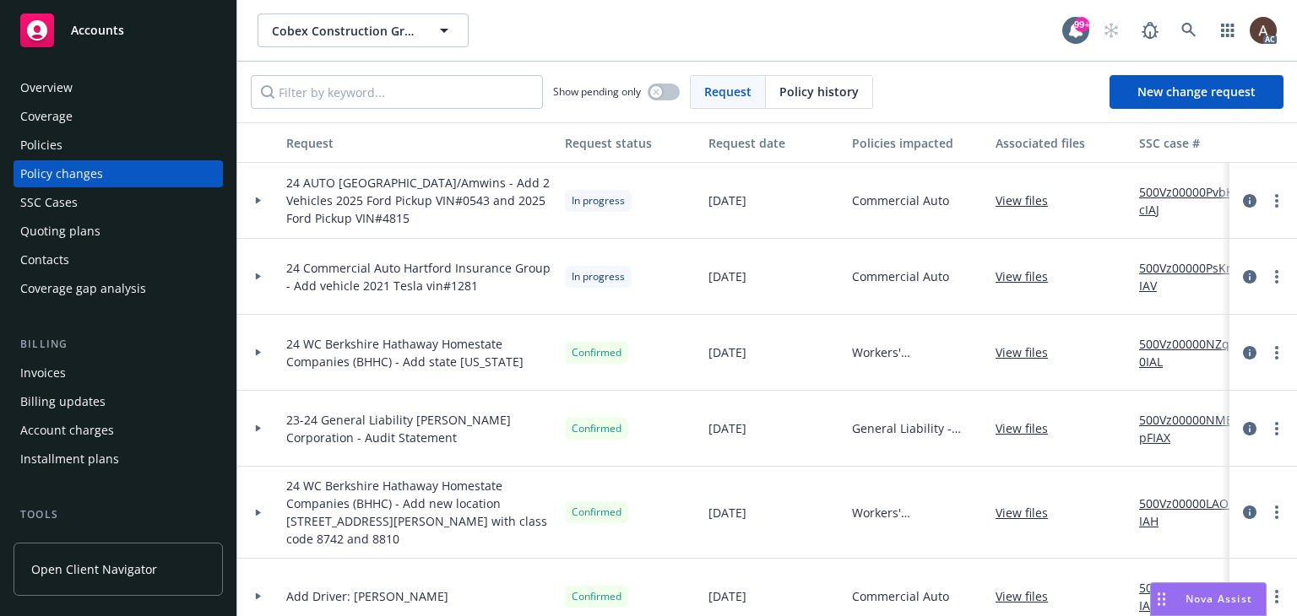
click at [1155, 192] on link "500Vz00000PvbKcIAJ" at bounding box center [1195, 200] width 113 height 35
click at [1161, 268] on link "500Vz00000PsKrRIAV" at bounding box center [1195, 276] width 113 height 35
